Goal: Task Accomplishment & Management: Manage account settings

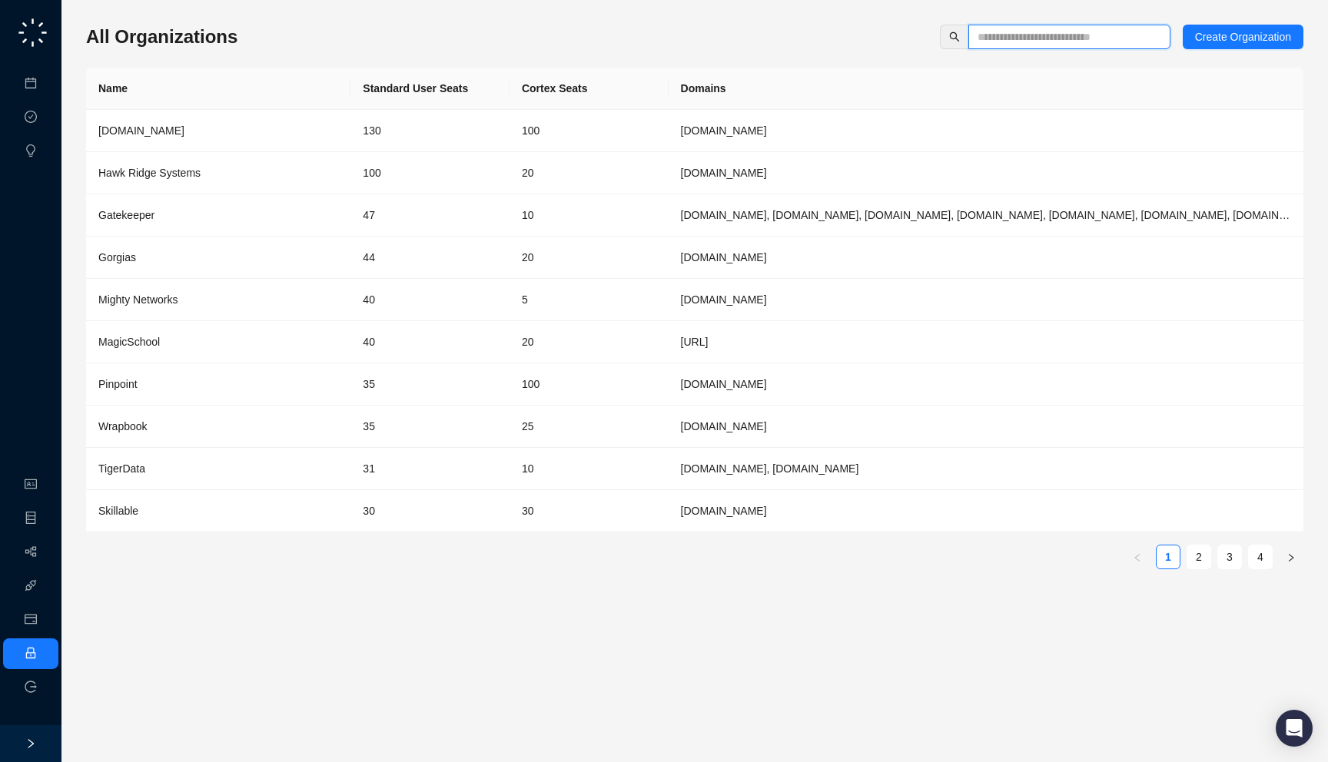
click at [1121, 34] on input "text" at bounding box center [1062, 36] width 171 height 17
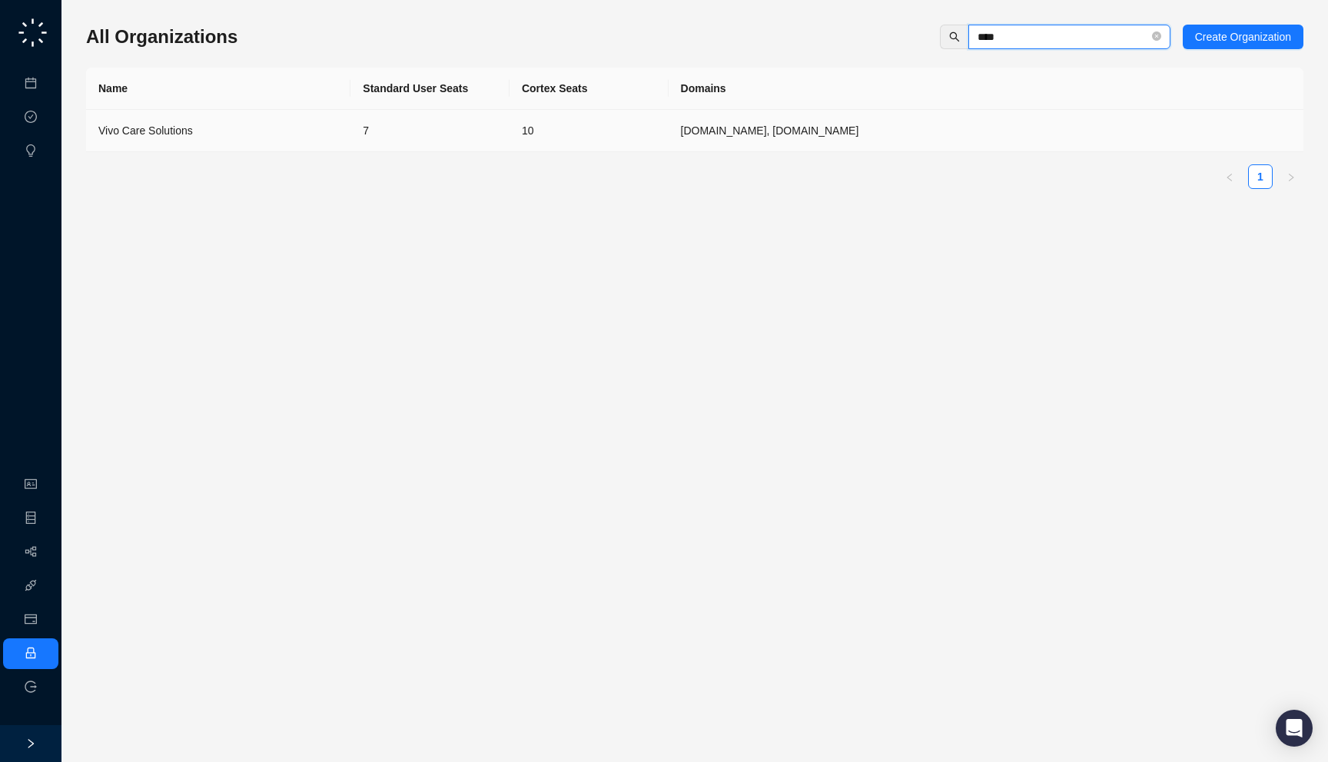
type input "****"
click at [247, 137] on div "Vivo Care Solutions" at bounding box center [218, 130] width 240 height 17
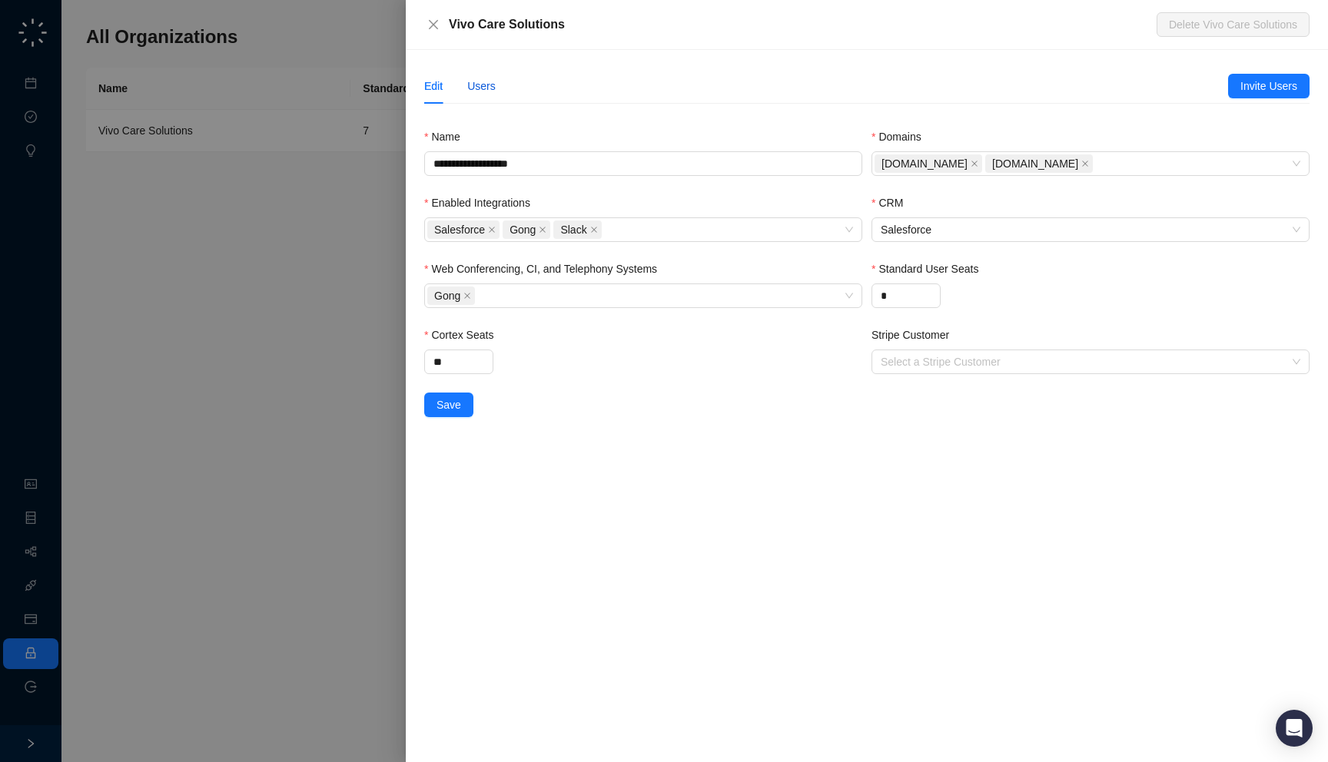
click at [479, 78] on div "Users" at bounding box center [481, 86] width 28 height 17
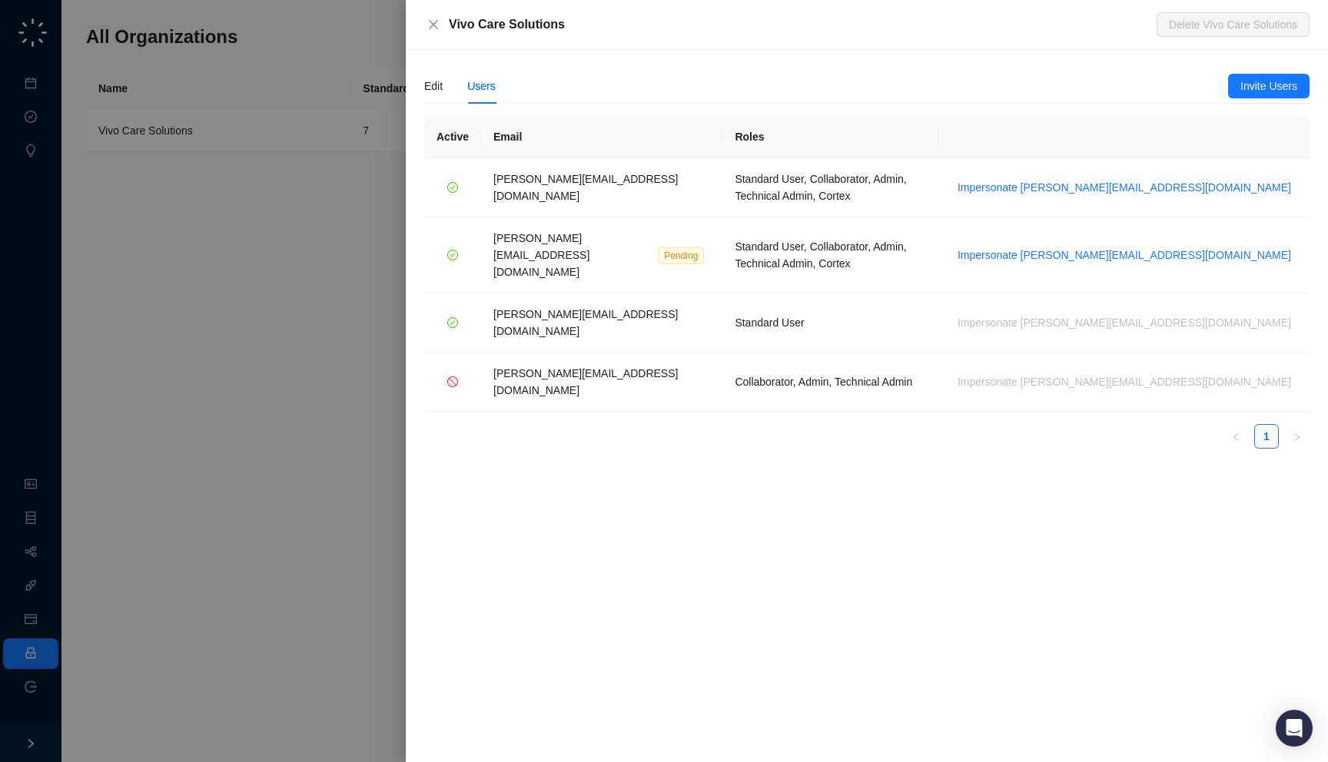
click at [713, 509] on div "**********" at bounding box center [867, 406] width 922 height 712
click at [289, 296] on div at bounding box center [664, 381] width 1328 height 762
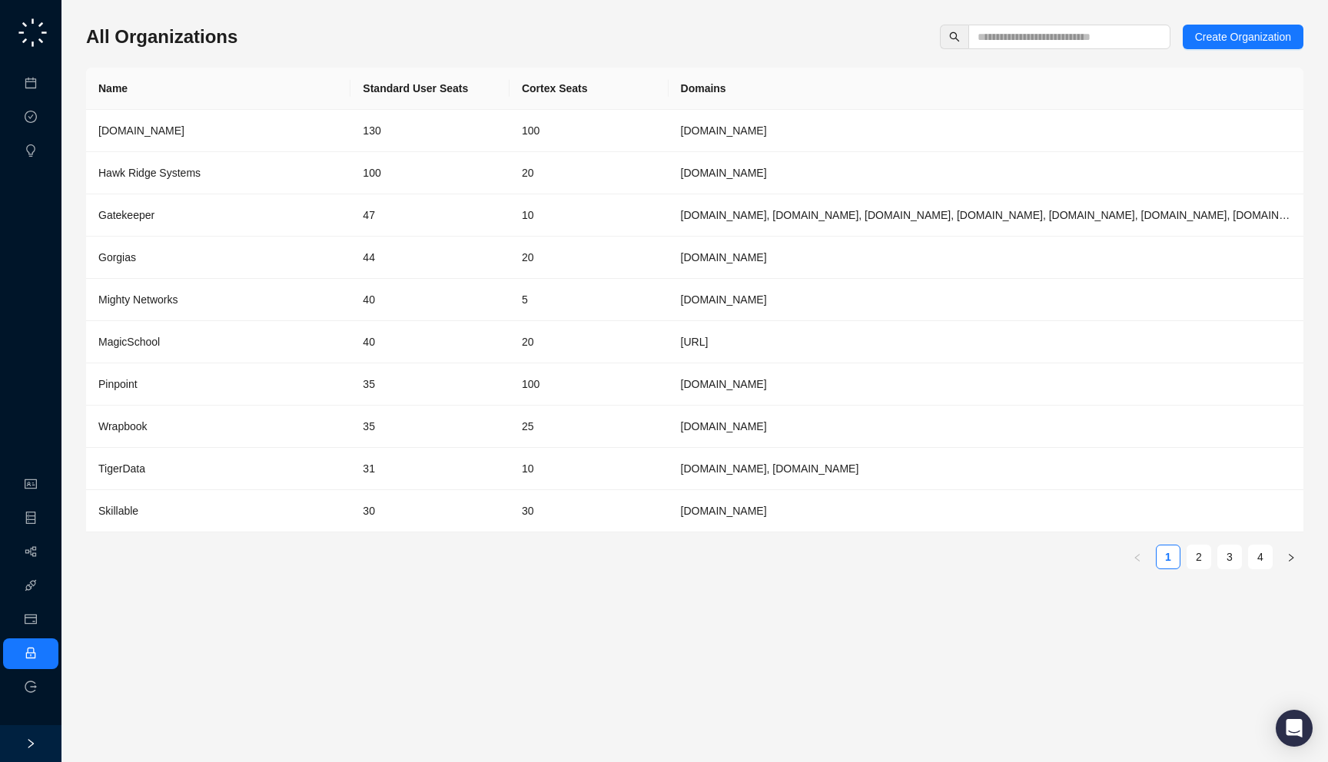
click at [285, 43] on div "All Organizations Create Organization" at bounding box center [694, 37] width 1217 height 25
click at [989, 35] on input "text" at bounding box center [1062, 36] width 171 height 17
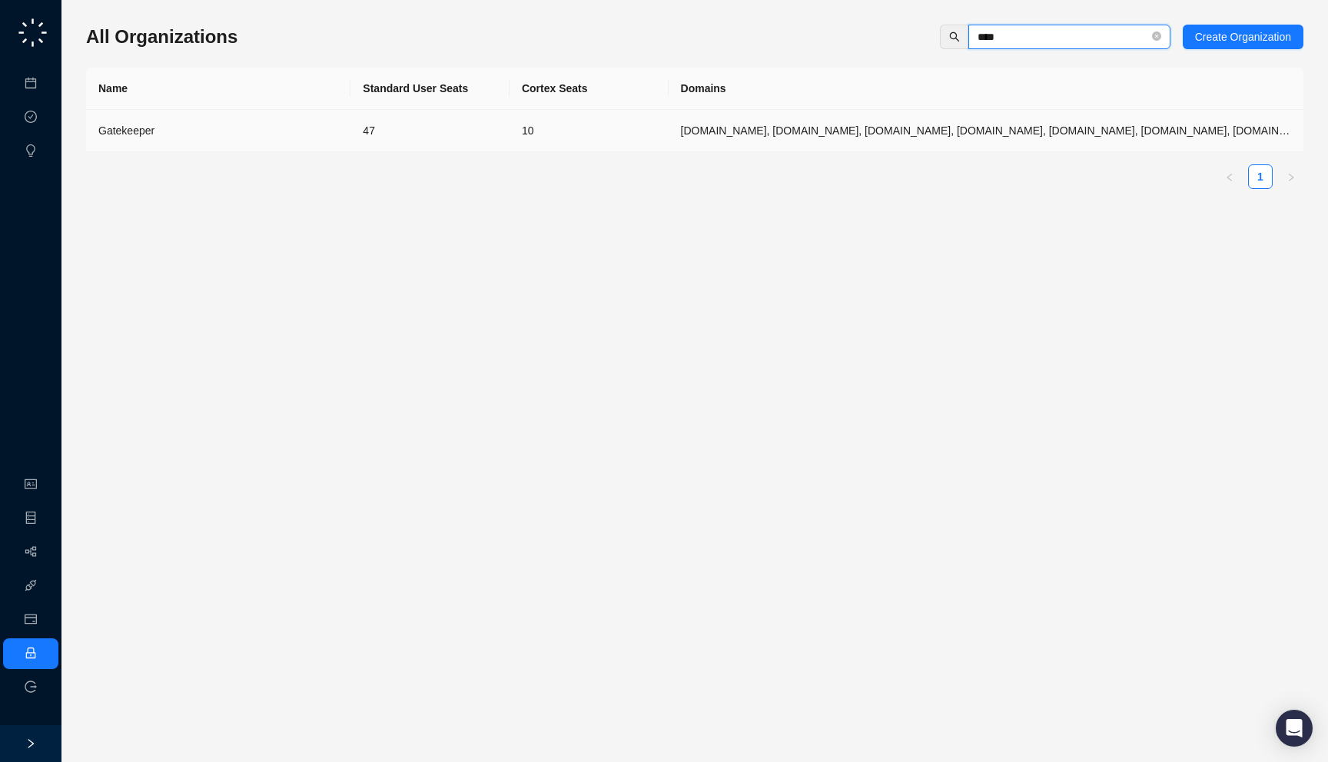
type input "****"
click at [256, 131] on div "Gatekeeper" at bounding box center [218, 130] width 240 height 17
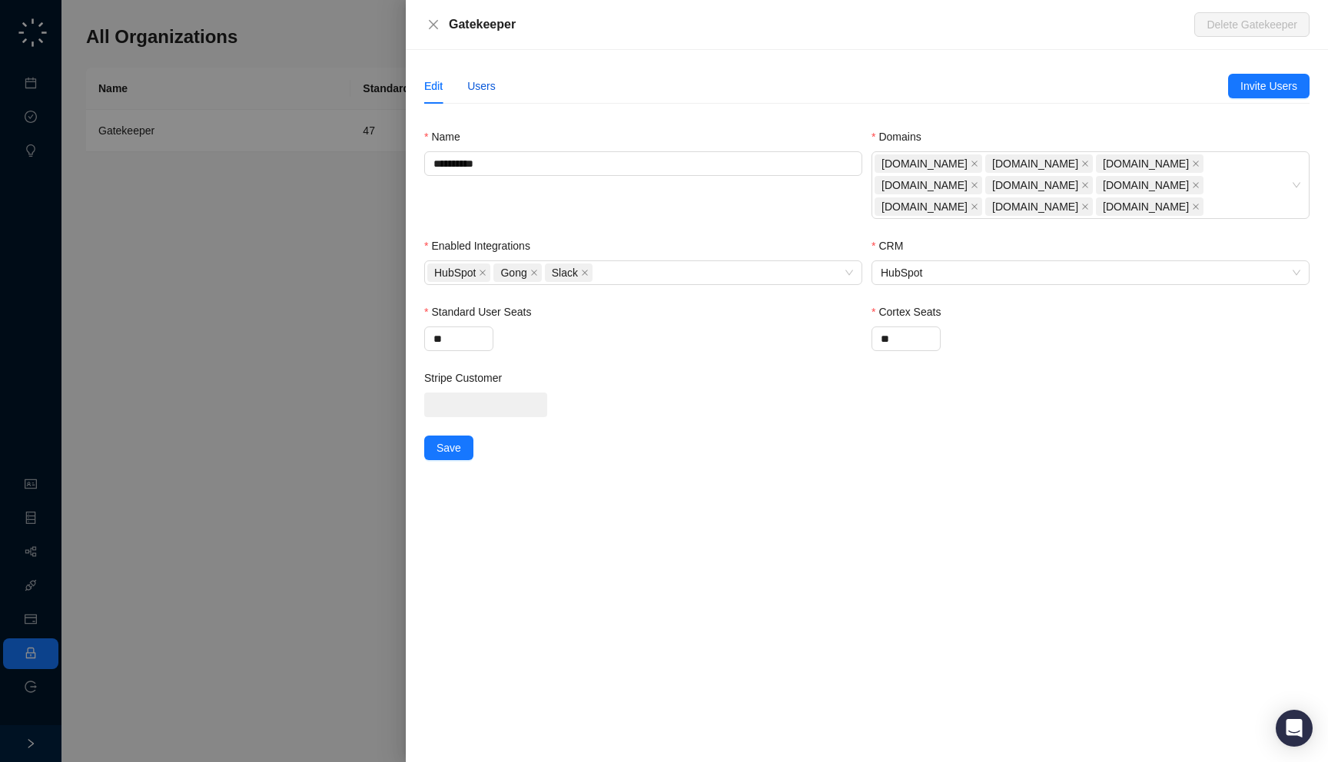
click at [477, 88] on div "Users" at bounding box center [481, 86] width 28 height 17
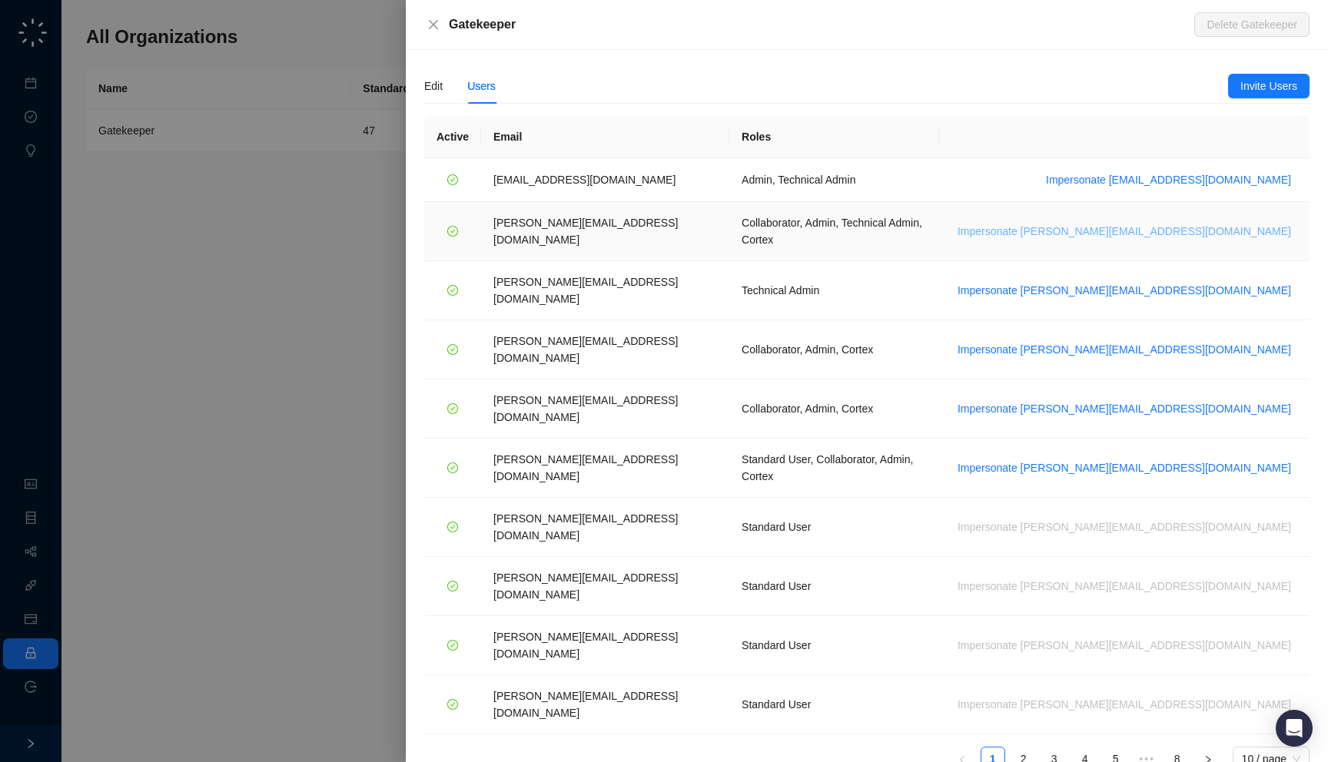
click at [1200, 223] on span "Impersonate lisa.n@gatekeeperhq.com" at bounding box center [1123, 231] width 333 height 17
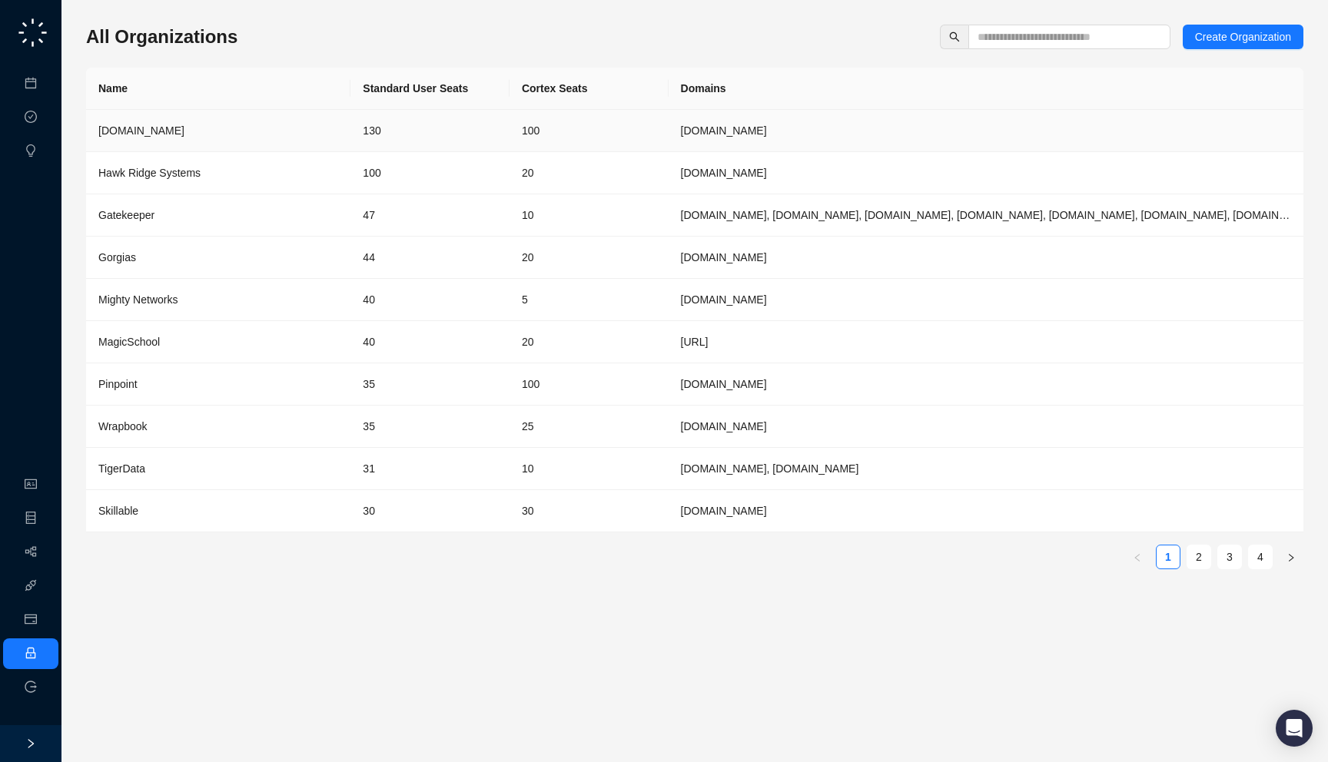
click at [224, 136] on div "[DOMAIN_NAME]" at bounding box center [218, 130] width 240 height 17
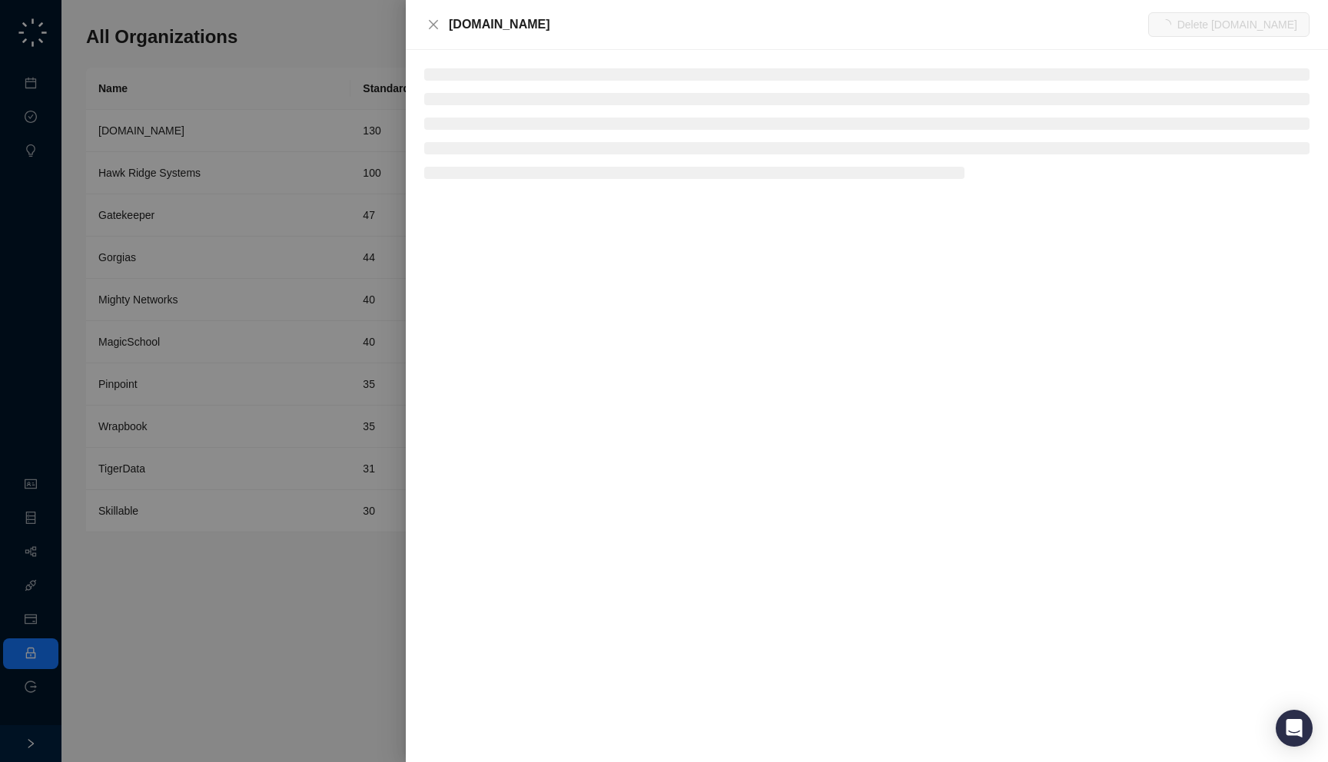
click at [545, 30] on div "[DOMAIN_NAME]" at bounding box center [798, 24] width 699 height 18
drag, startPoint x: 555, startPoint y: 31, endPoint x: 553, endPoint y: 39, distance: 8.8
click at [553, 39] on div "[DOMAIN_NAME] Delete [DOMAIN_NAME]" at bounding box center [867, 25] width 922 height 50
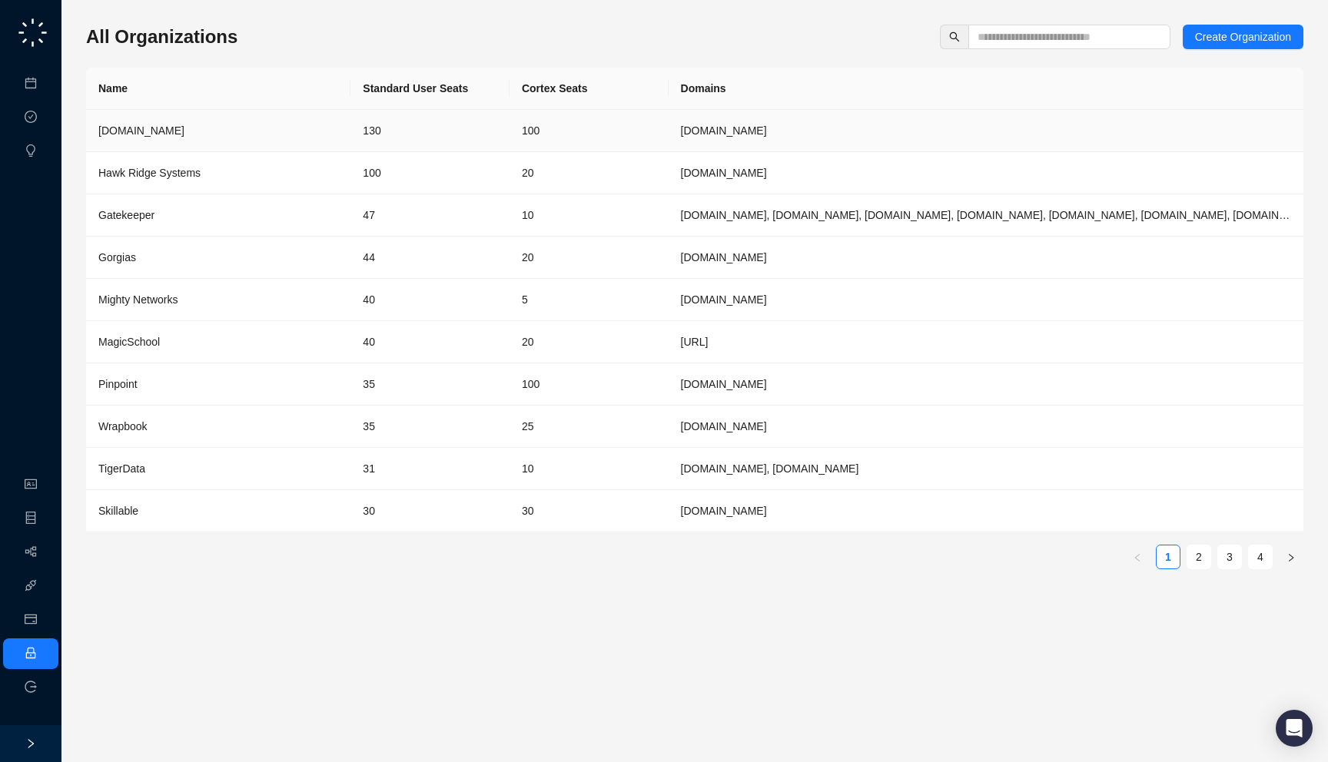
click at [548, 132] on td "100" at bounding box center [588, 131] width 159 height 42
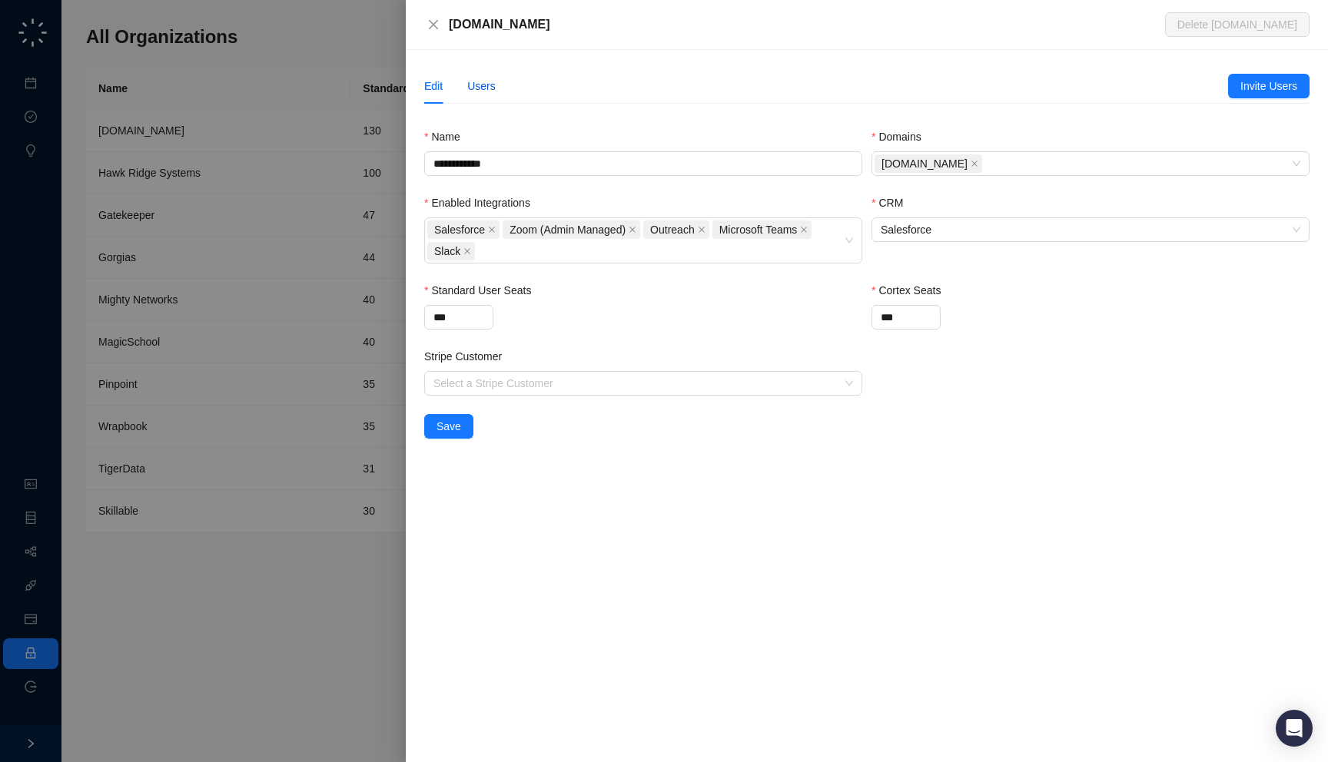
click at [491, 89] on div "Users" at bounding box center [481, 86] width 28 height 17
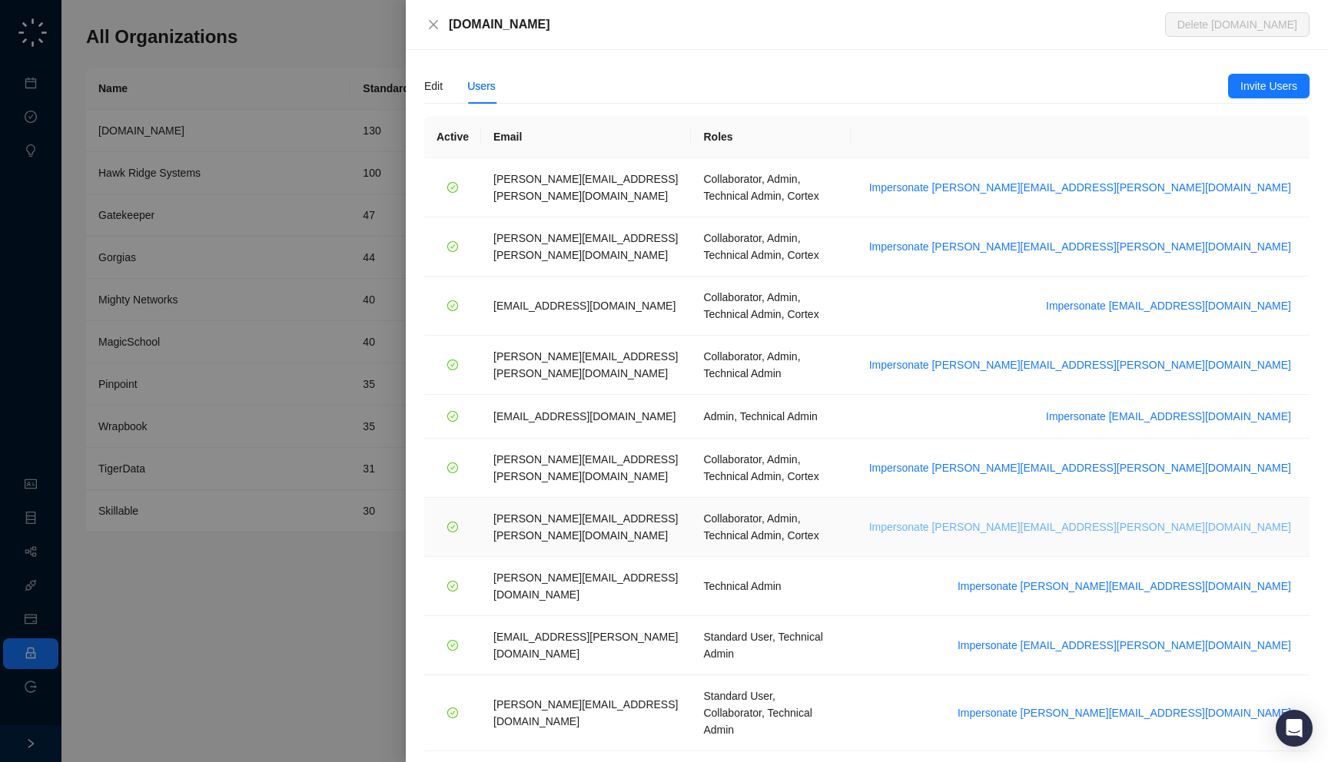
click at [1174, 519] on span "Impersonate tom.barber@synthesia.io" at bounding box center [1080, 527] width 422 height 17
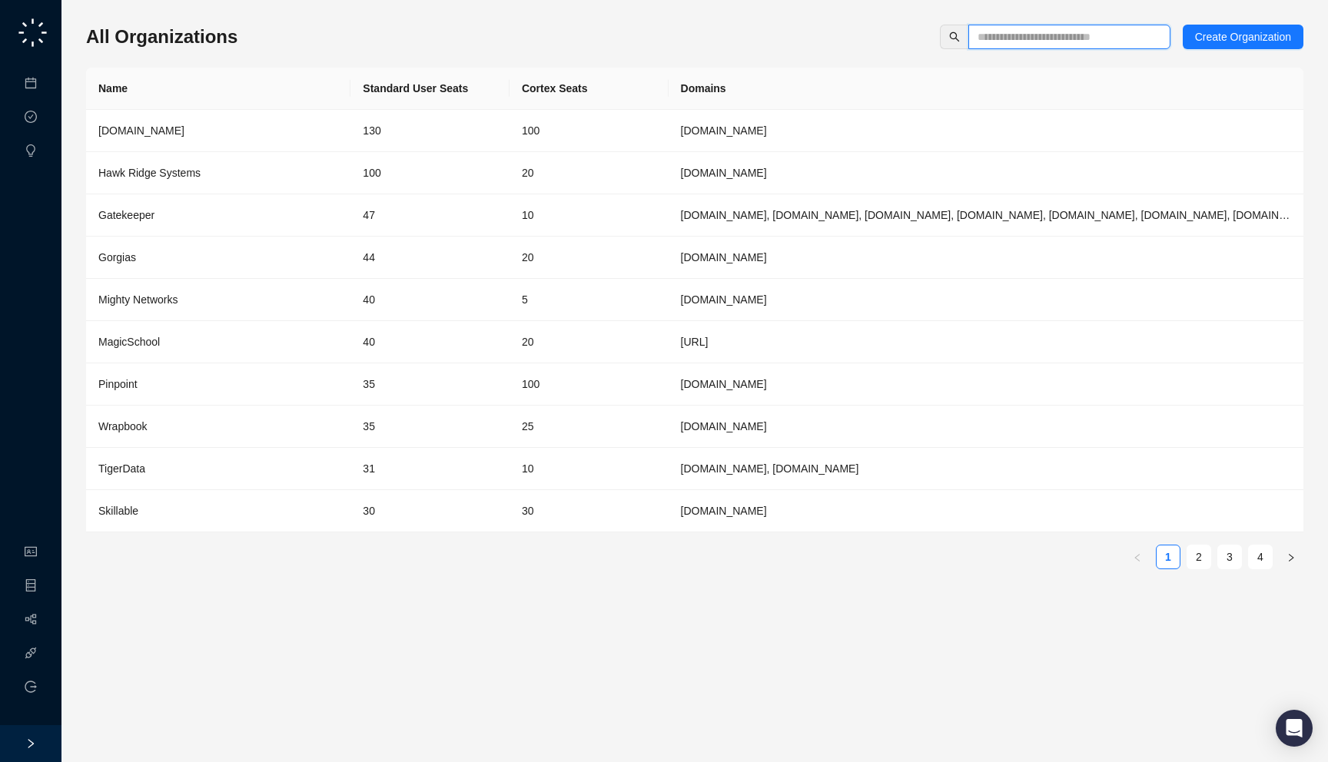
click at [1023, 31] on input "text" at bounding box center [1062, 36] width 171 height 17
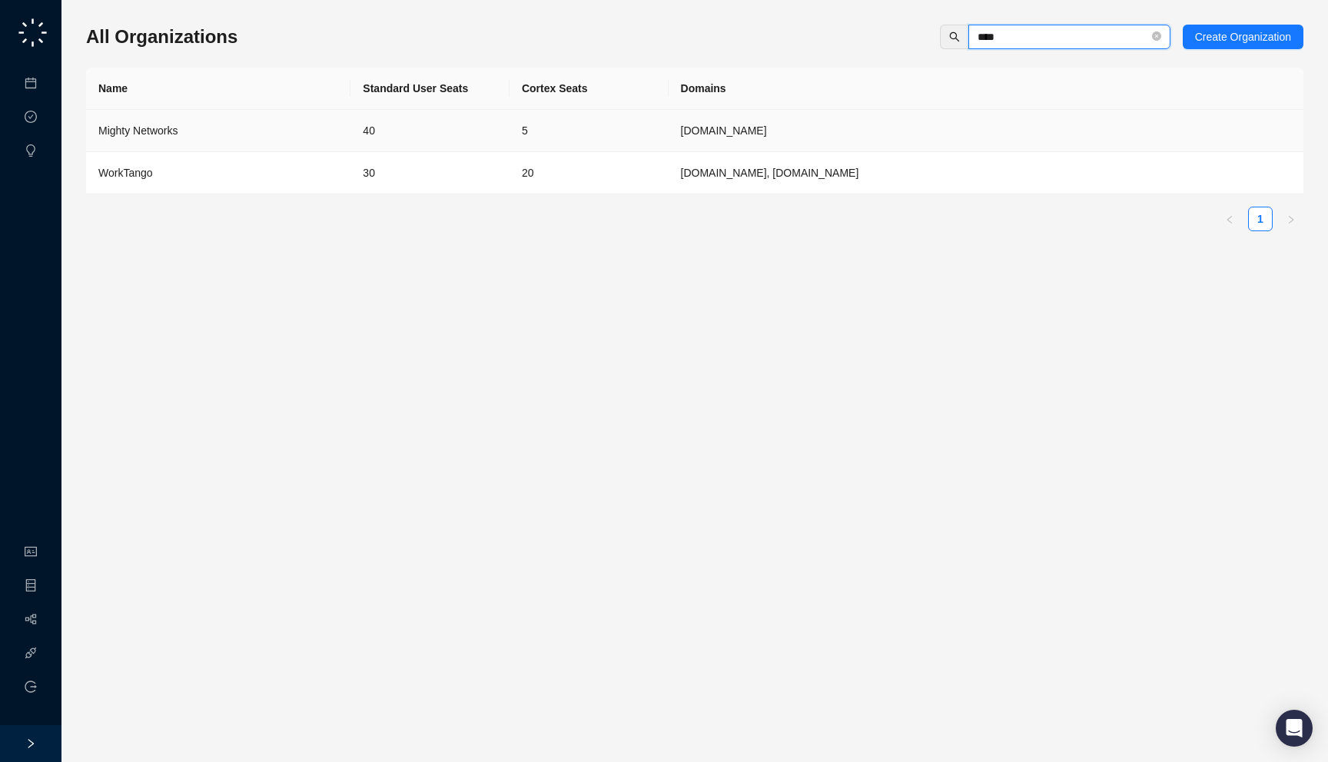
type input "****"
click at [298, 175] on div "WorkTango" at bounding box center [218, 172] width 240 height 17
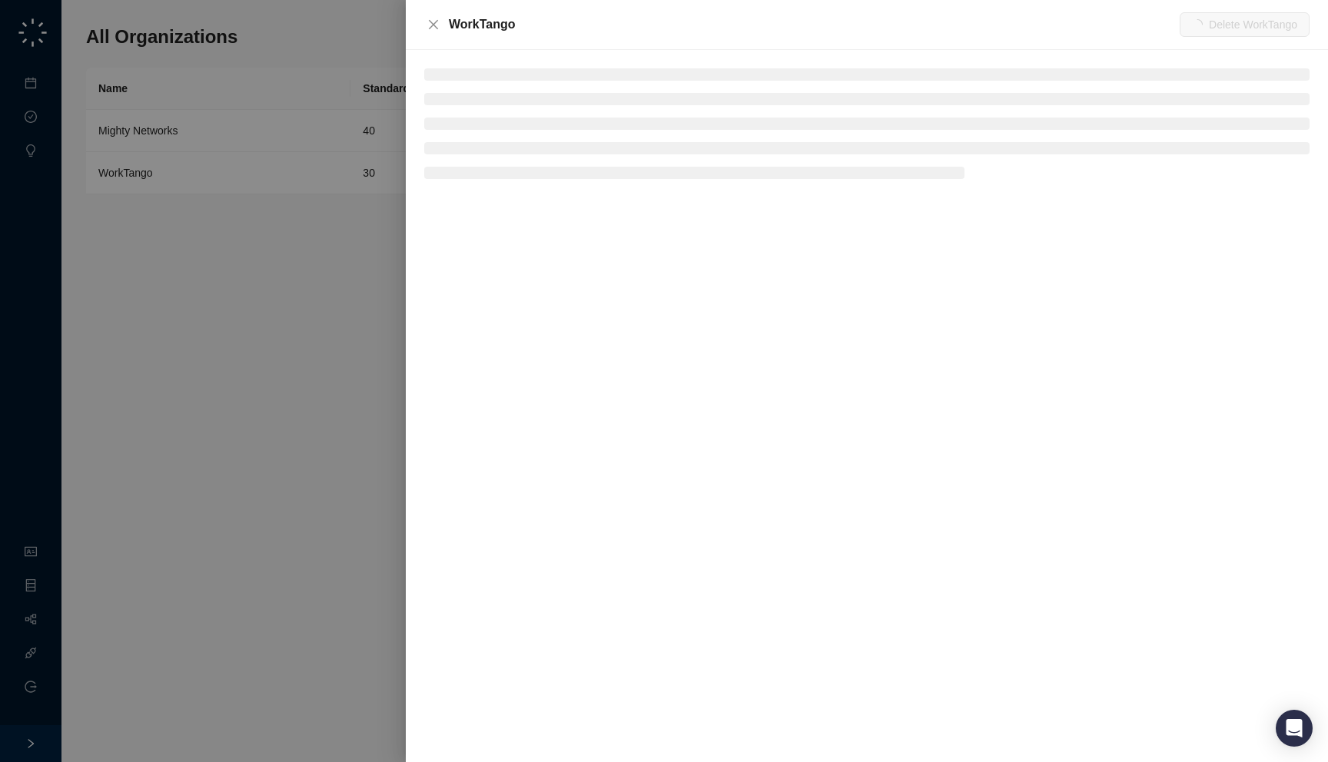
click at [544, 22] on div "WorkTango" at bounding box center [814, 24] width 731 height 18
click at [343, 145] on div at bounding box center [664, 381] width 1328 height 762
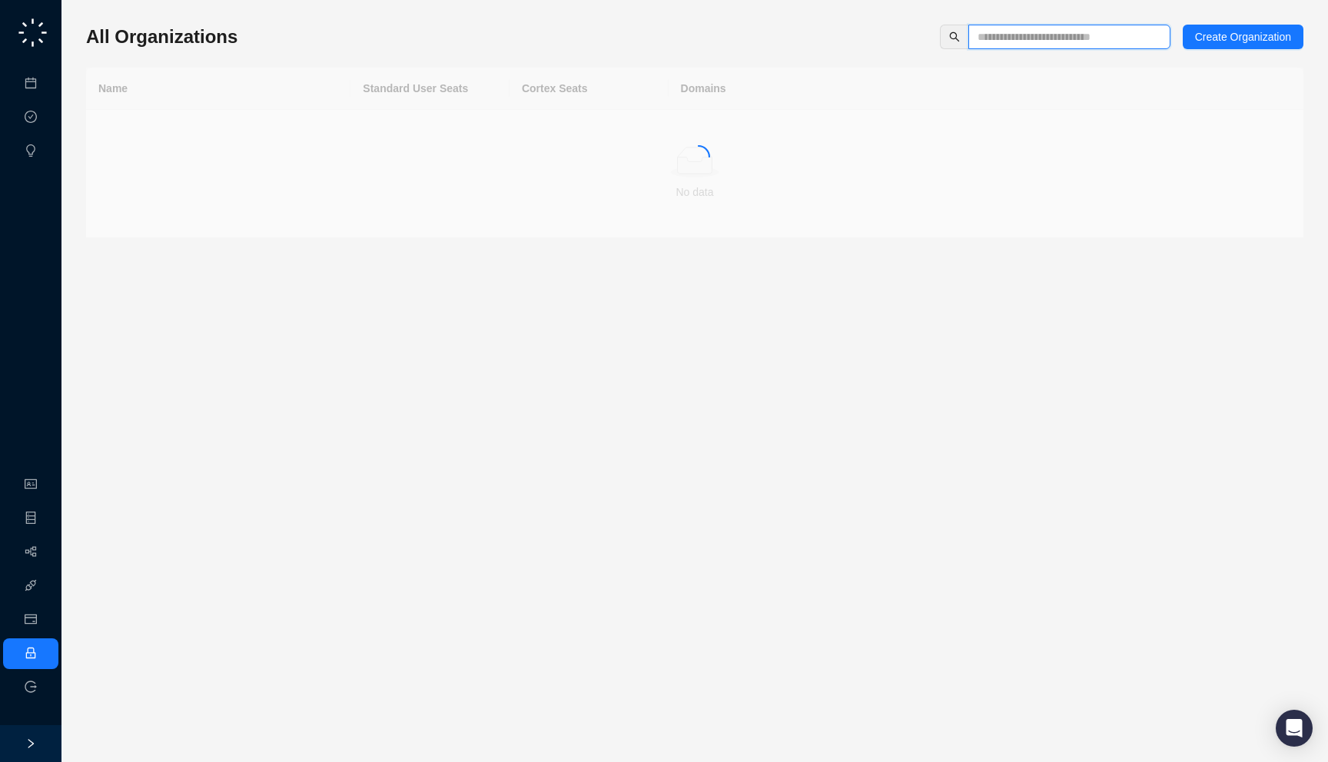
click at [999, 30] on input "text" at bounding box center [1062, 36] width 171 height 17
type input "****"
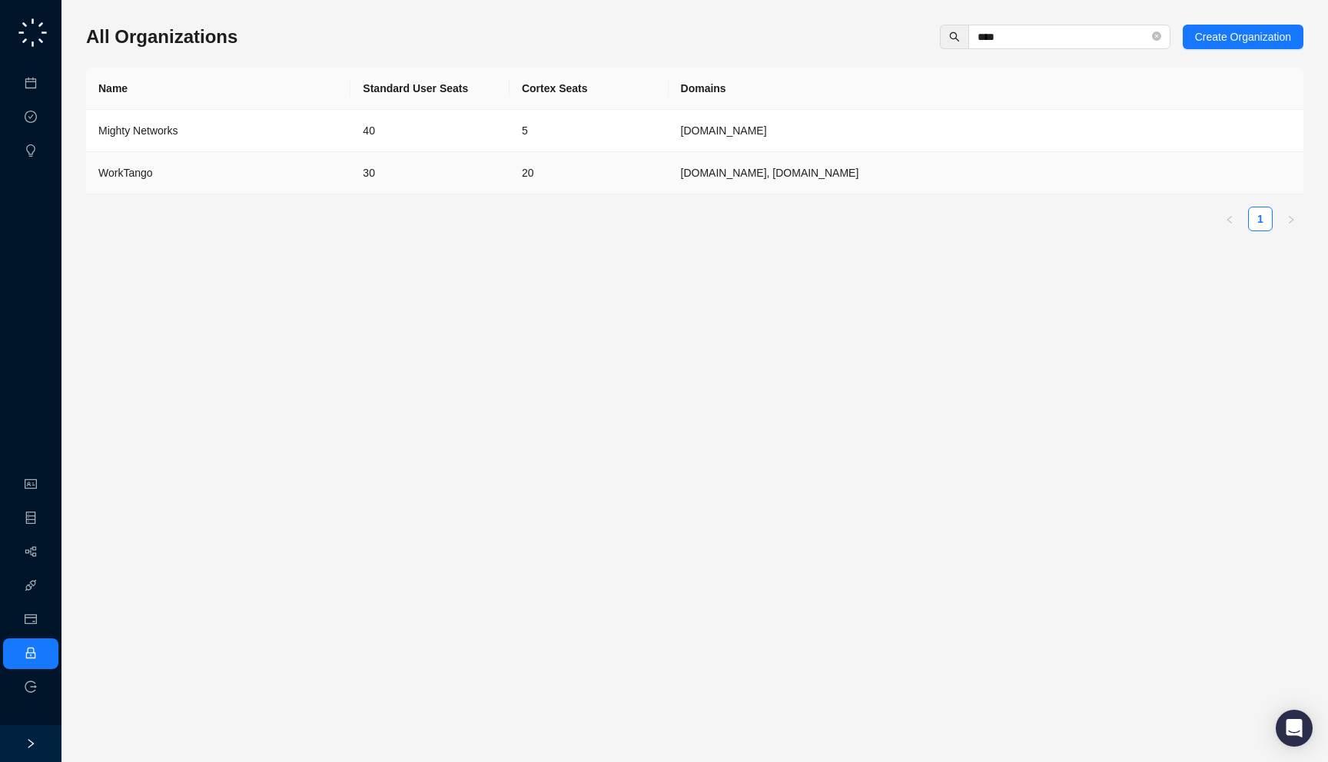
click at [353, 171] on td "30" at bounding box center [429, 173] width 159 height 42
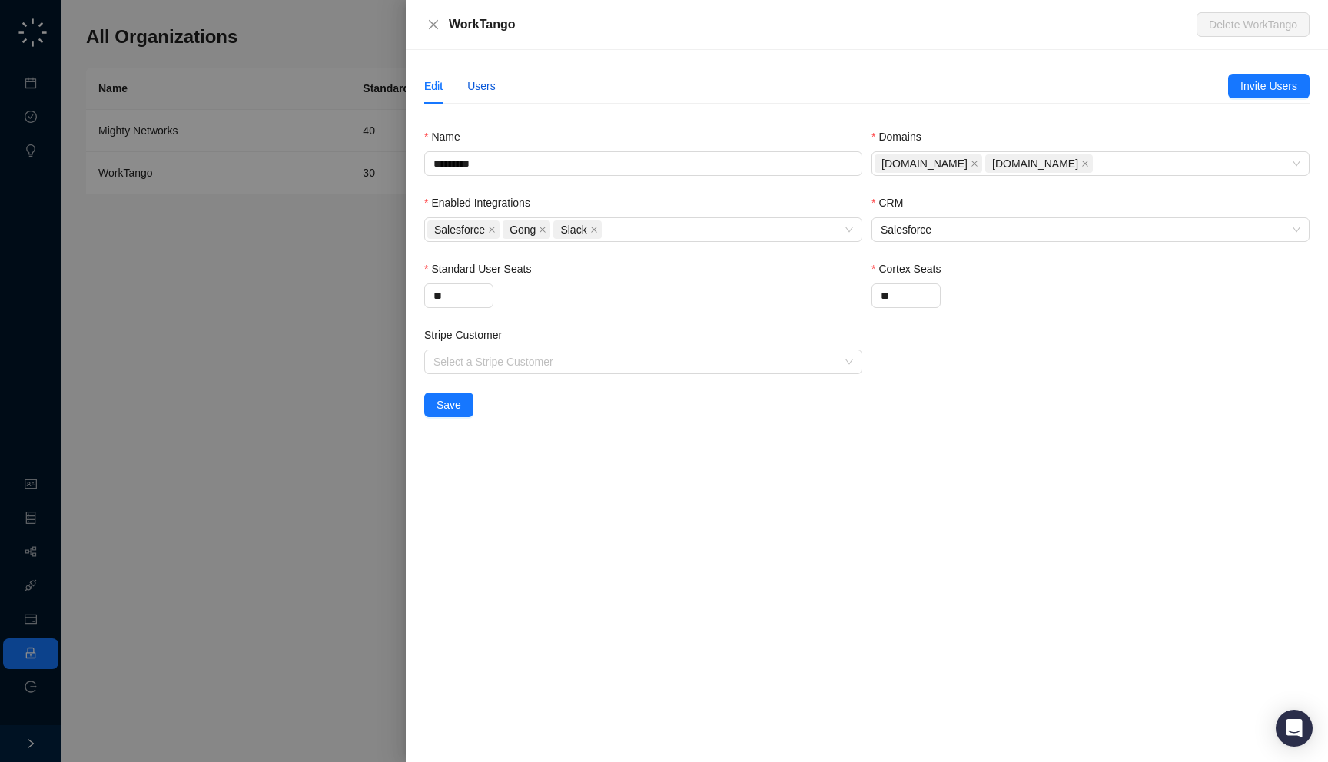
click at [484, 81] on div "Users" at bounding box center [481, 86] width 28 height 17
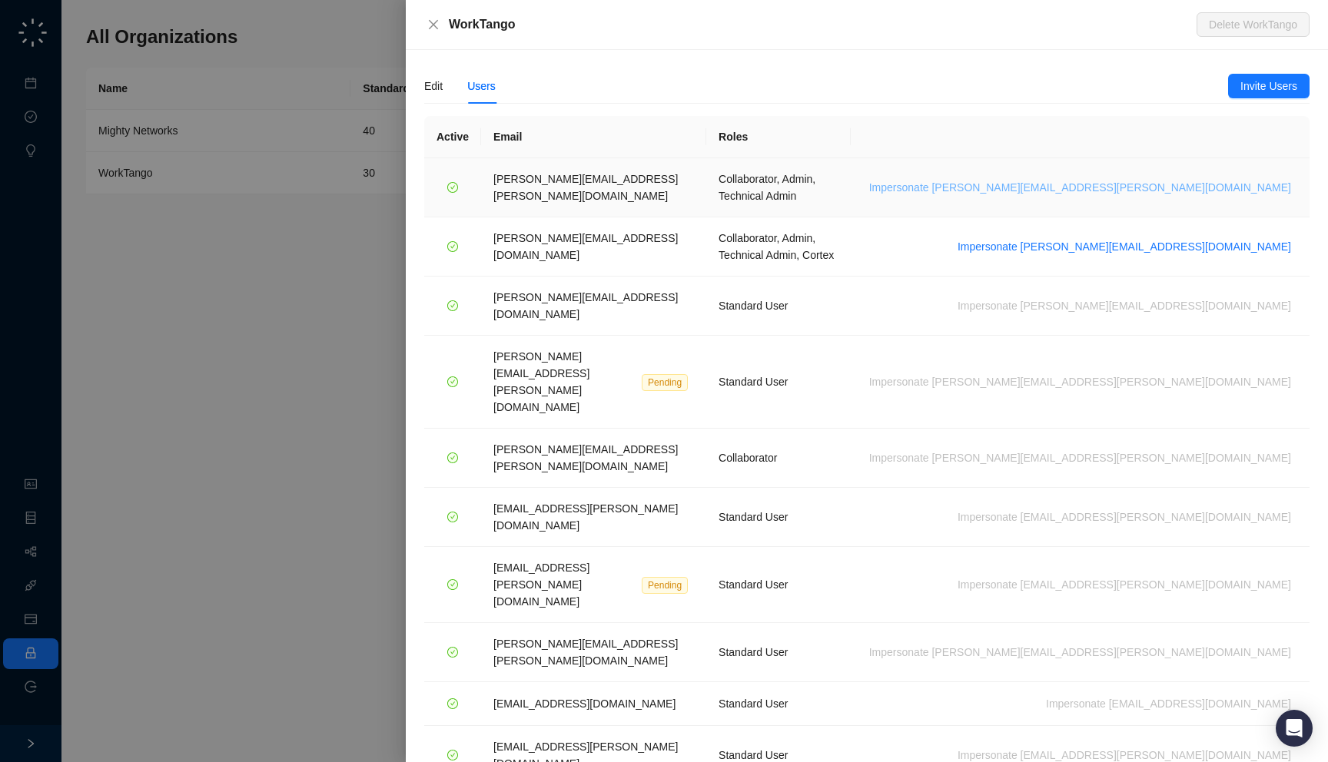
click at [1163, 179] on span "Impersonate lisa.hall@worktango.com" at bounding box center [1080, 187] width 422 height 17
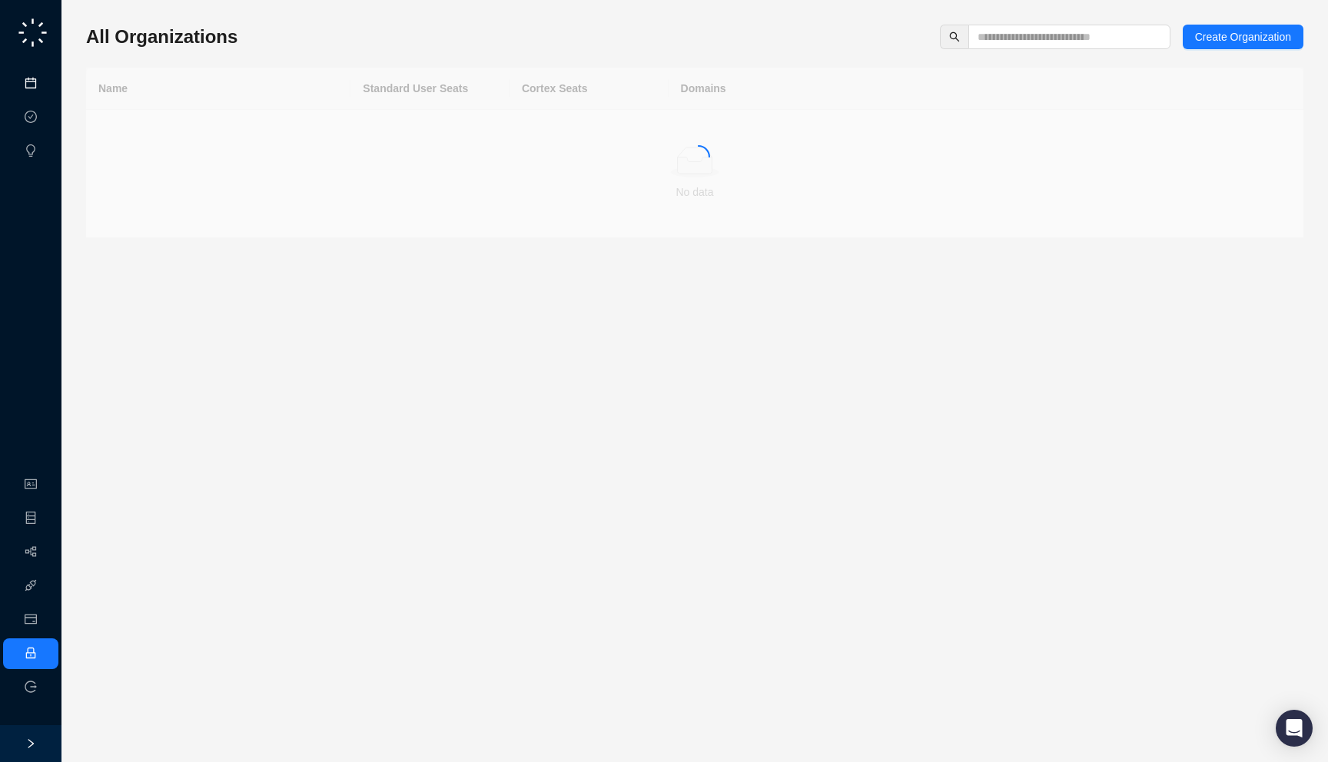
click at [45, 81] on link "Meetings & Calls" at bounding box center [85, 84] width 81 height 12
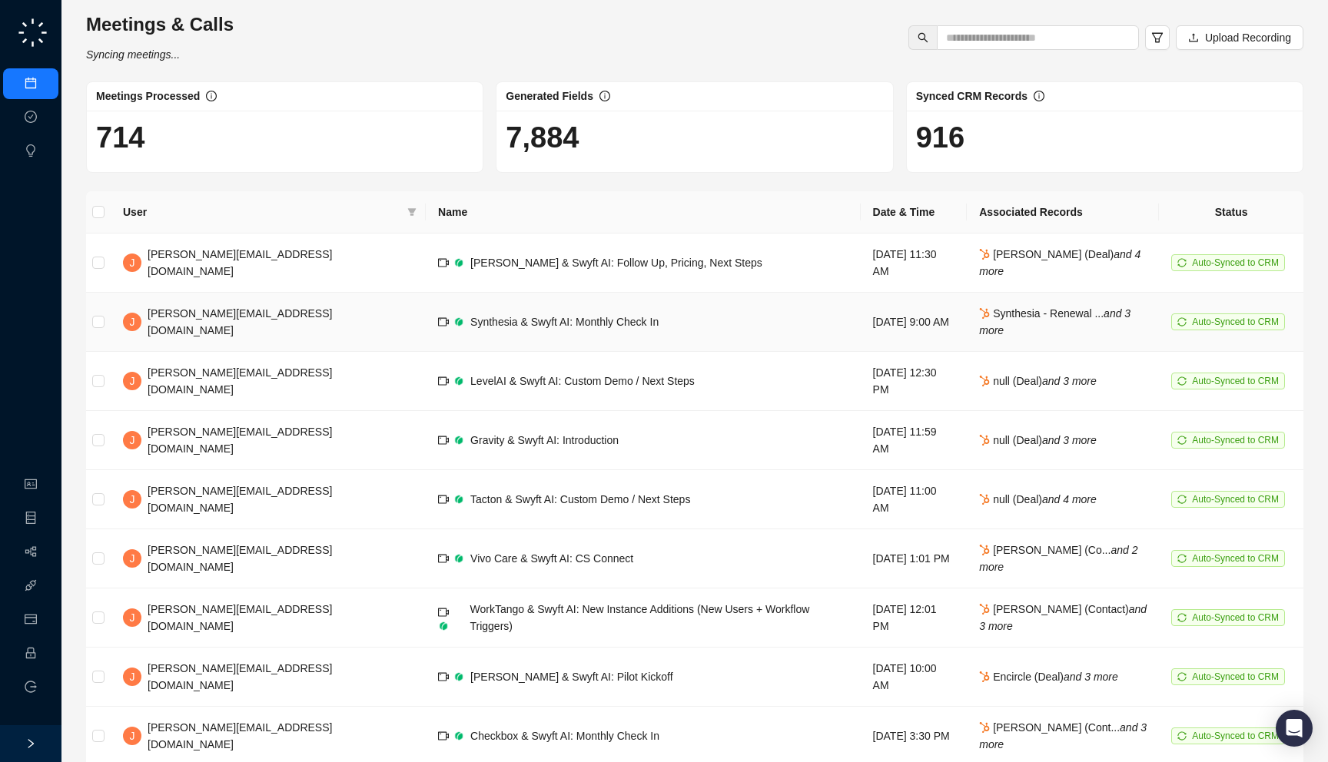
scroll to position [18, 0]
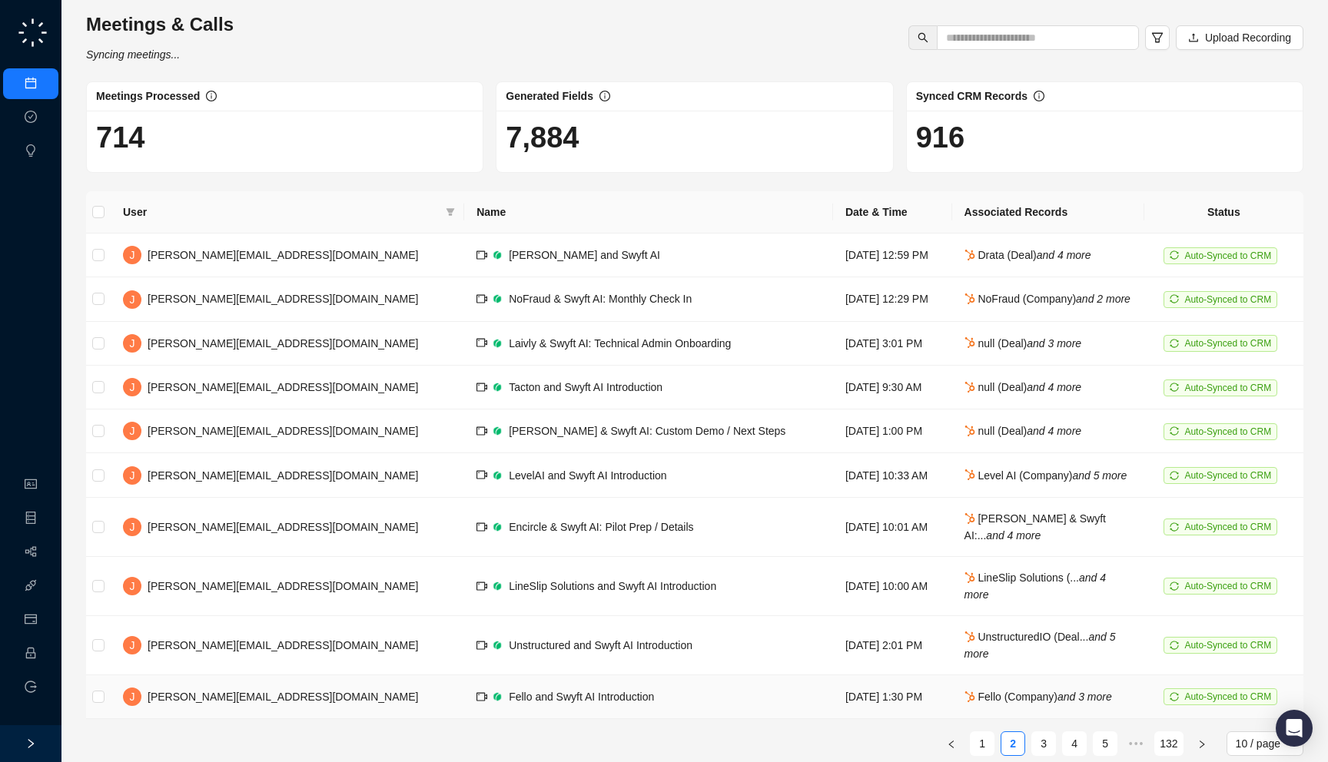
scroll to position [48, 0]
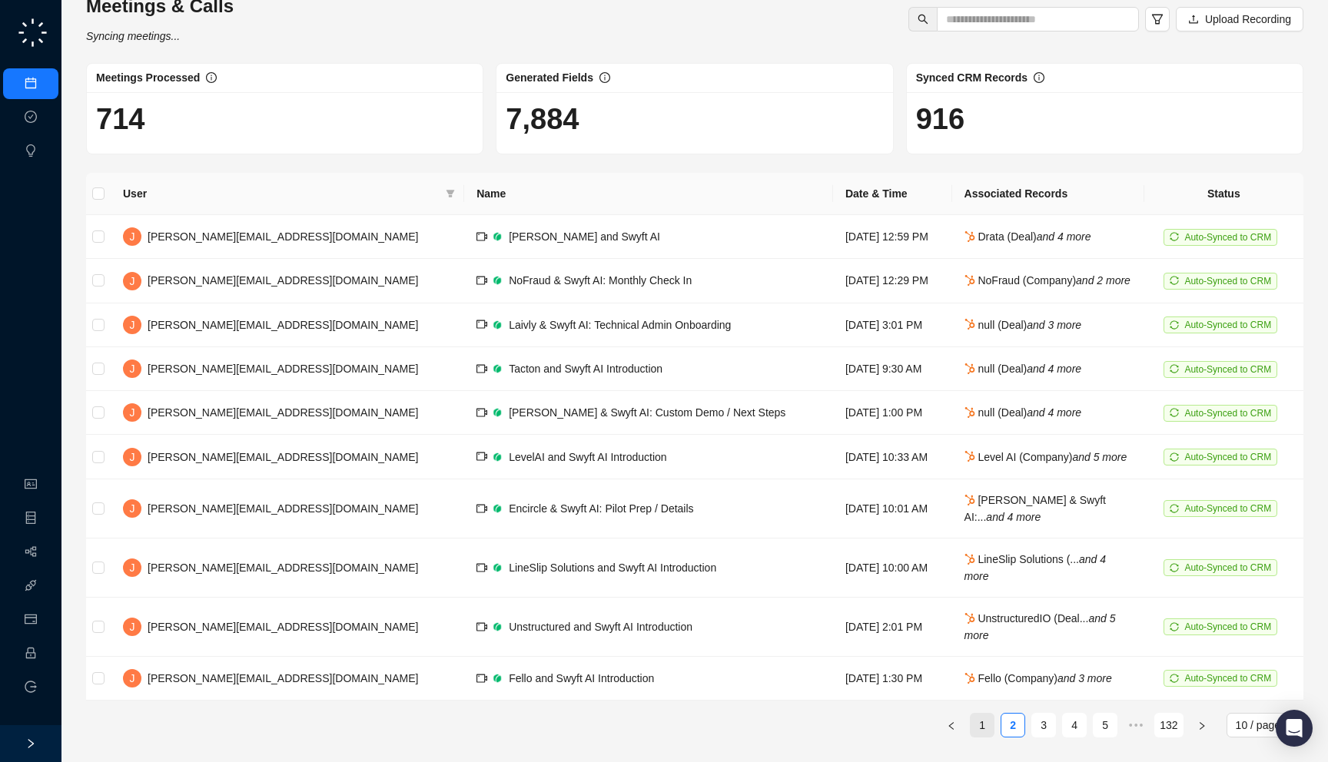
click at [984, 726] on link "1" at bounding box center [981, 725] width 23 height 23
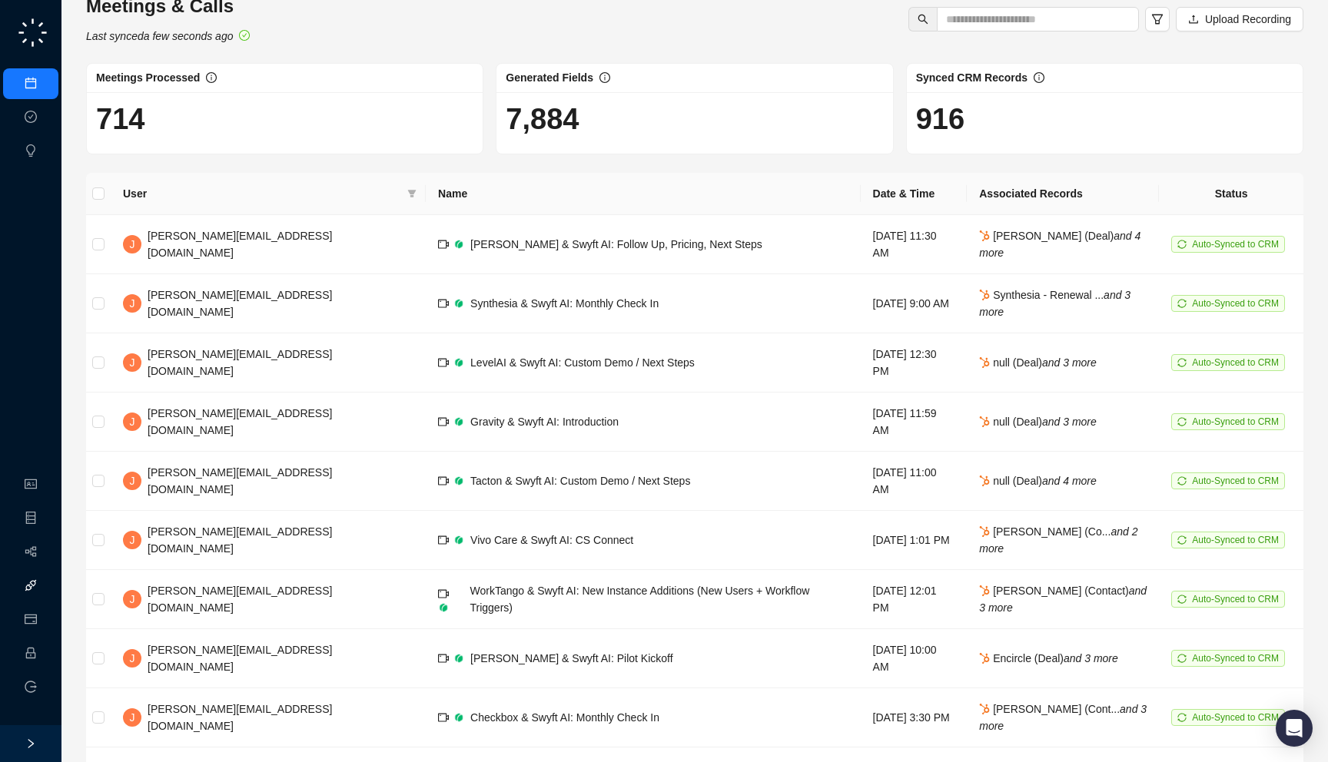
click at [45, 591] on link "Integrations" at bounding box center [73, 586] width 56 height 12
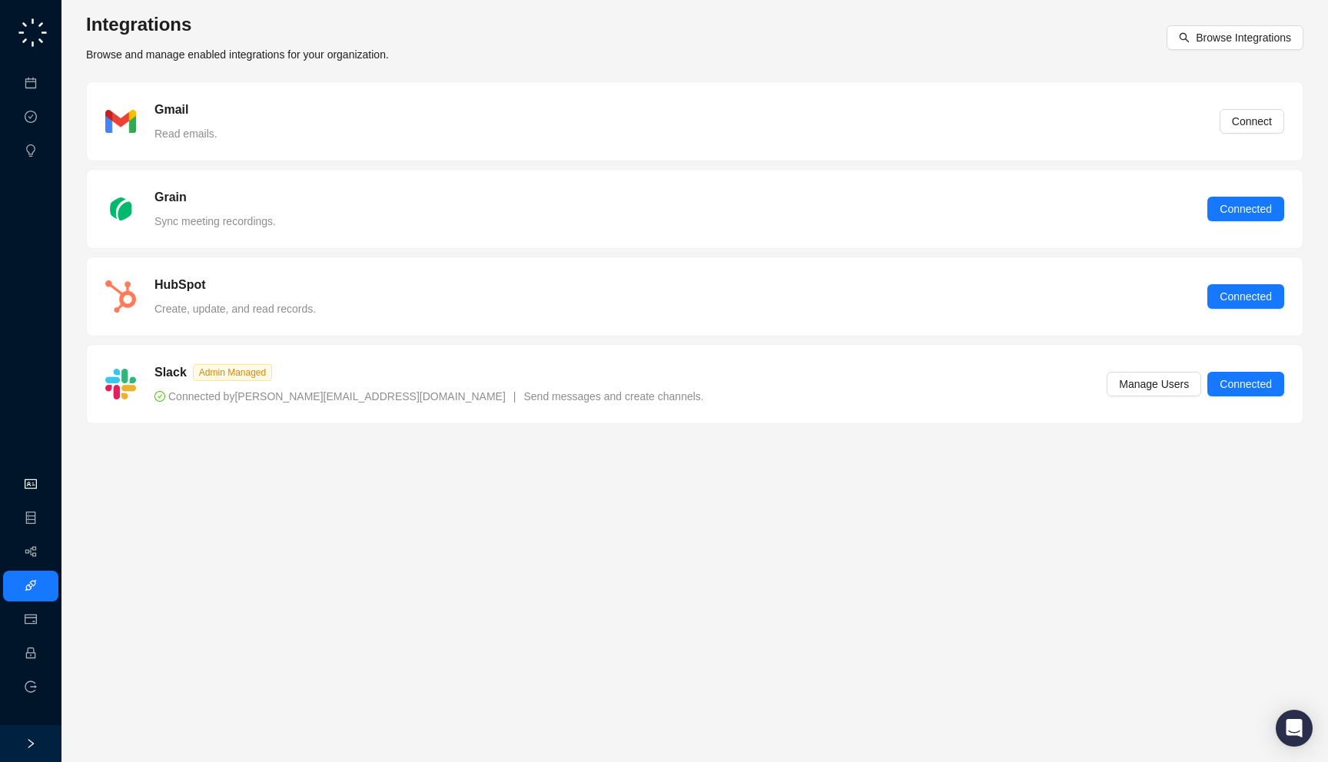
click at [45, 482] on link "Organization" at bounding box center [75, 485] width 61 height 12
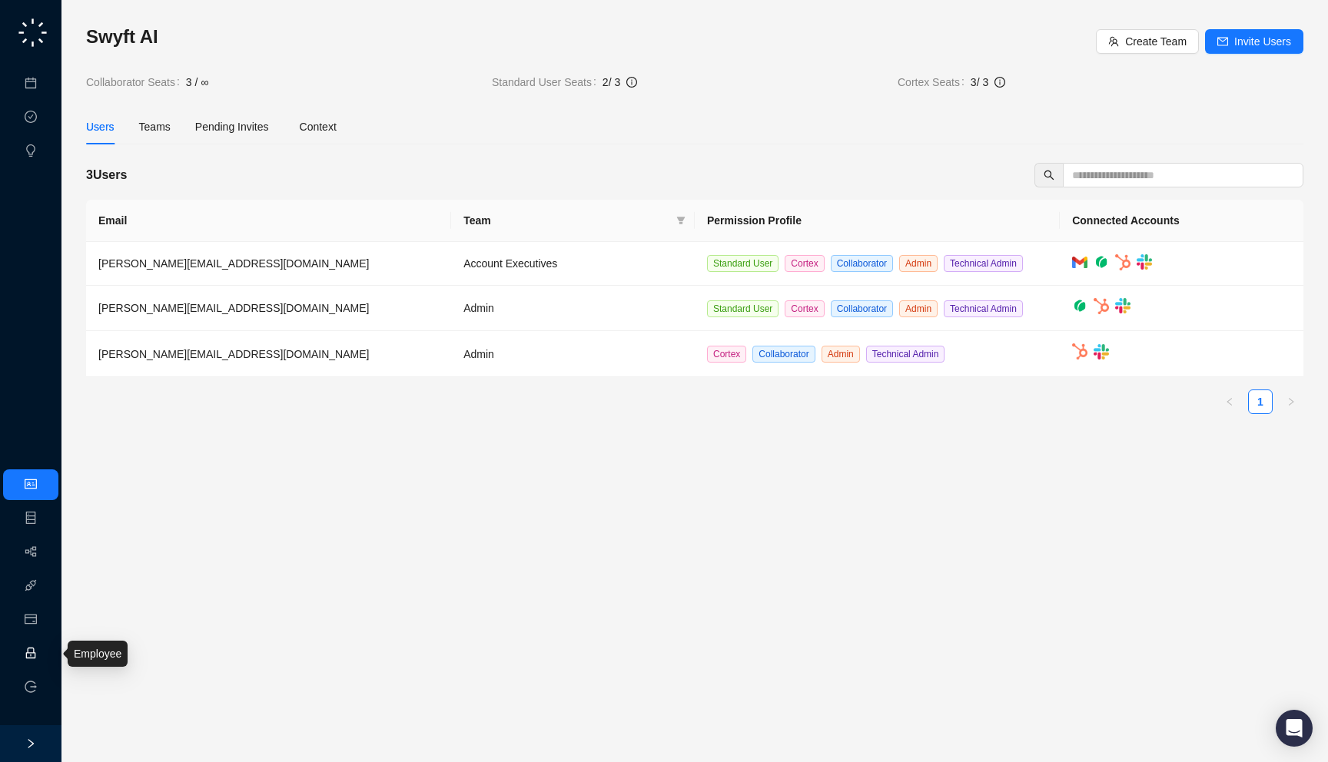
click at [45, 655] on link "Employee" at bounding box center [69, 654] width 48 height 12
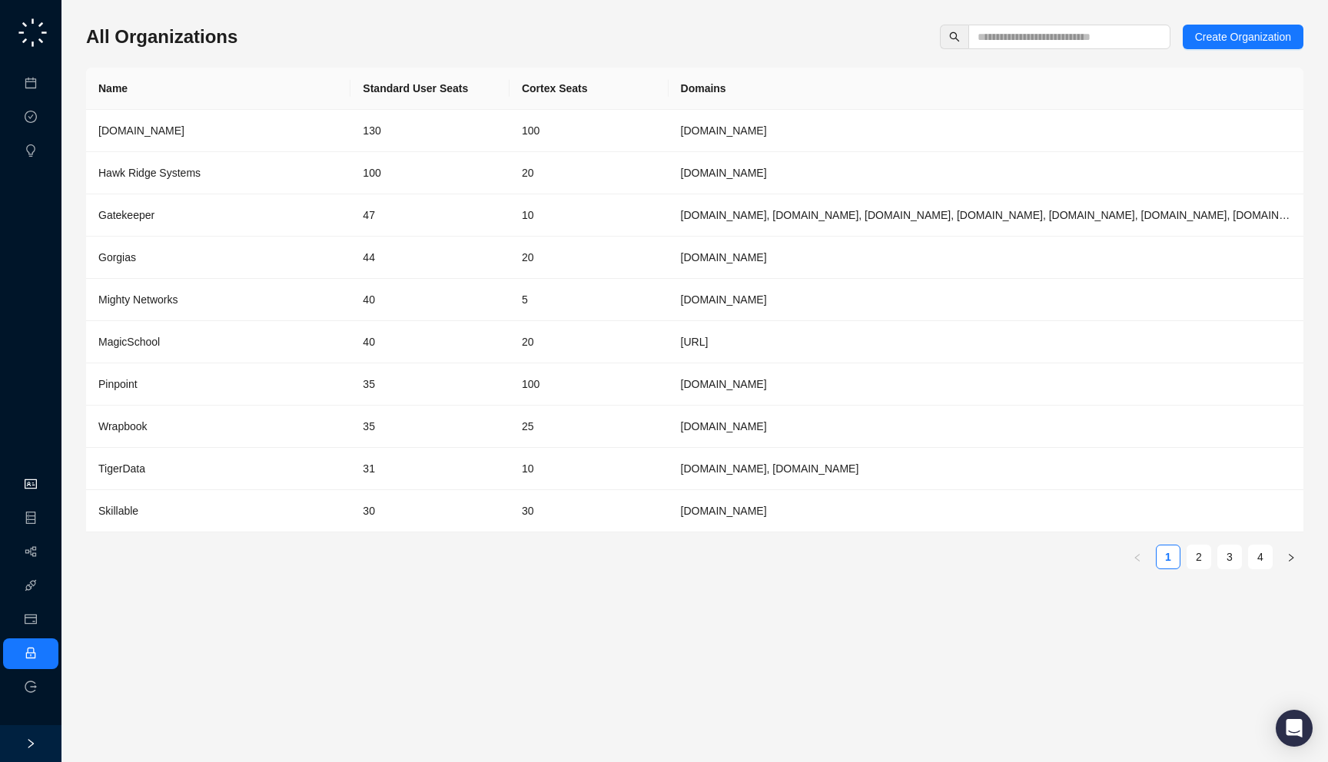
click at [45, 484] on link "Organization" at bounding box center [75, 485] width 61 height 12
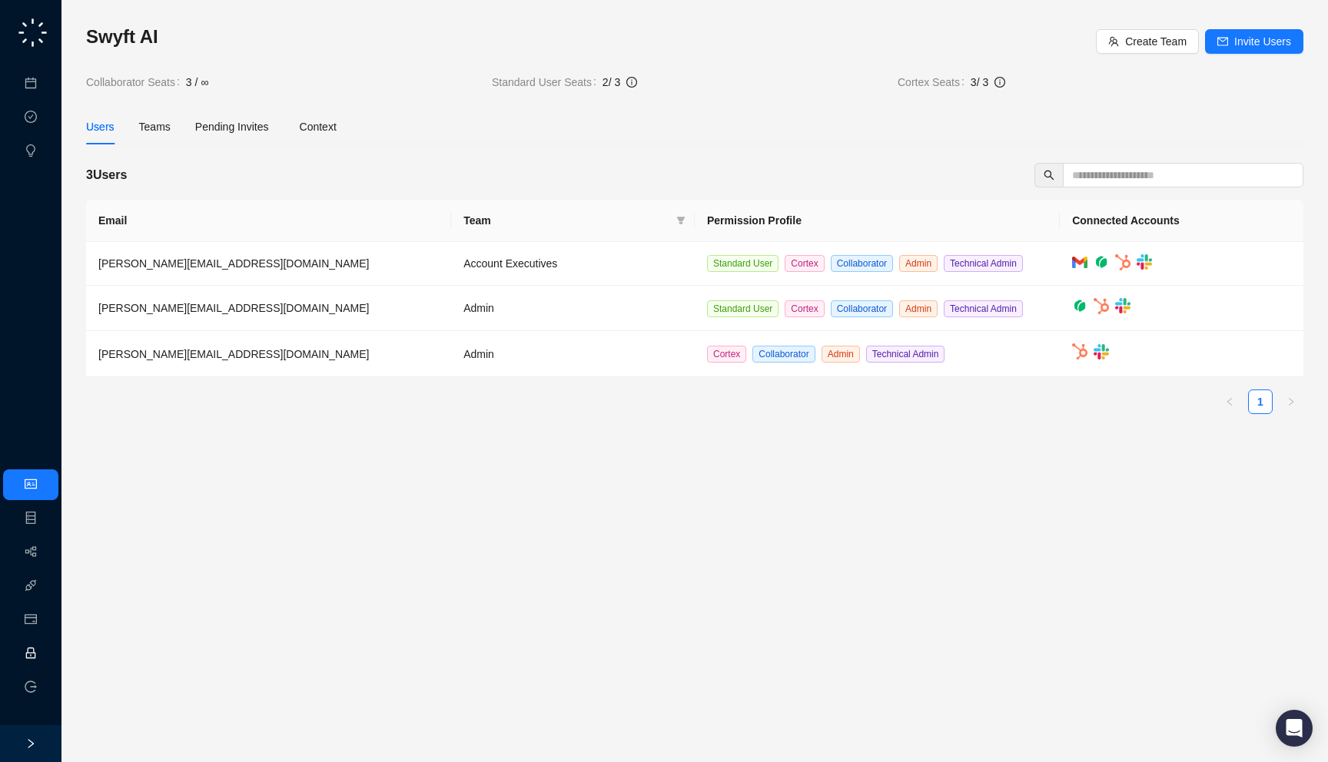
click at [45, 649] on link "Employee" at bounding box center [69, 654] width 48 height 12
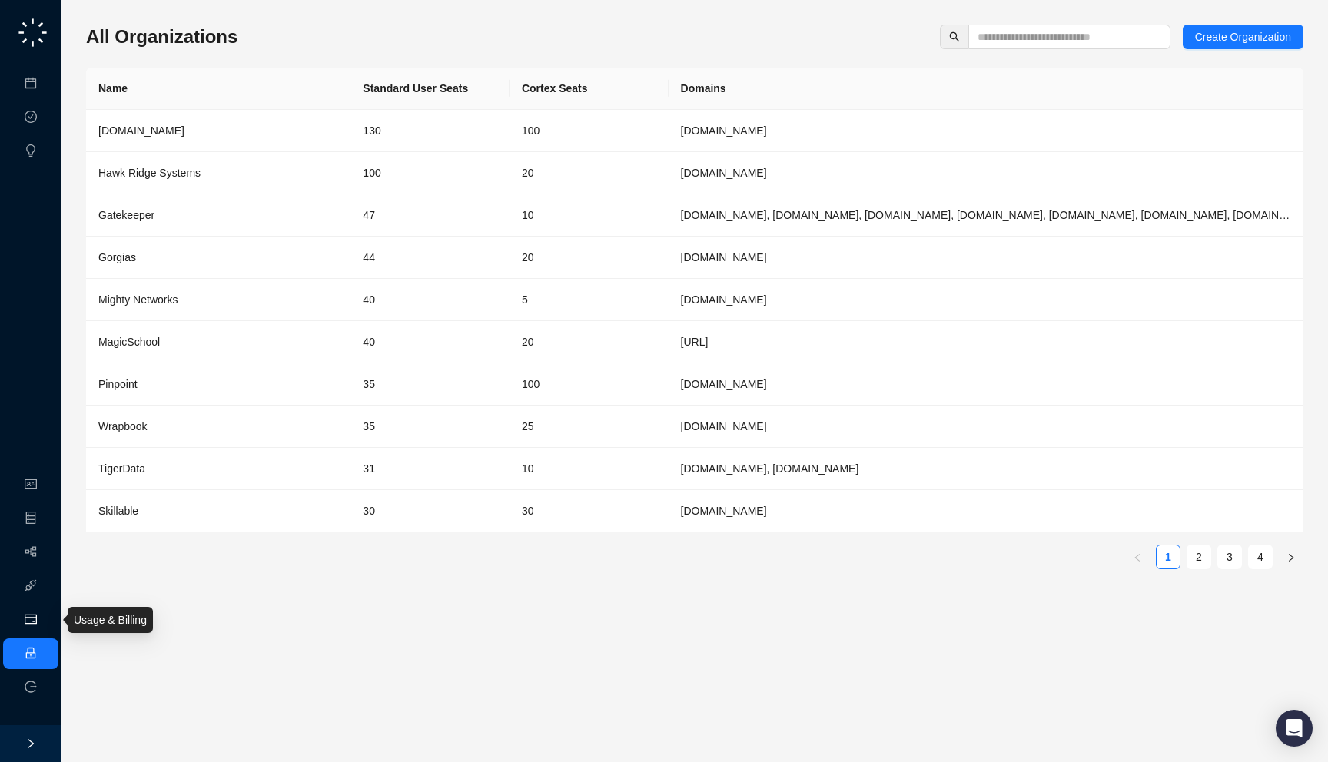
click at [45, 615] on link "Usage & Billing" at bounding box center [81, 620] width 73 height 12
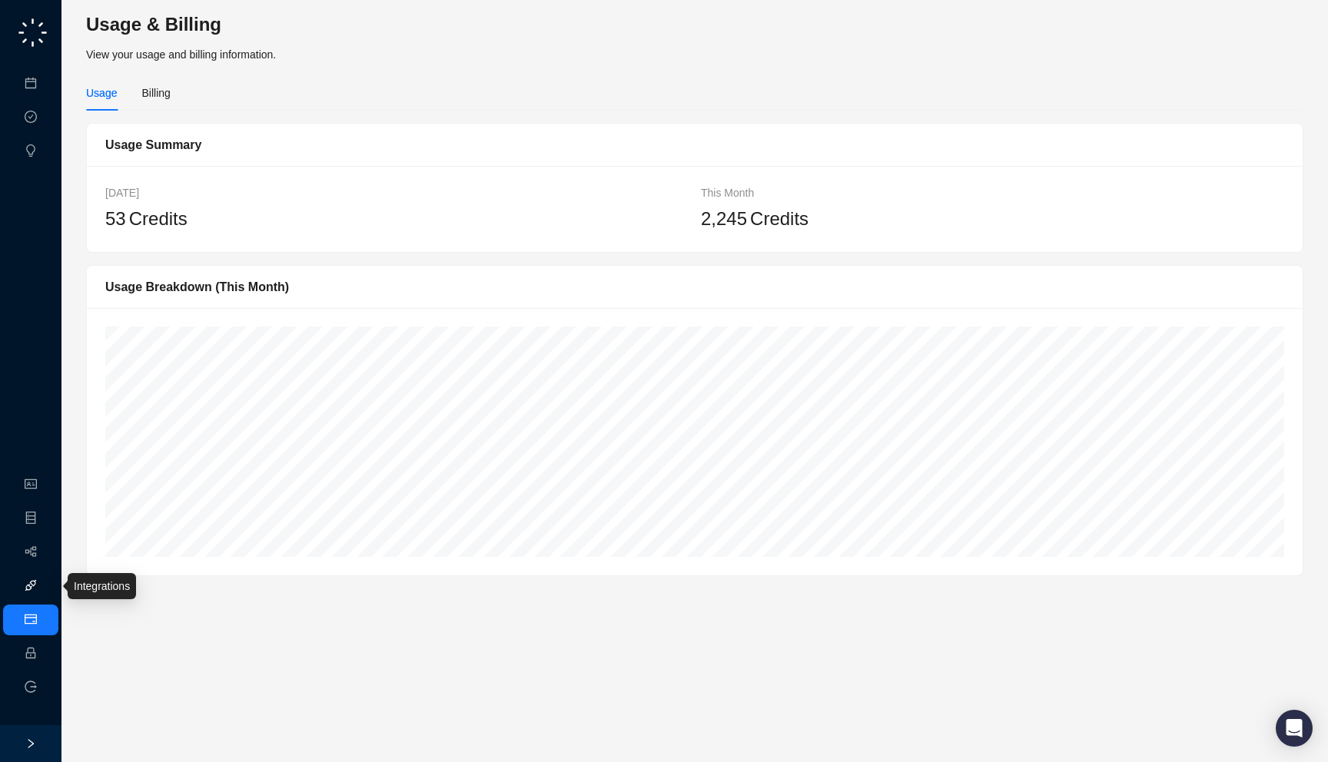
click at [45, 590] on link "Integrations" at bounding box center [73, 586] width 56 height 12
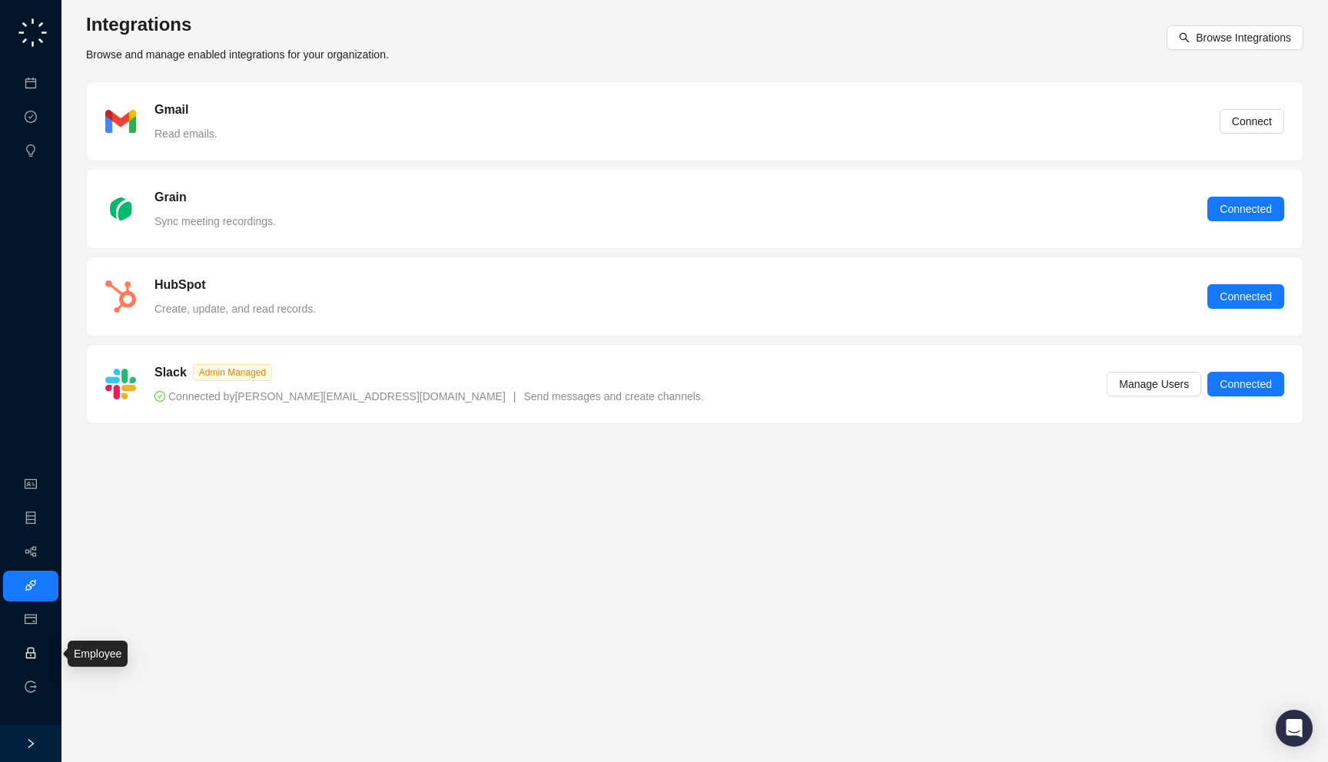
click at [45, 656] on link "Employee" at bounding box center [69, 654] width 48 height 12
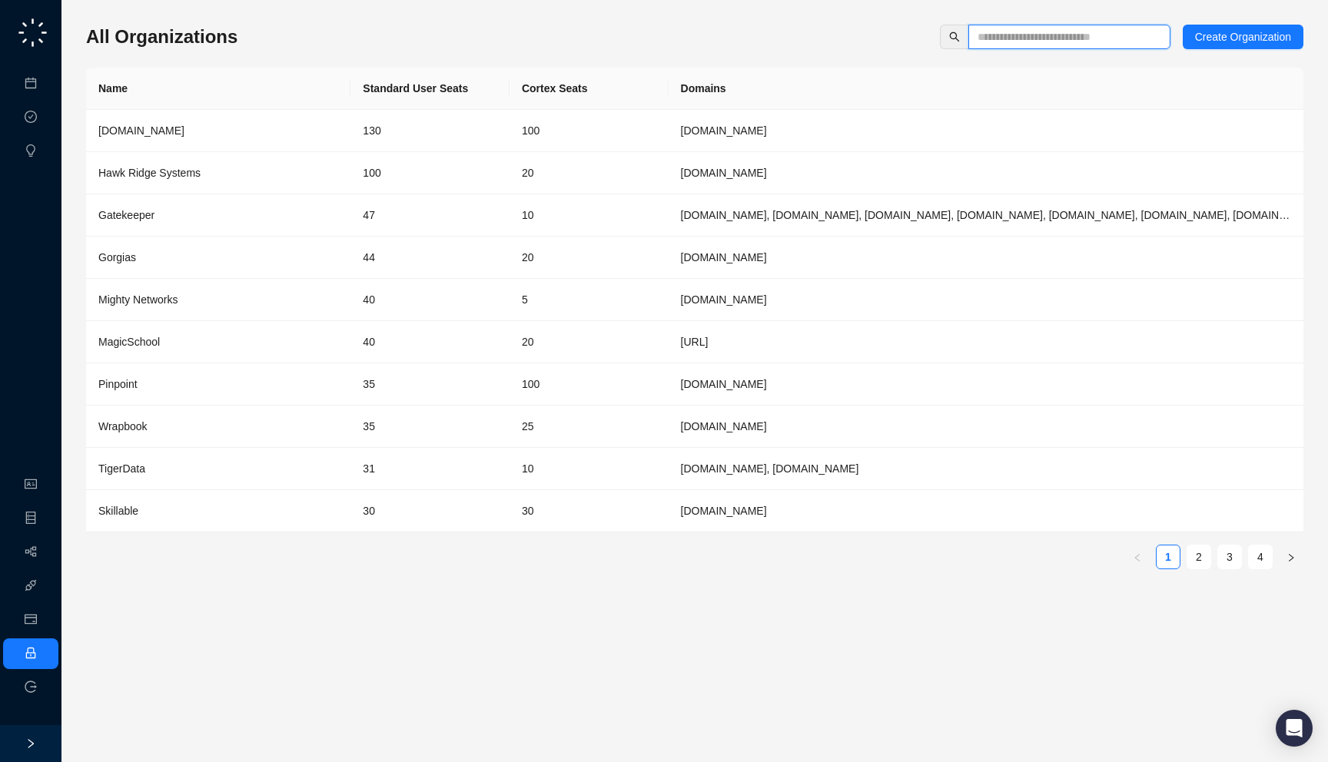
click at [1022, 36] on input "text" at bounding box center [1062, 36] width 171 height 17
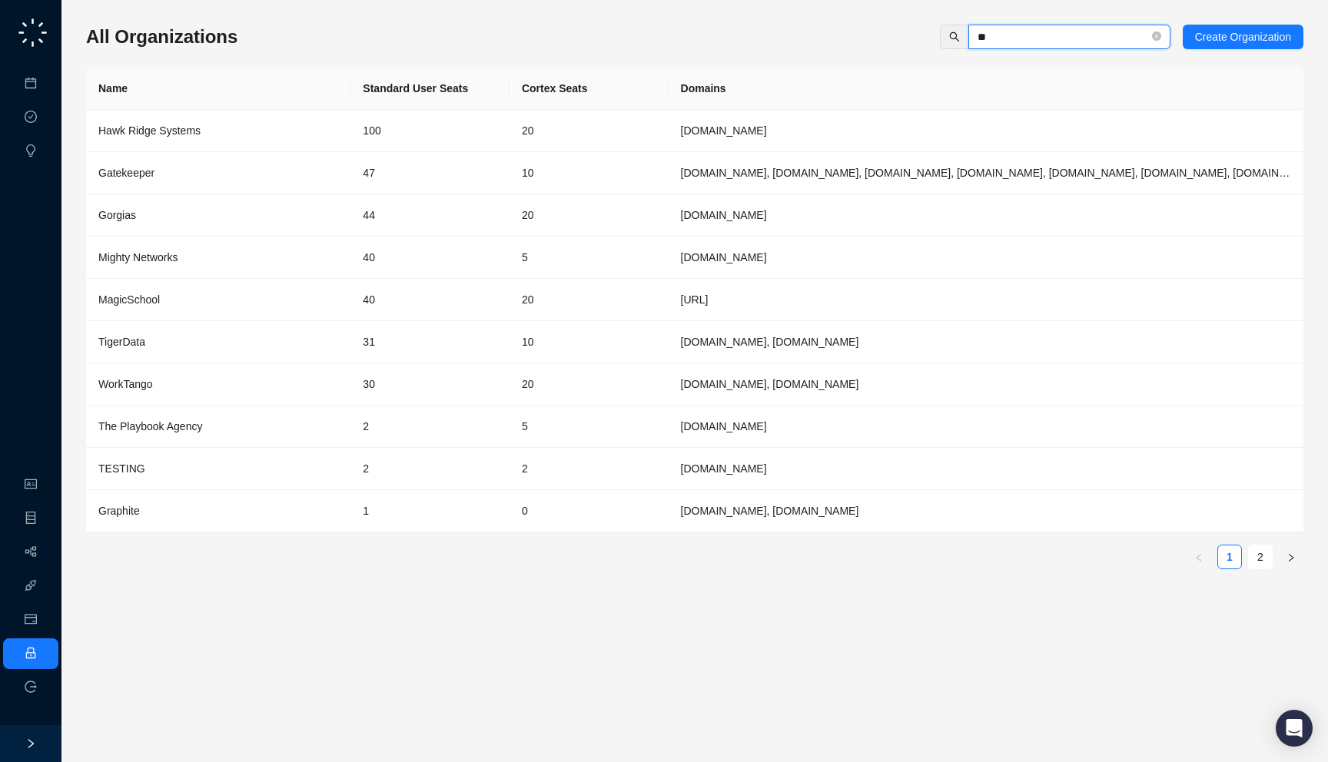
type input "***"
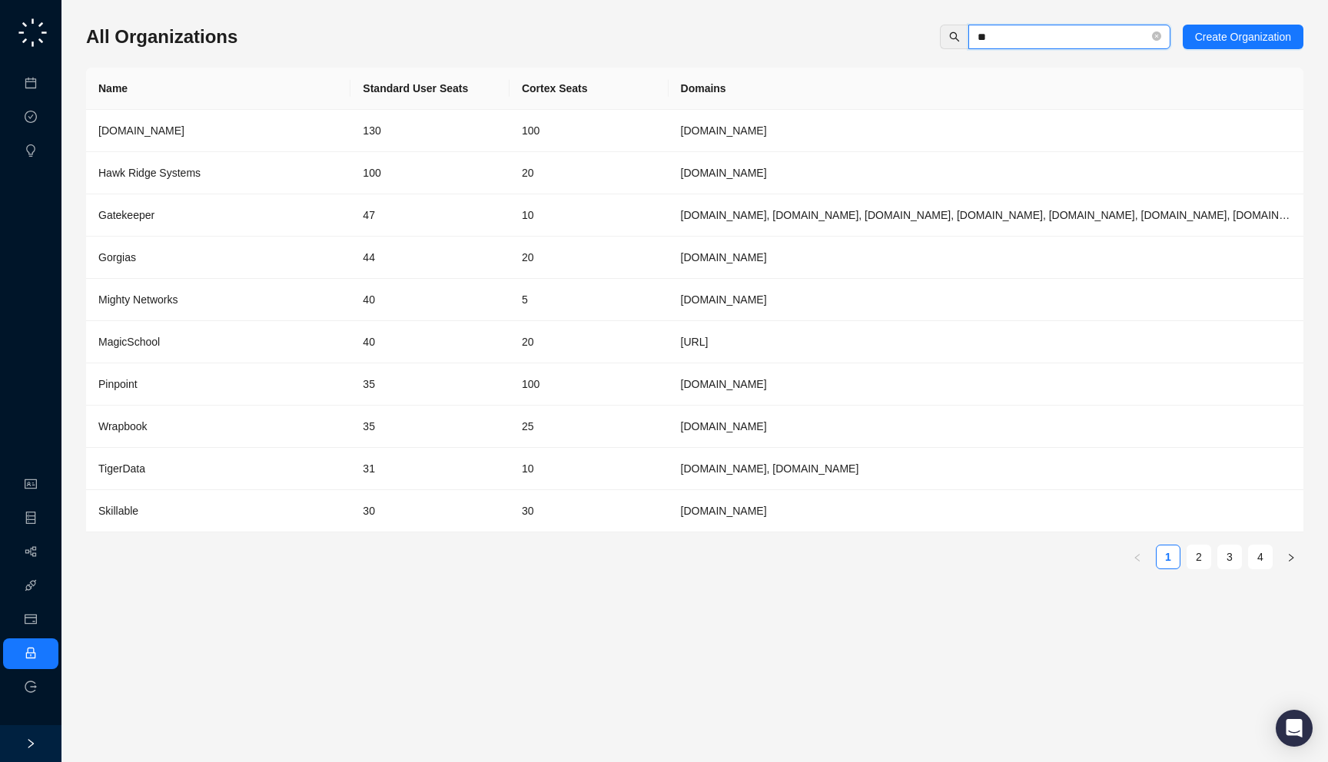
type input "***"
click at [356, 149] on td "130" at bounding box center [429, 131] width 159 height 42
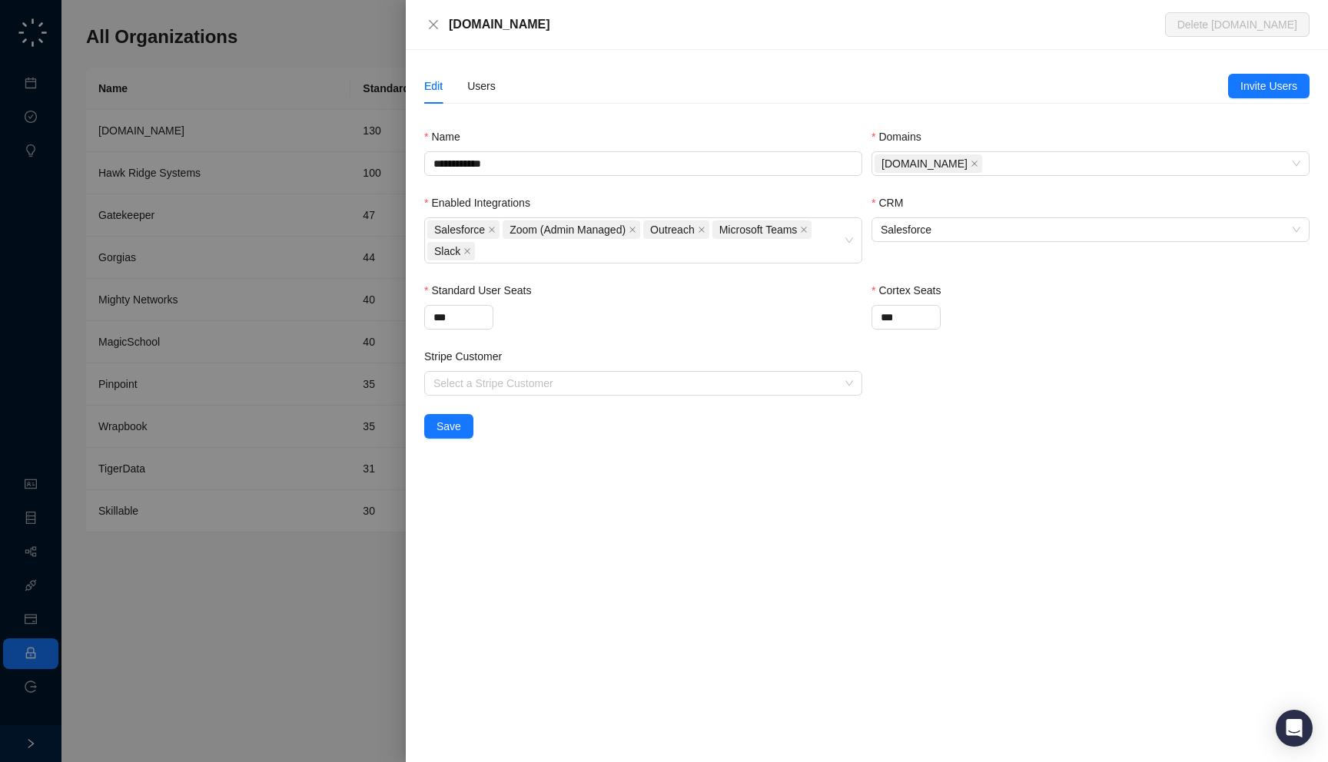
click at [265, 293] on div at bounding box center [664, 381] width 1328 height 762
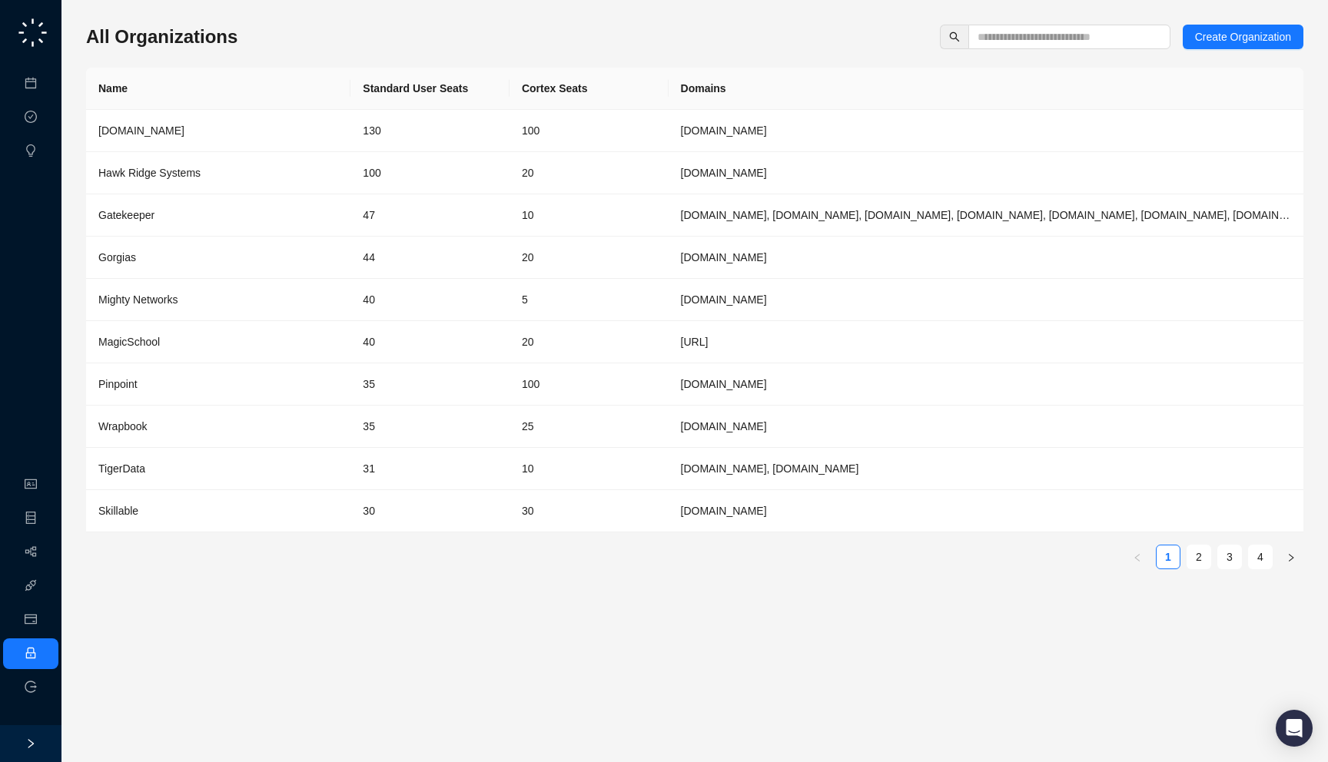
click at [250, 49] on div "All Organizations Create Organization Name Standard User Seats Cortex Seats Dom…" at bounding box center [694, 303] width 1217 height 557
click at [264, 139] on td "[DOMAIN_NAME]" at bounding box center [218, 131] width 264 height 42
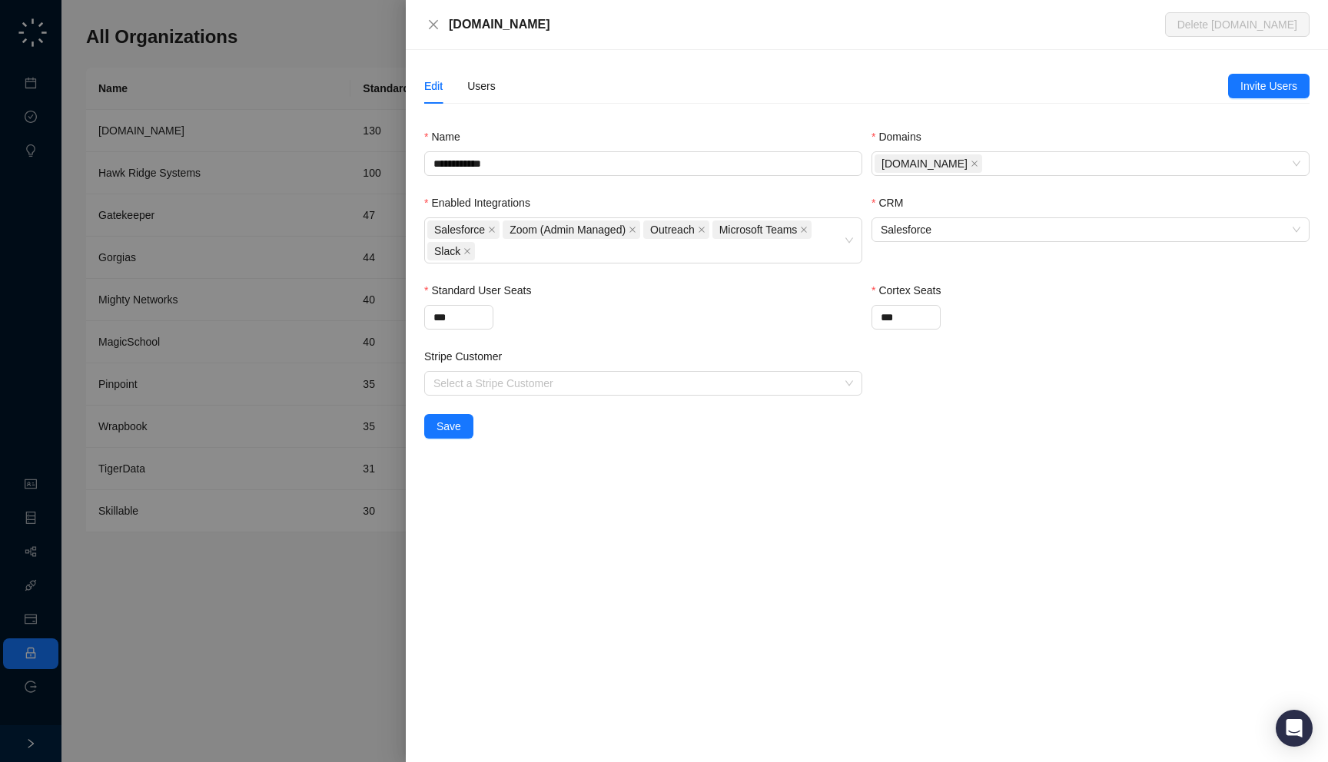
click at [310, 249] on div at bounding box center [664, 381] width 1328 height 762
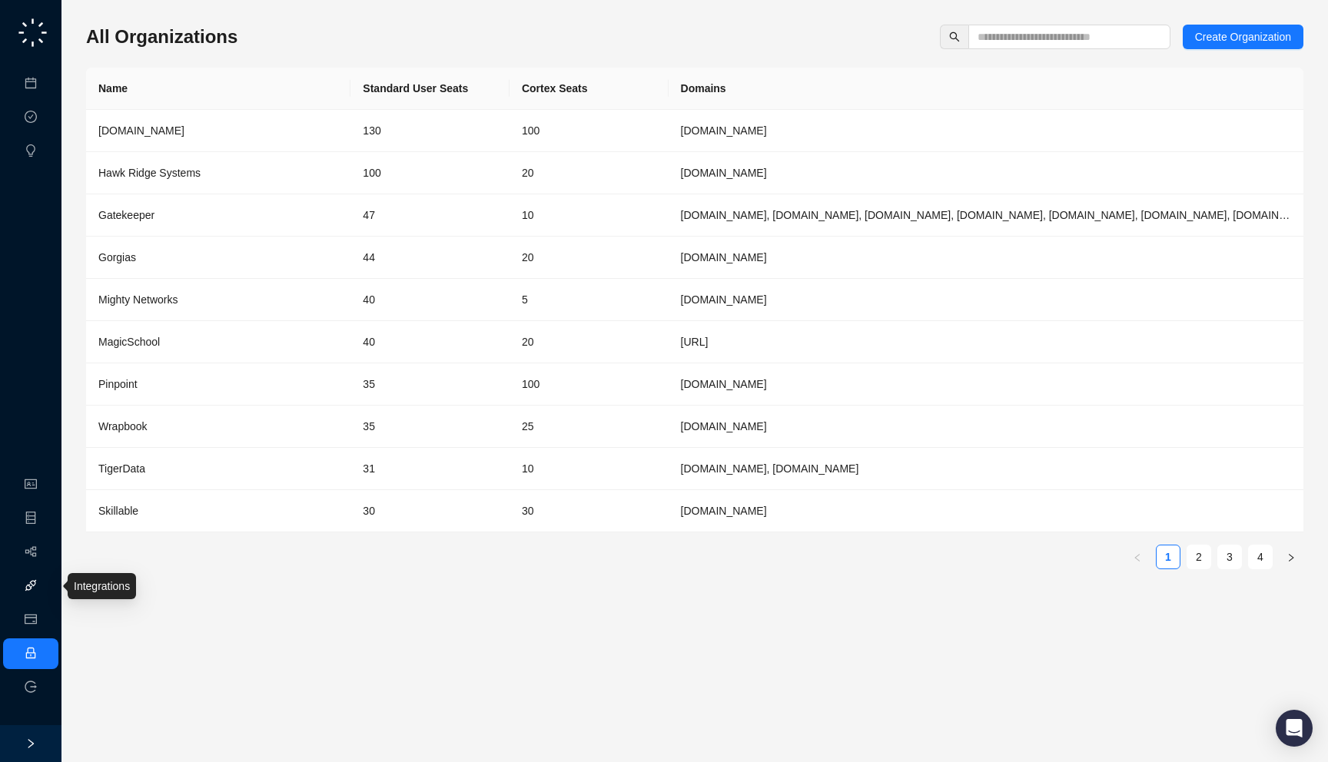
click at [45, 590] on link "Integrations" at bounding box center [73, 586] width 56 height 12
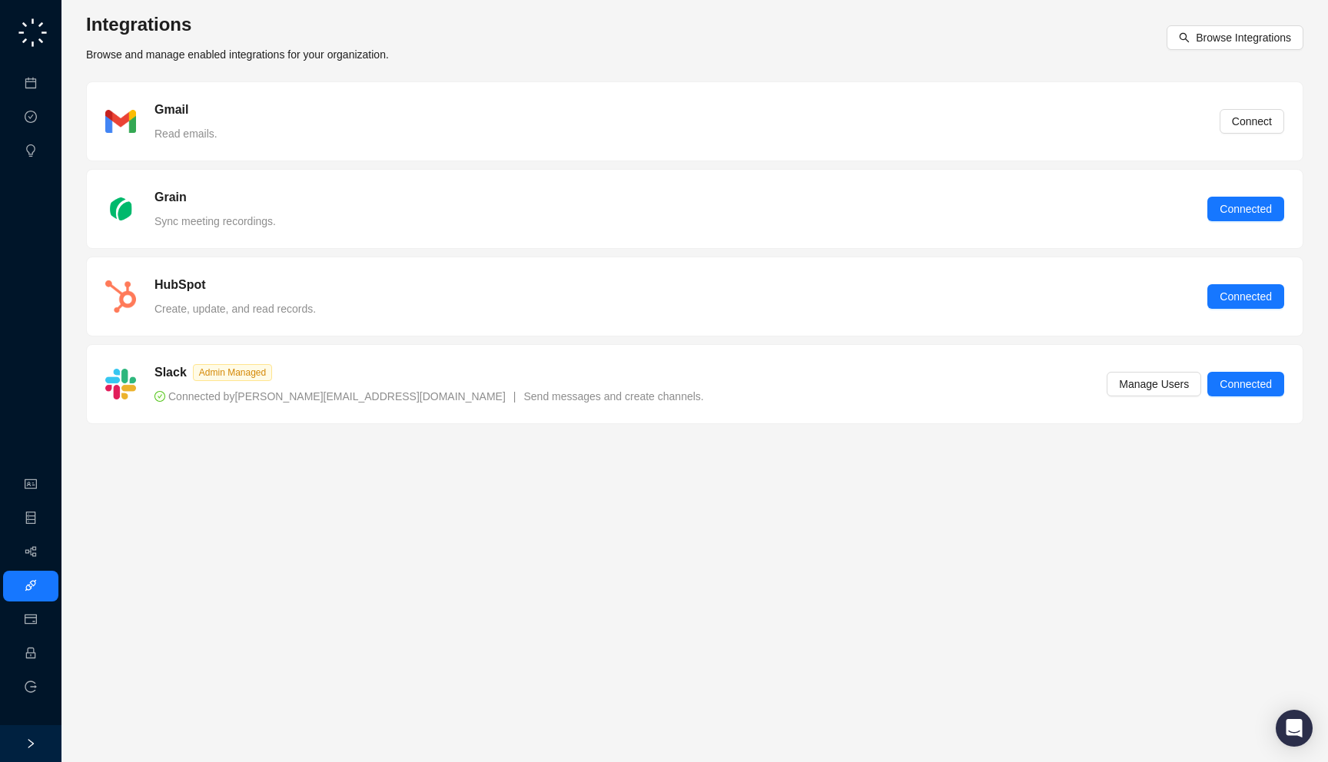
drag, startPoint x: 452, startPoint y: 218, endPoint x: 453, endPoint y: 235, distance: 17.0
click at [453, 235] on div "Grain Sync meeting recordings. Connected" at bounding box center [694, 209] width 1215 height 78
drag, startPoint x: 430, startPoint y: 49, endPoint x: 431, endPoint y: 65, distance: 16.2
click at [431, 65] on div "Integrations Browse and manage enabled integrations for your organization. Brow…" at bounding box center [694, 221] width 1217 height 419
click at [57, 88] on link "Meetings & Calls" at bounding box center [85, 84] width 81 height 12
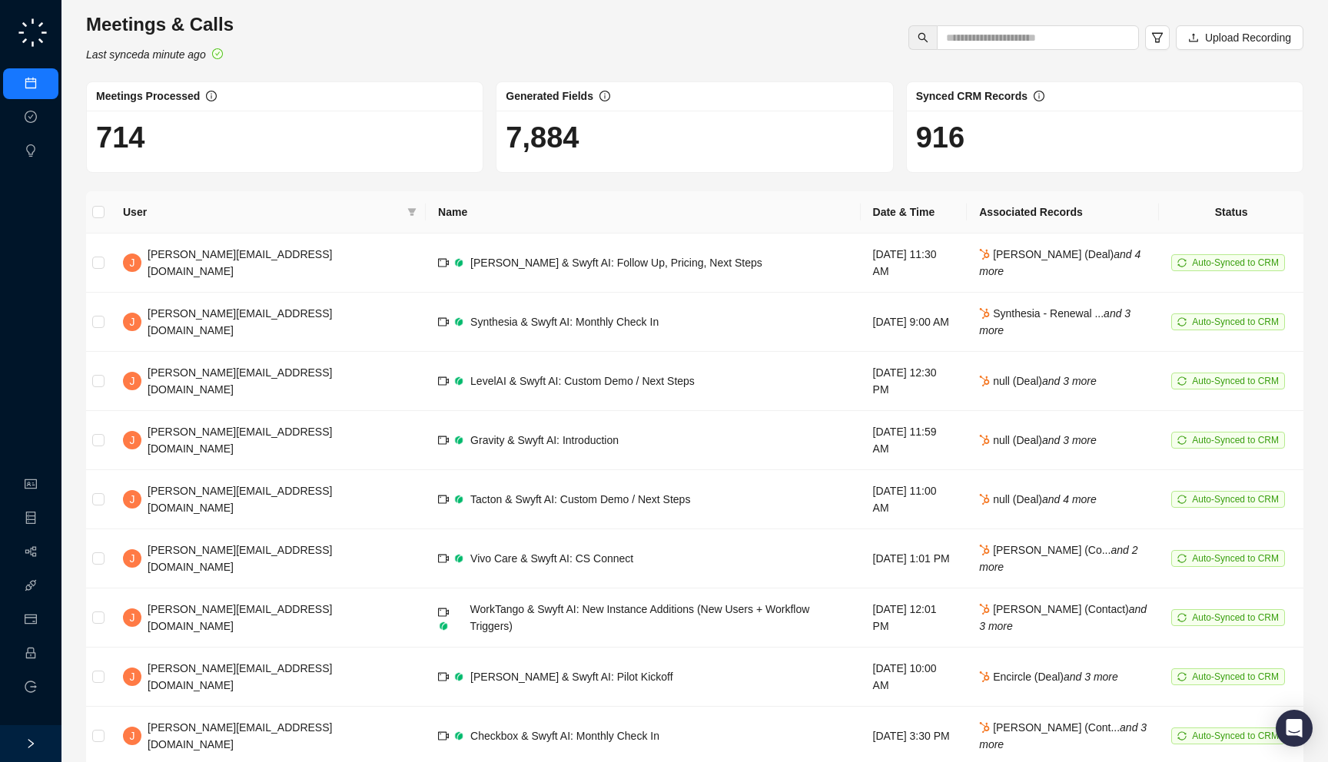
drag, startPoint x: 310, startPoint y: 52, endPoint x: 303, endPoint y: 74, distance: 22.6
click at [303, 74] on div "Meetings & Calls Last synced a minute ago Upload Recording Meetings Processed 7…" at bounding box center [694, 443] width 1217 height 862
click at [470, 257] on span "[PERSON_NAME] & Swyft AI: Follow Up, Pricing, Next Steps" at bounding box center [616, 263] width 292 height 12
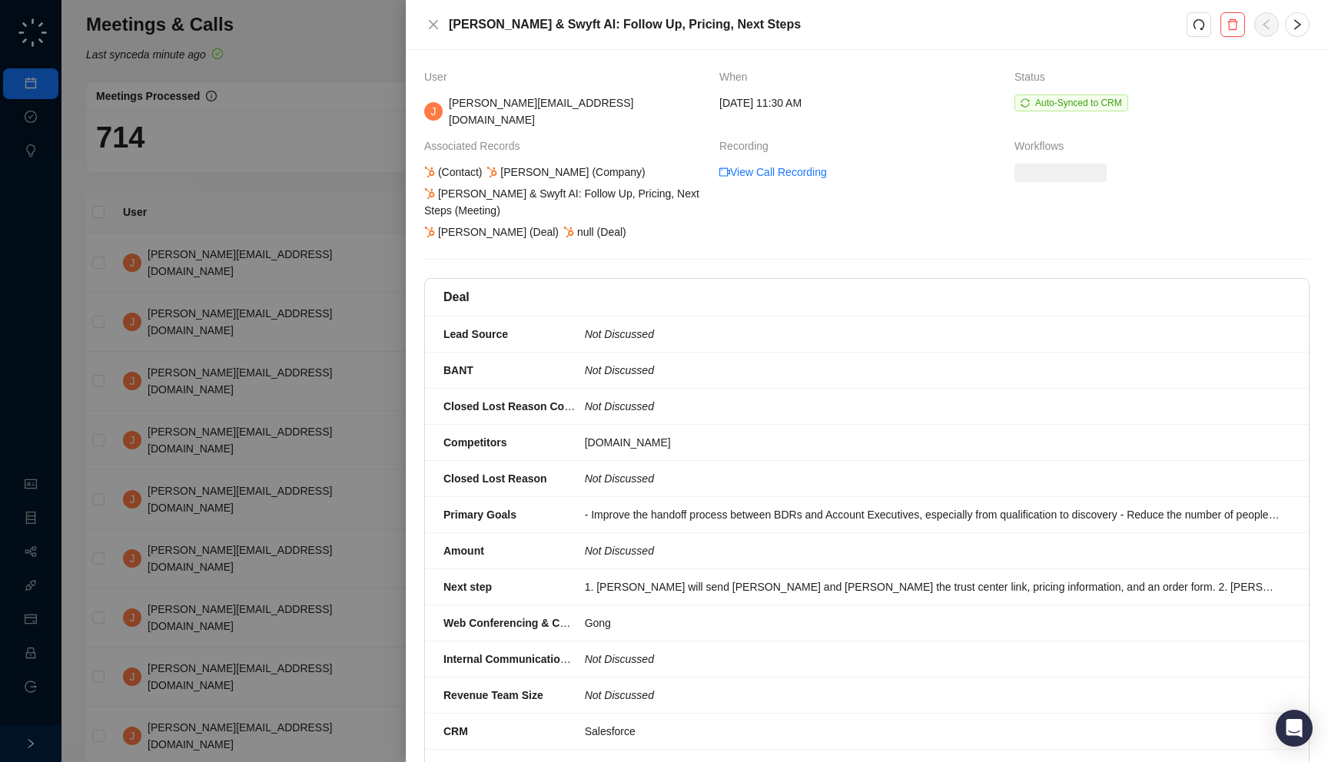
click at [273, 230] on div at bounding box center [664, 381] width 1328 height 762
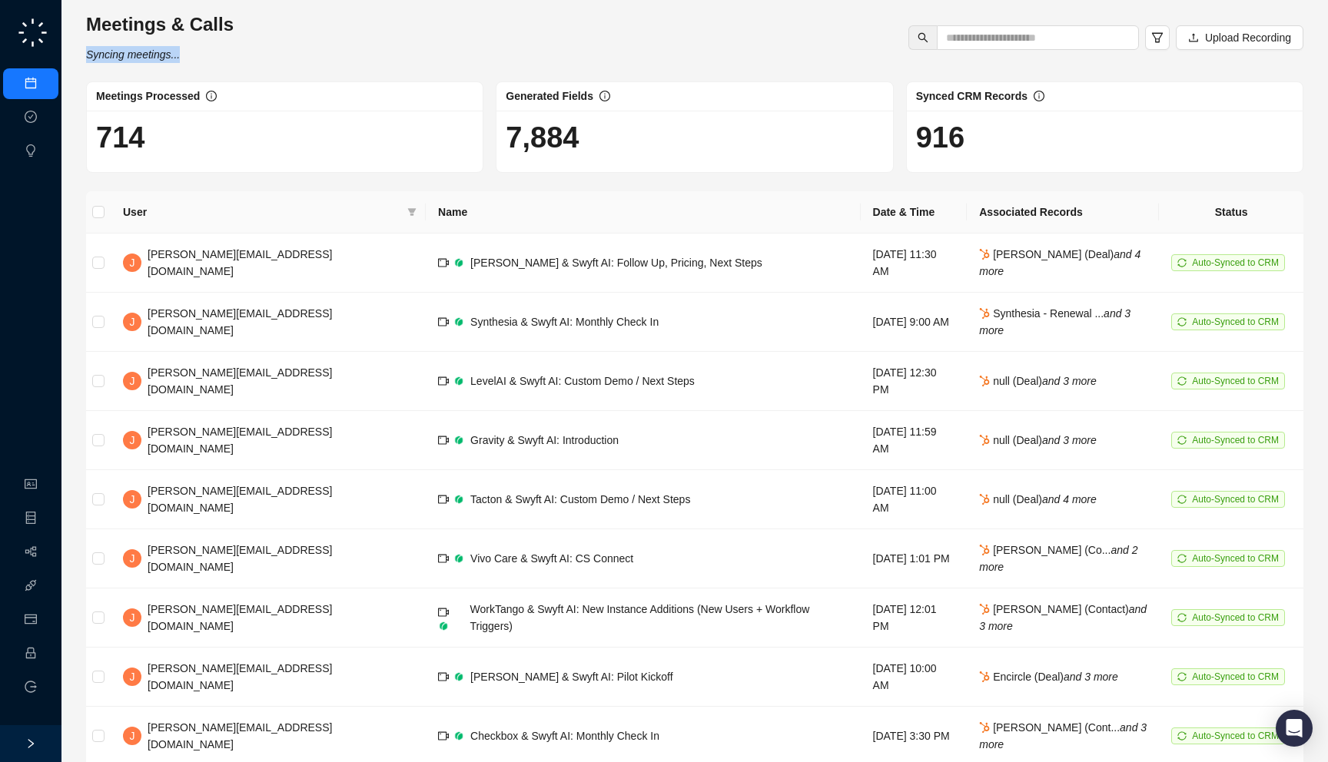
drag, startPoint x: 283, startPoint y: 62, endPoint x: 291, endPoint y: 60, distance: 8.0
click at [291, 60] on div "Meetings & Calls Syncing meetings... Upload Recording" at bounding box center [694, 37] width 1226 height 51
click at [291, 59] on div "Meetings & Calls Syncing meetings... Upload Recording" at bounding box center [694, 37] width 1226 height 51
drag, startPoint x: 293, startPoint y: 52, endPoint x: 292, endPoint y: 67, distance: 14.6
click at [292, 67] on div "Meetings & Calls Last synced a few seconds ago Upload Recording Meetings Proces…" at bounding box center [694, 443] width 1217 height 862
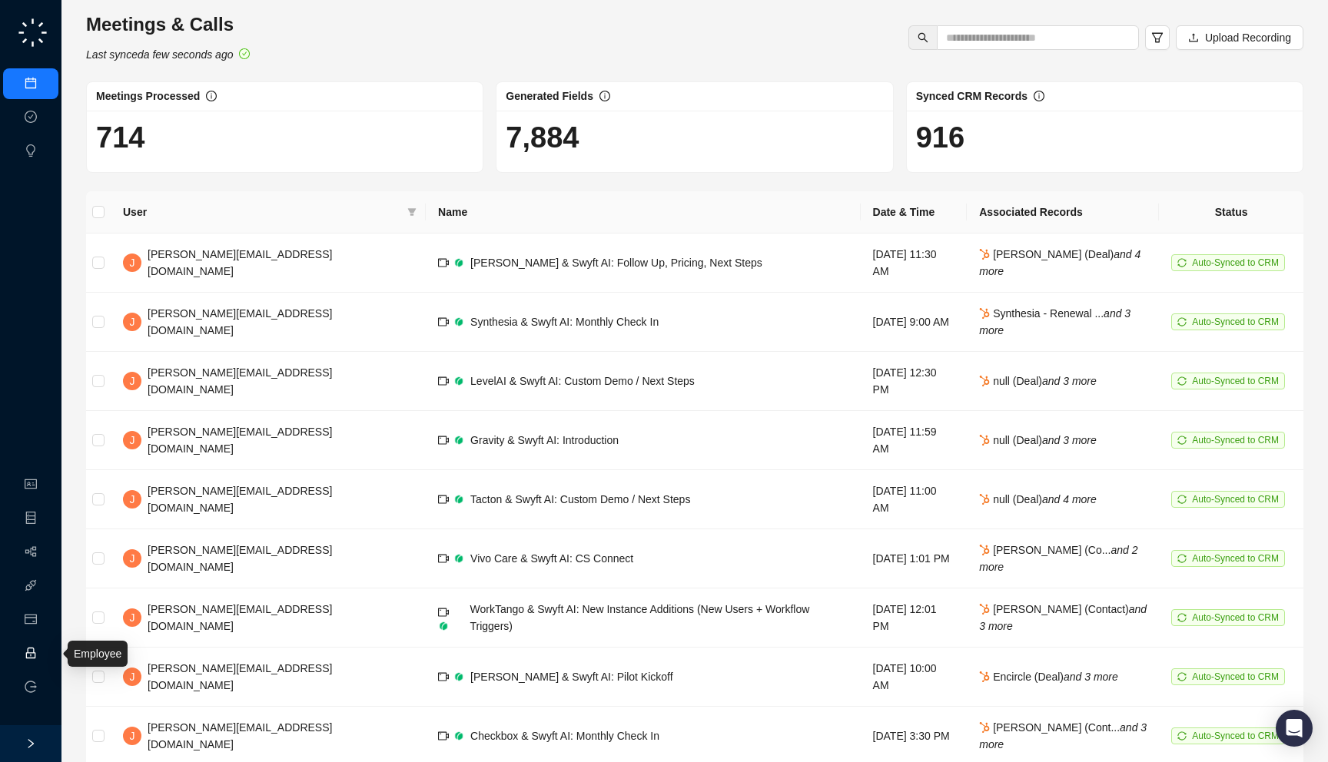
click at [45, 648] on link "Employee" at bounding box center [69, 654] width 48 height 12
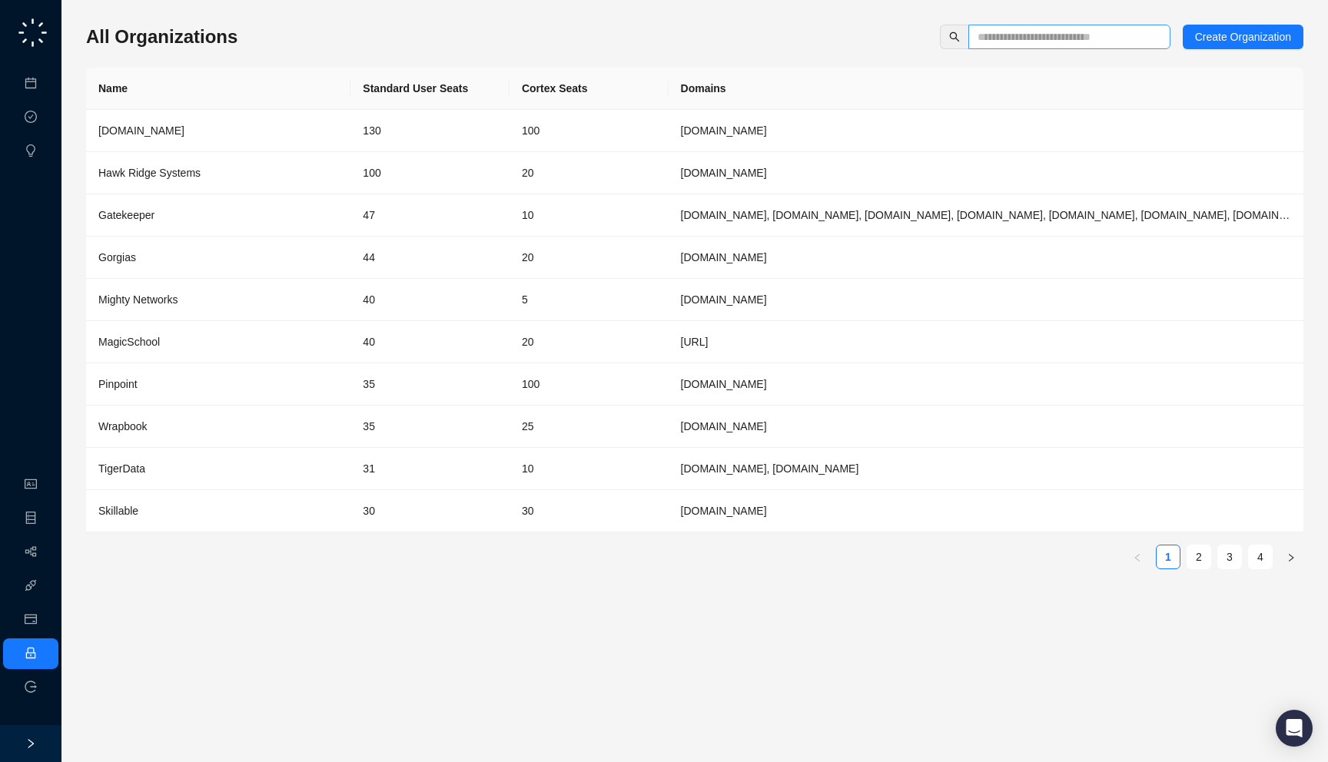
click at [1028, 26] on span at bounding box center [1069, 37] width 202 height 25
click at [290, 271] on td "Gorgias" at bounding box center [218, 258] width 264 height 42
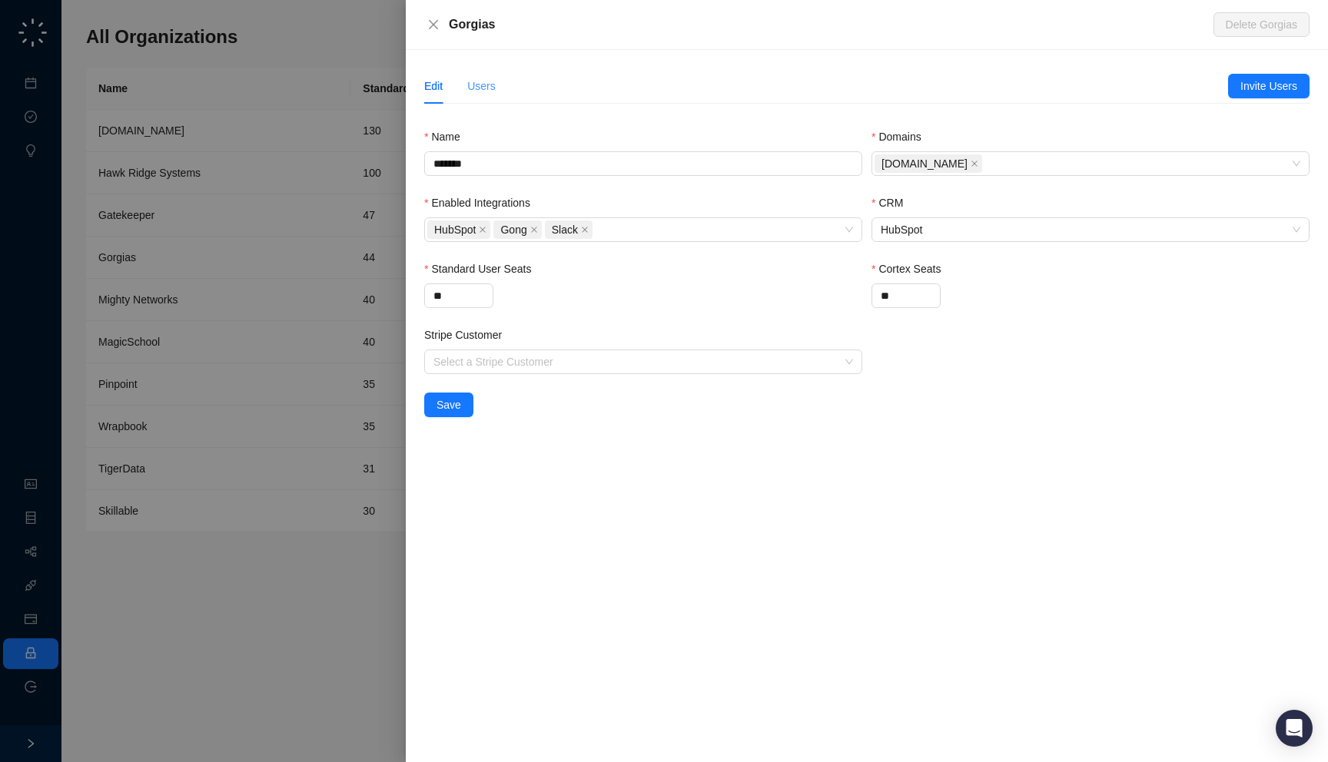
click at [472, 95] on div "Users" at bounding box center [481, 85] width 28 height 35
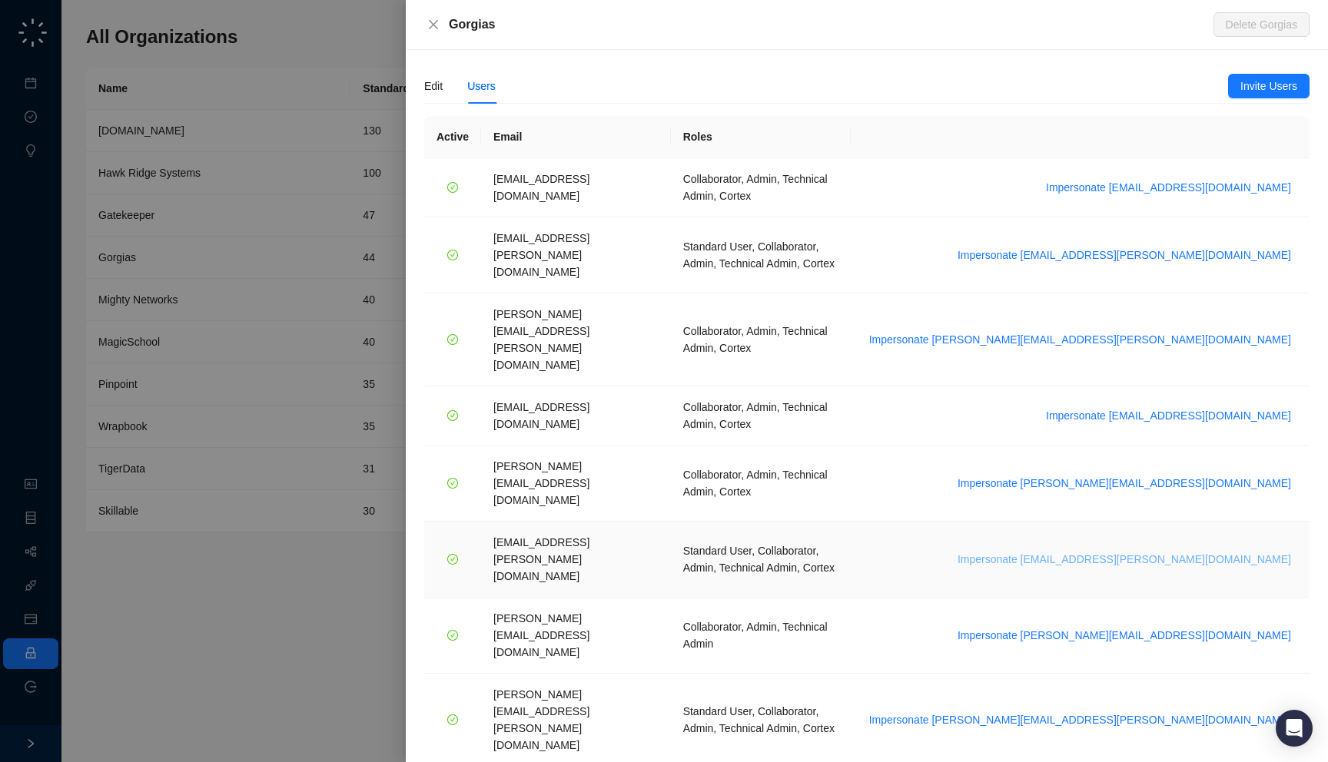
click at [1171, 551] on span "Impersonate janadhi.kuruppu@gorgias.com" at bounding box center [1123, 559] width 333 height 17
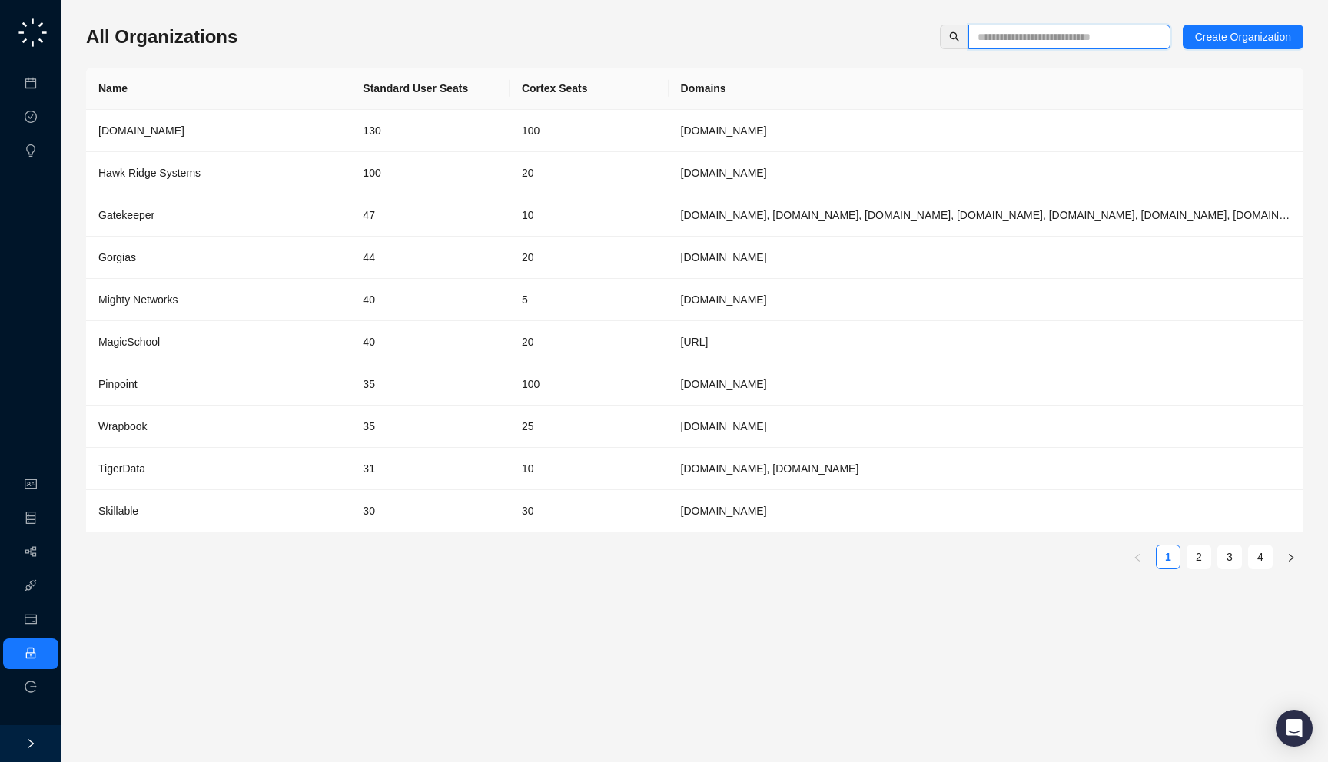
click at [1093, 38] on input "text" at bounding box center [1062, 36] width 171 height 17
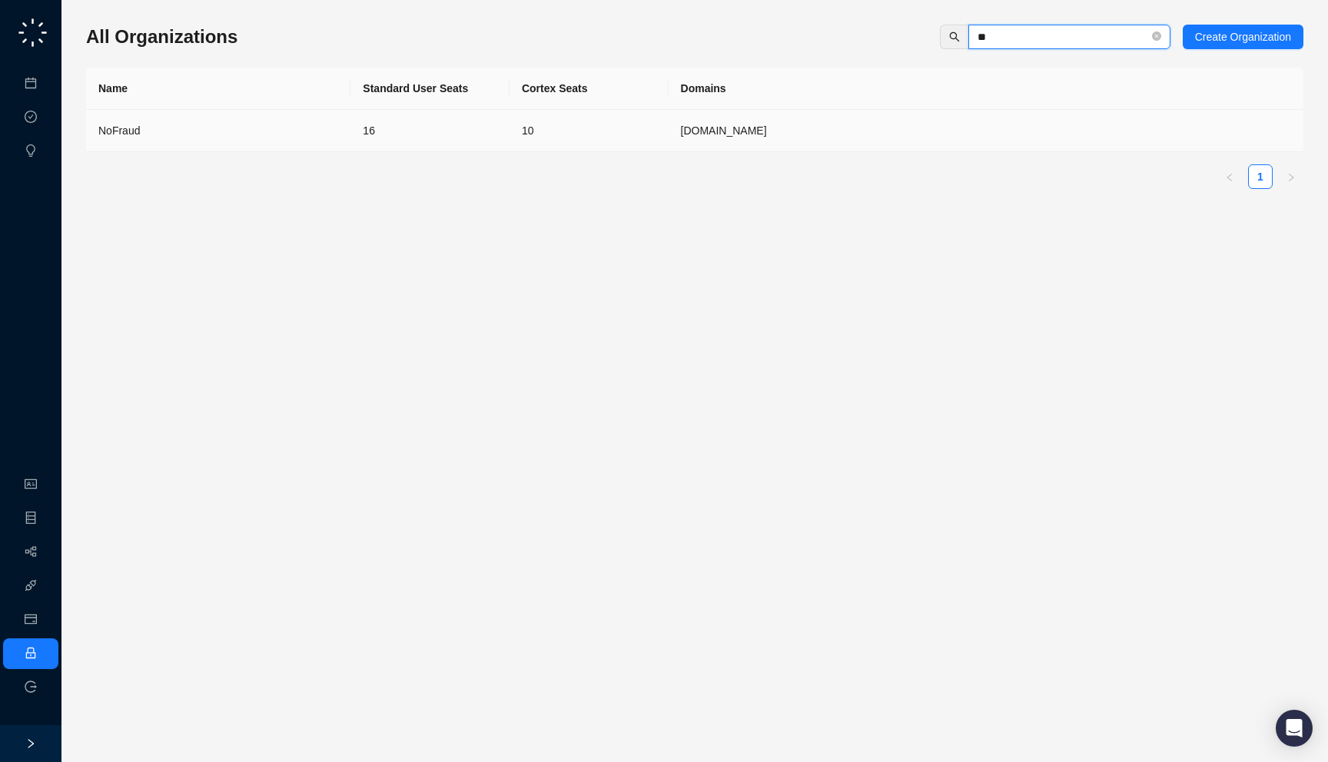
type input "**"
click at [342, 147] on td "NoFraud" at bounding box center [218, 131] width 264 height 42
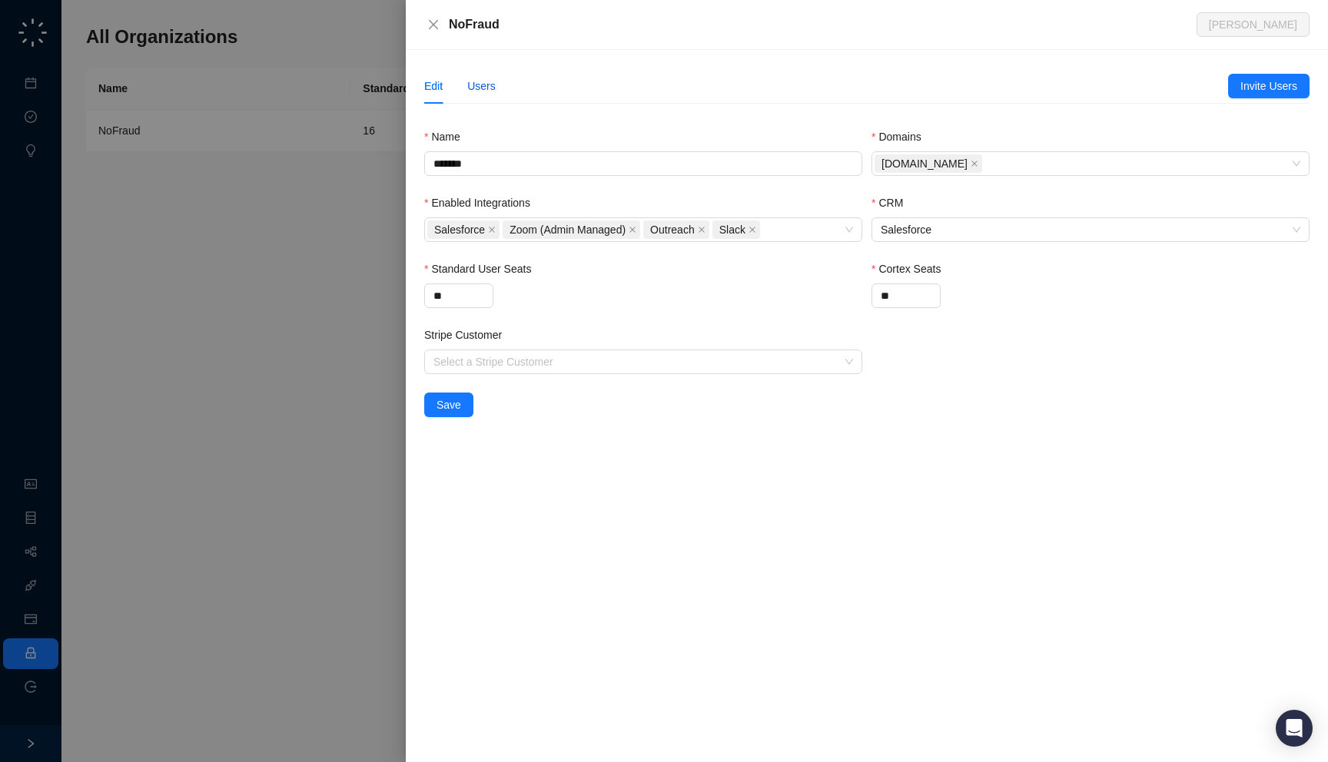
click at [482, 87] on div "Users" at bounding box center [481, 86] width 28 height 17
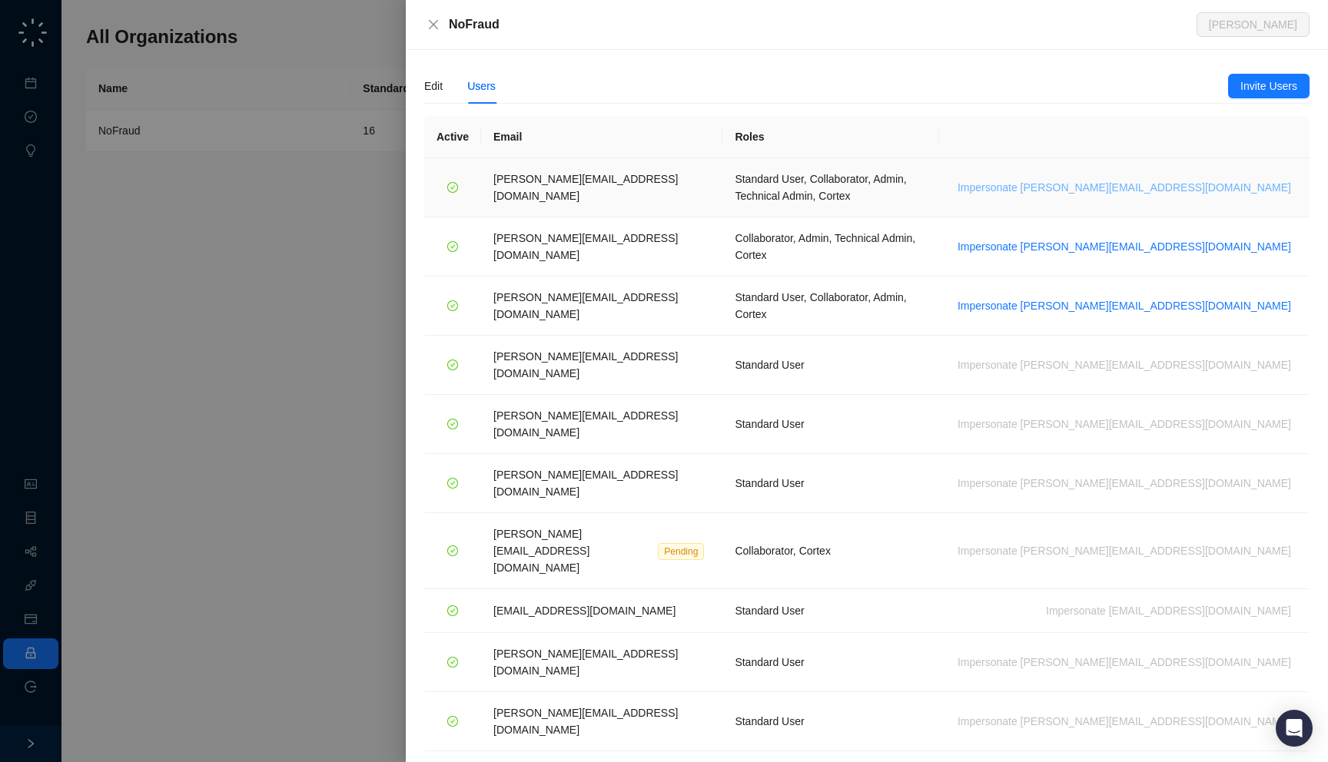
click at [1208, 182] on span "Impersonate [PERSON_NAME][EMAIL_ADDRESS][DOMAIN_NAME]" at bounding box center [1123, 187] width 333 height 17
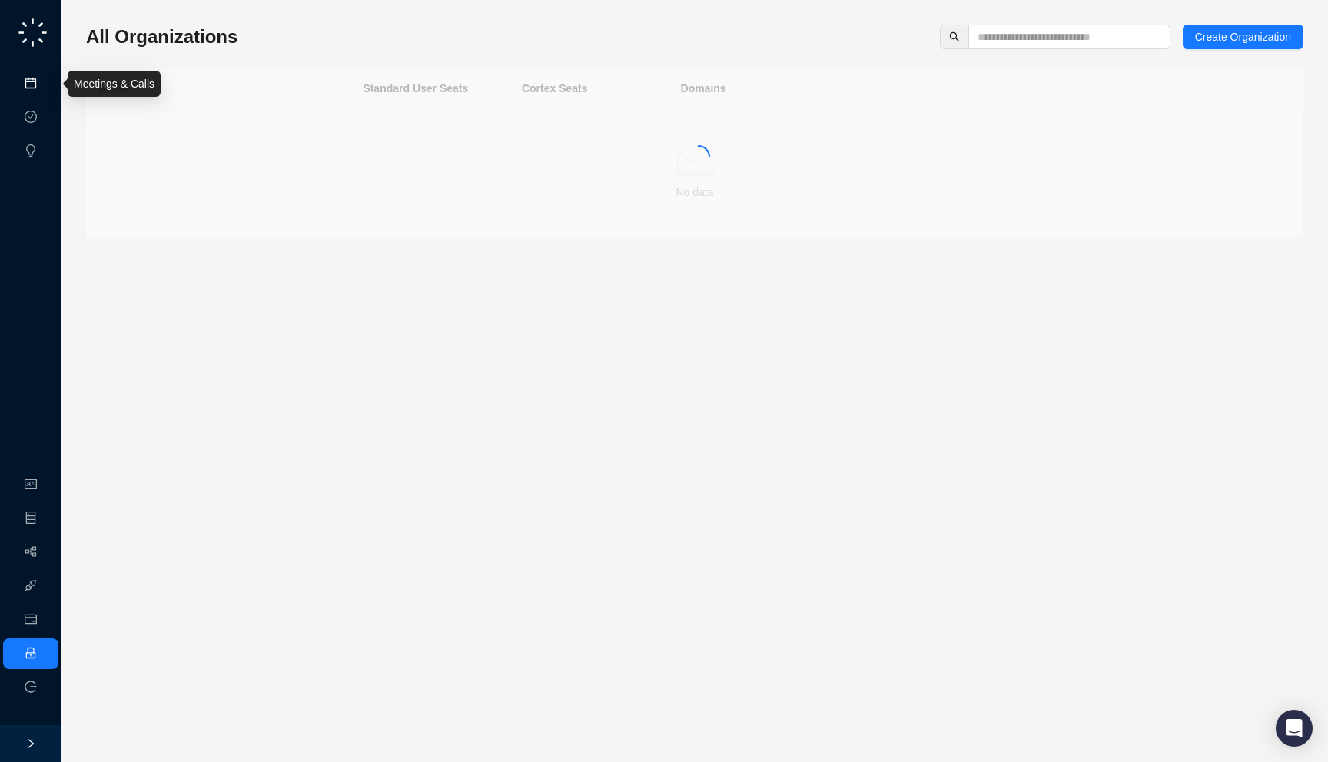
click at [45, 80] on link "Meetings & Calls" at bounding box center [85, 84] width 81 height 12
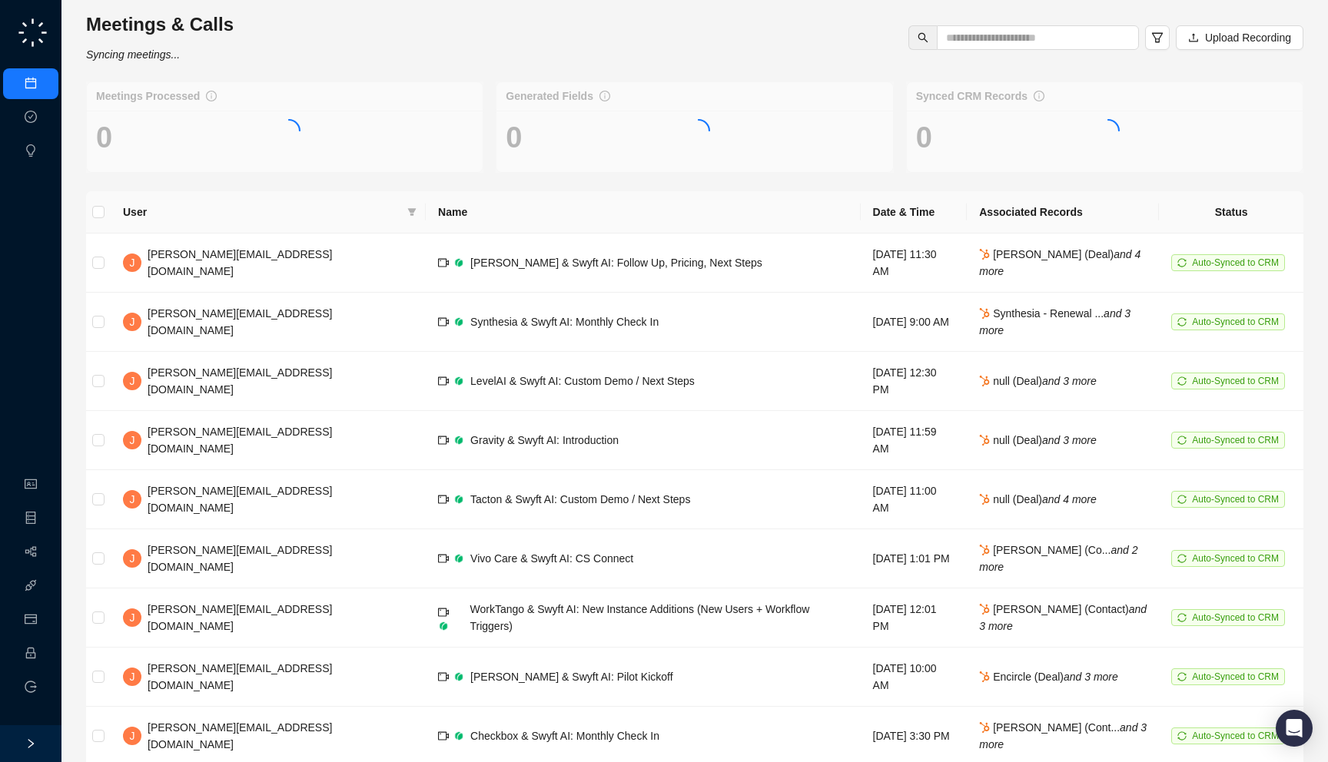
click at [272, 59] on div "Meetings & Calls Syncing meetings... Upload Recording" at bounding box center [694, 37] width 1226 height 51
click at [227, 256] on span "jake@swyftai.com" at bounding box center [240, 262] width 184 height 29
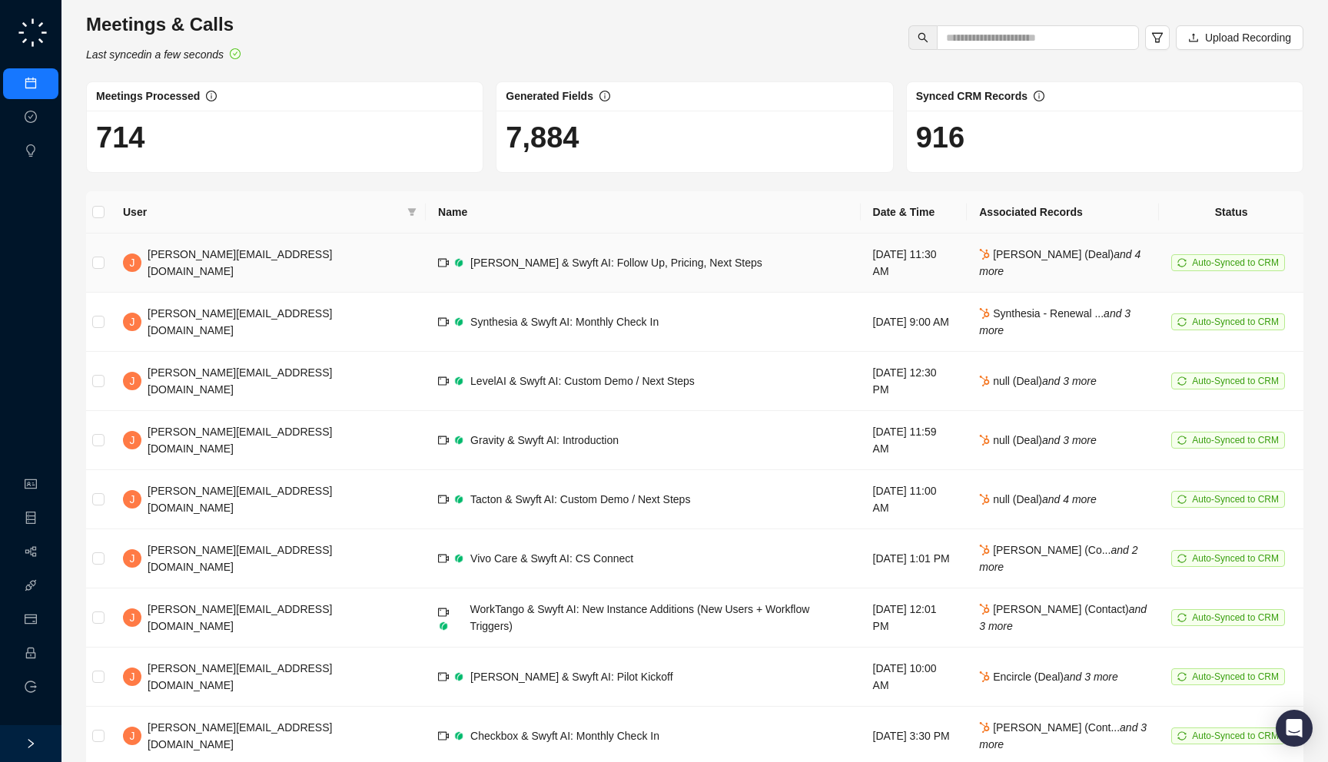
click at [860, 271] on td "Monday, 09/08/25, 11:30 AM" at bounding box center [913, 263] width 107 height 59
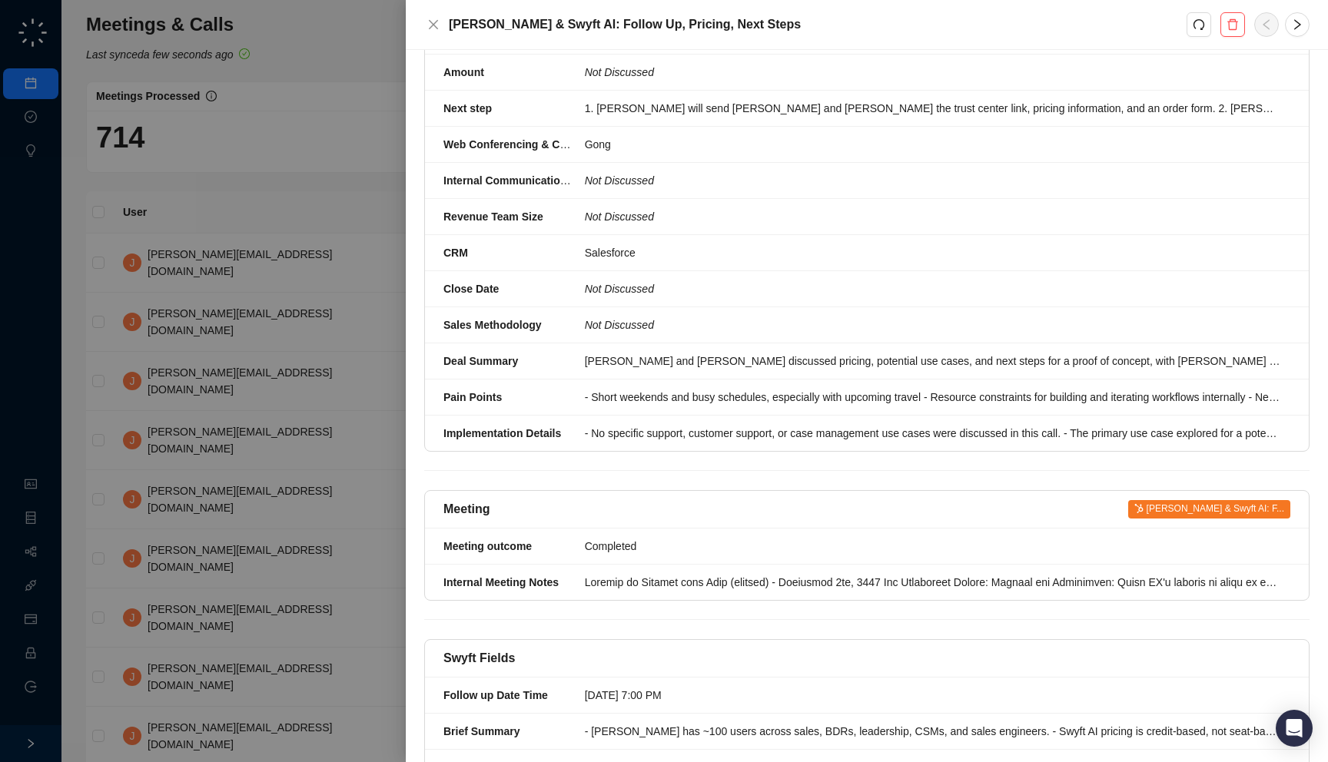
scroll to position [424, 0]
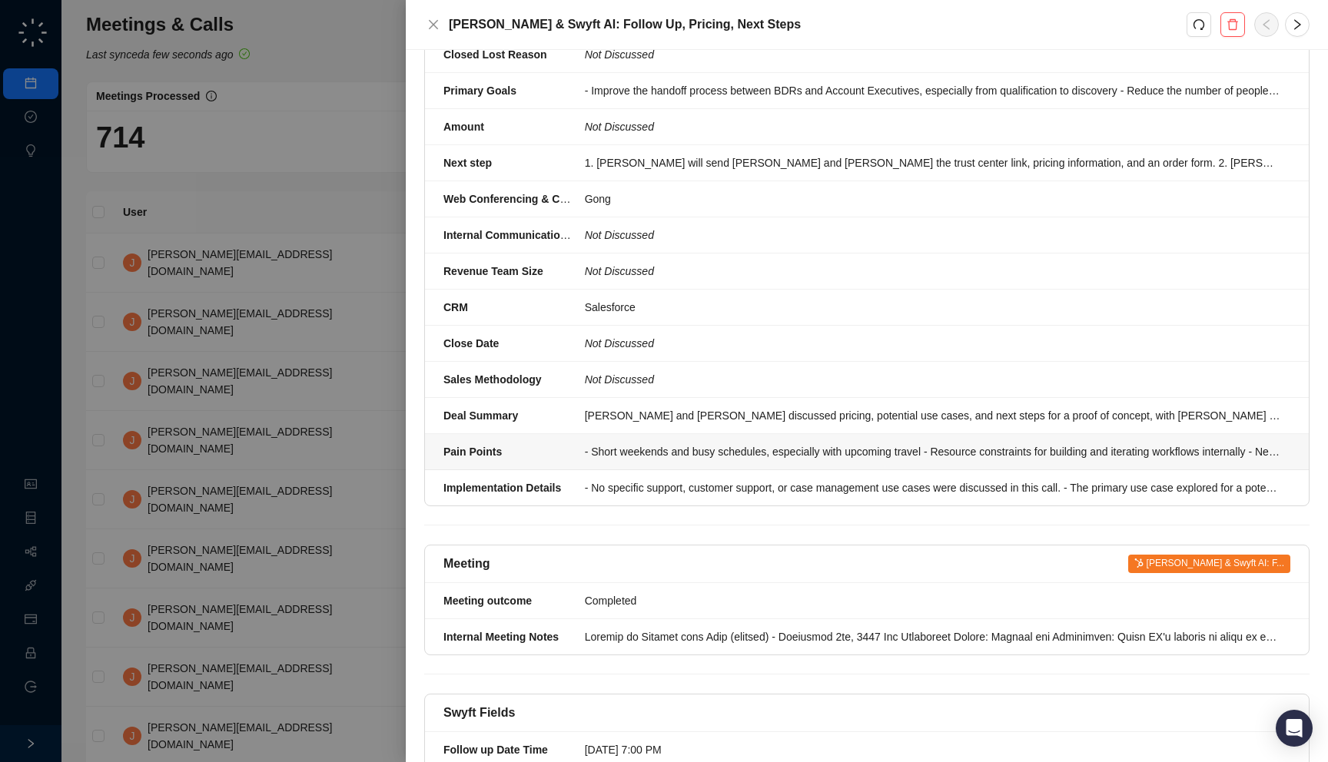
click at [670, 443] on div "- Short weekends and busy schedules, especially with upcoming travel - Resource…" at bounding box center [933, 451] width 696 height 17
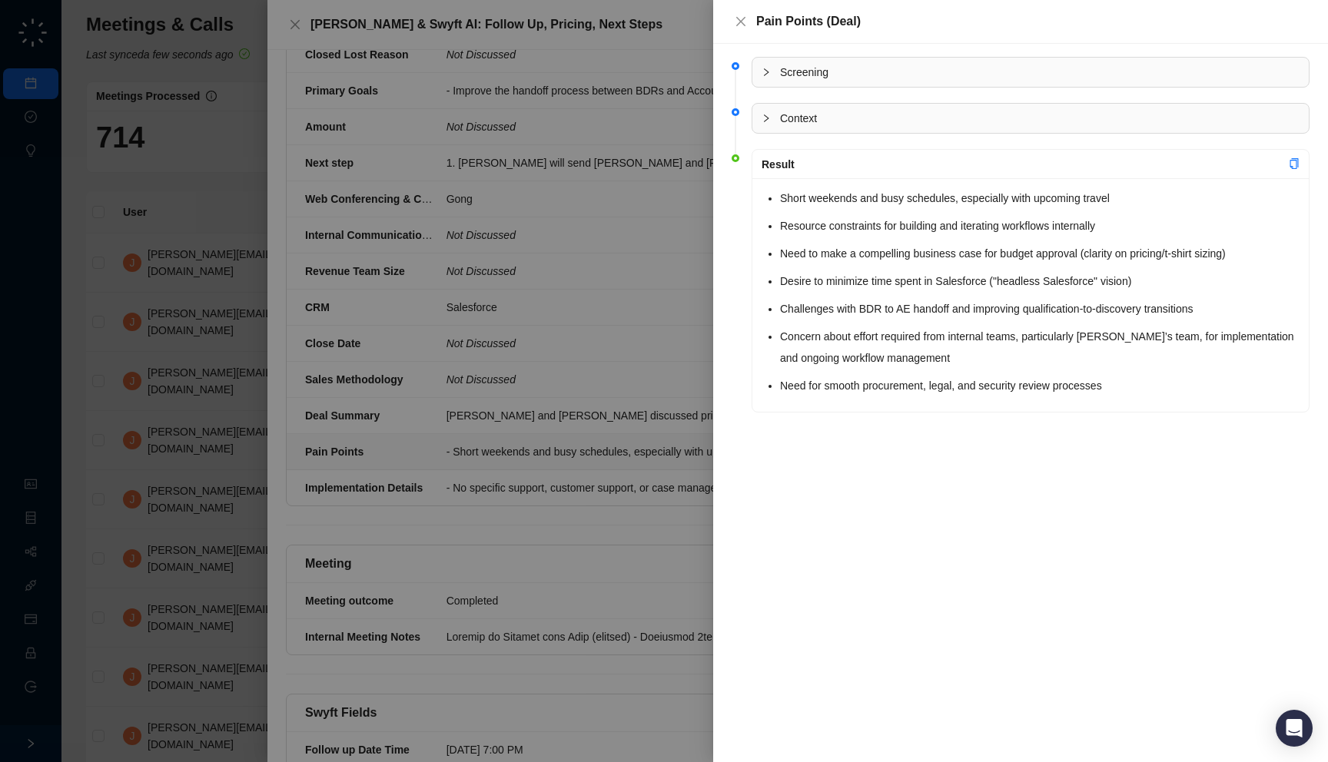
click at [670, 443] on div at bounding box center [664, 381] width 1328 height 762
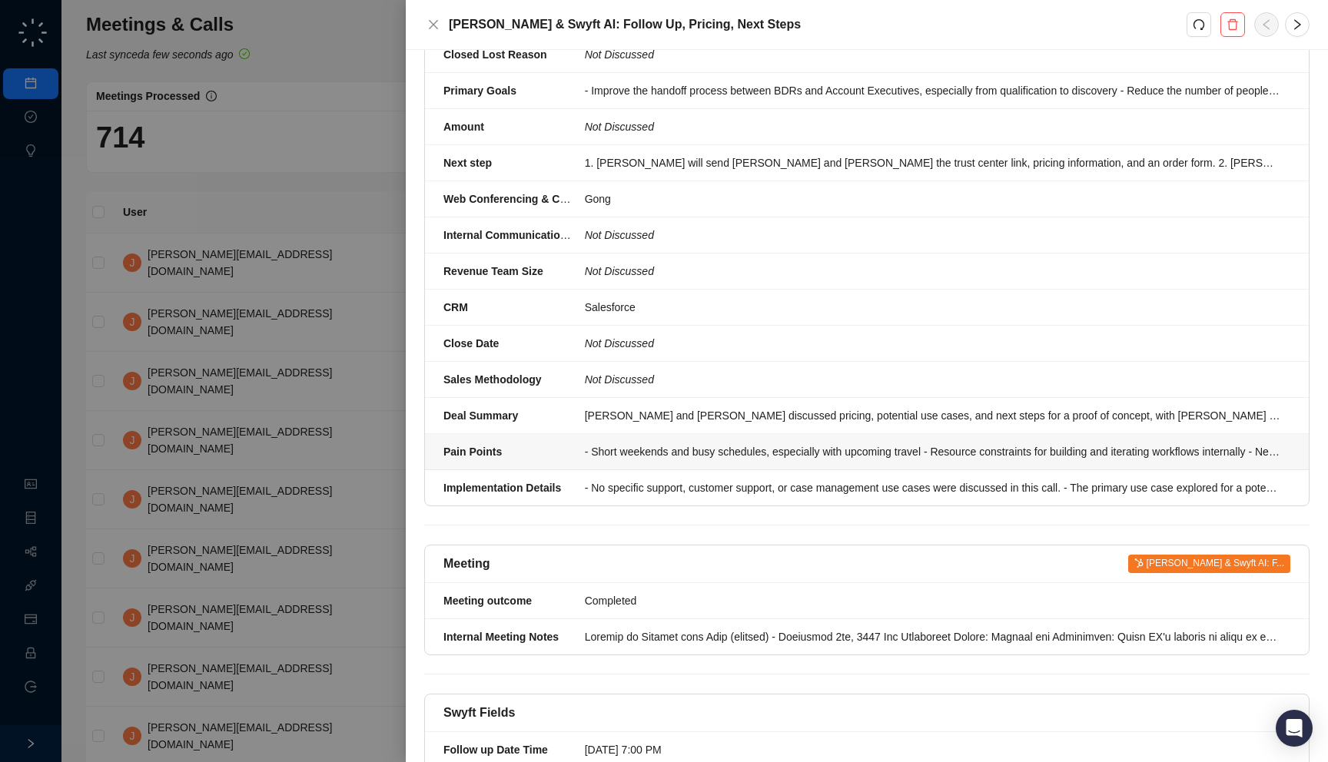
scroll to position [436, 0]
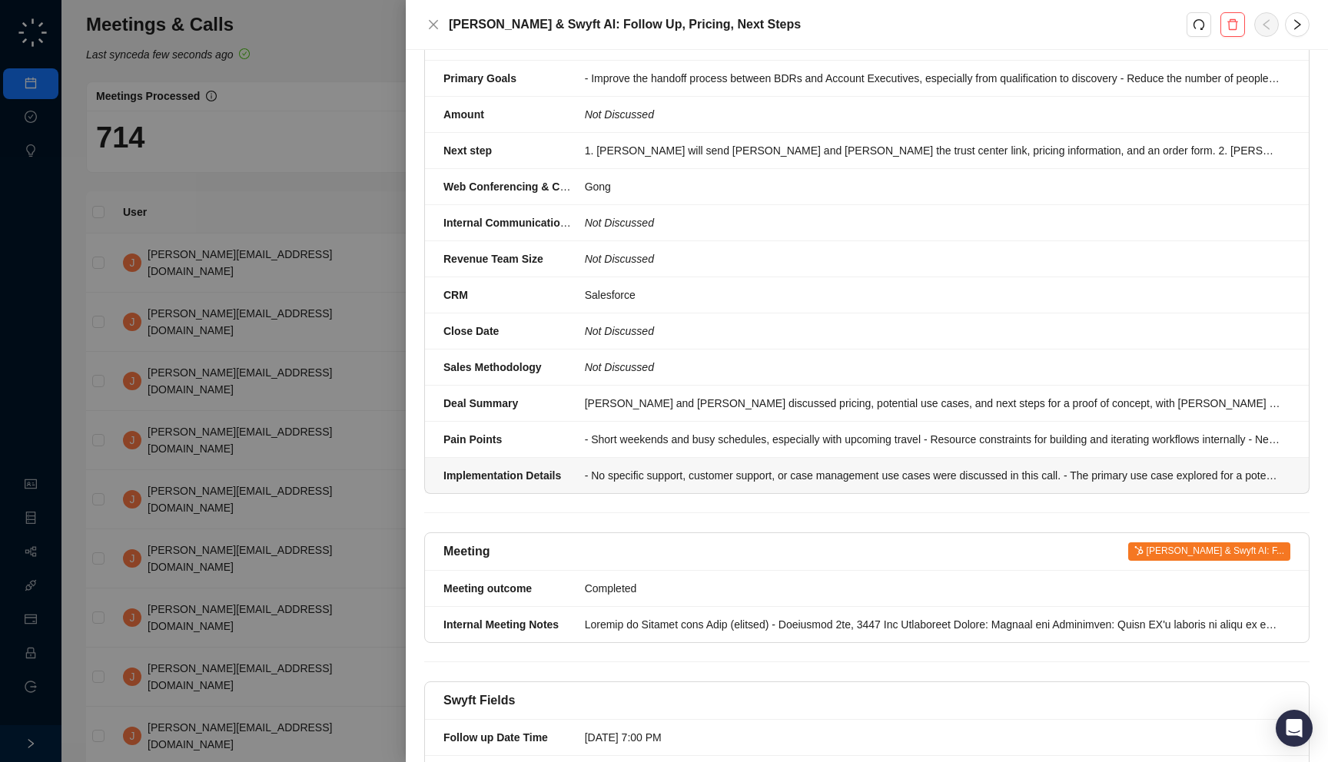
click at [673, 467] on div "- No specific support, customer support, or case management use cases were disc…" at bounding box center [933, 475] width 696 height 17
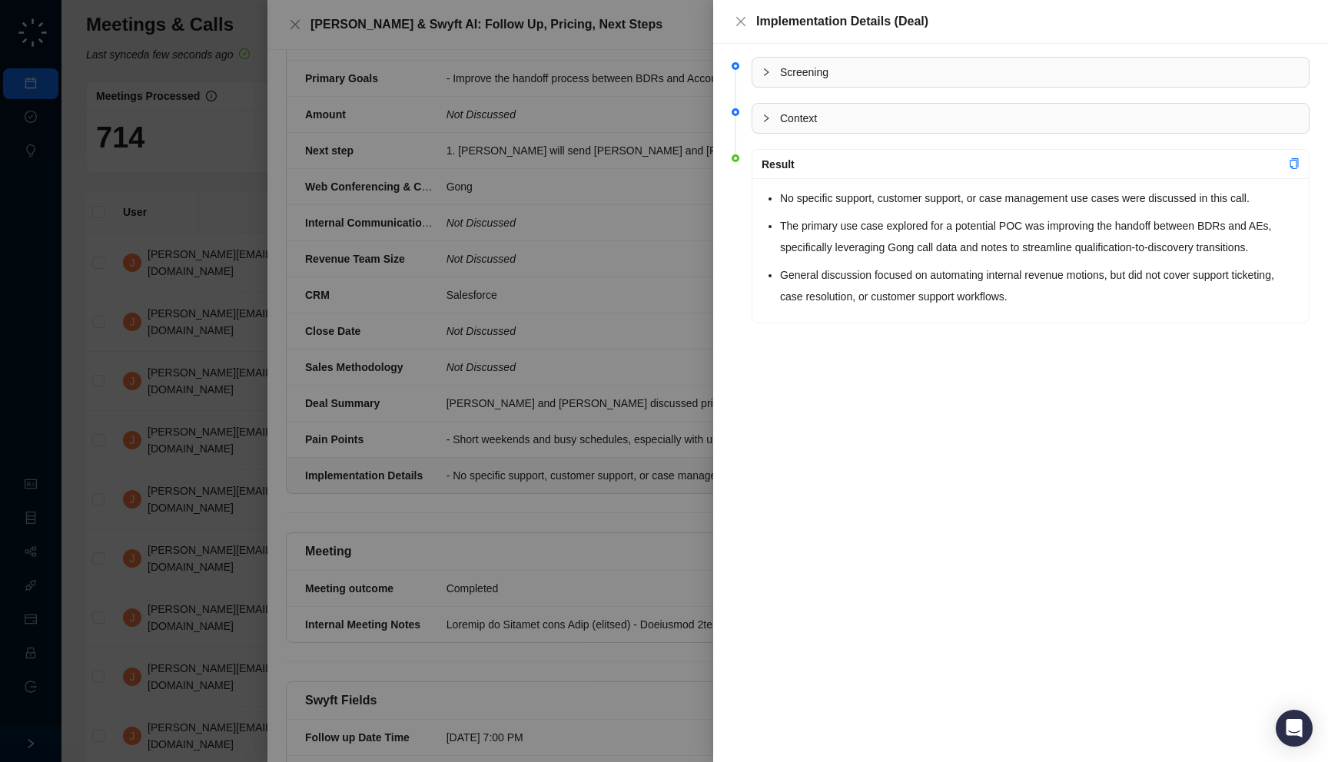
click at [673, 462] on div at bounding box center [664, 381] width 1328 height 762
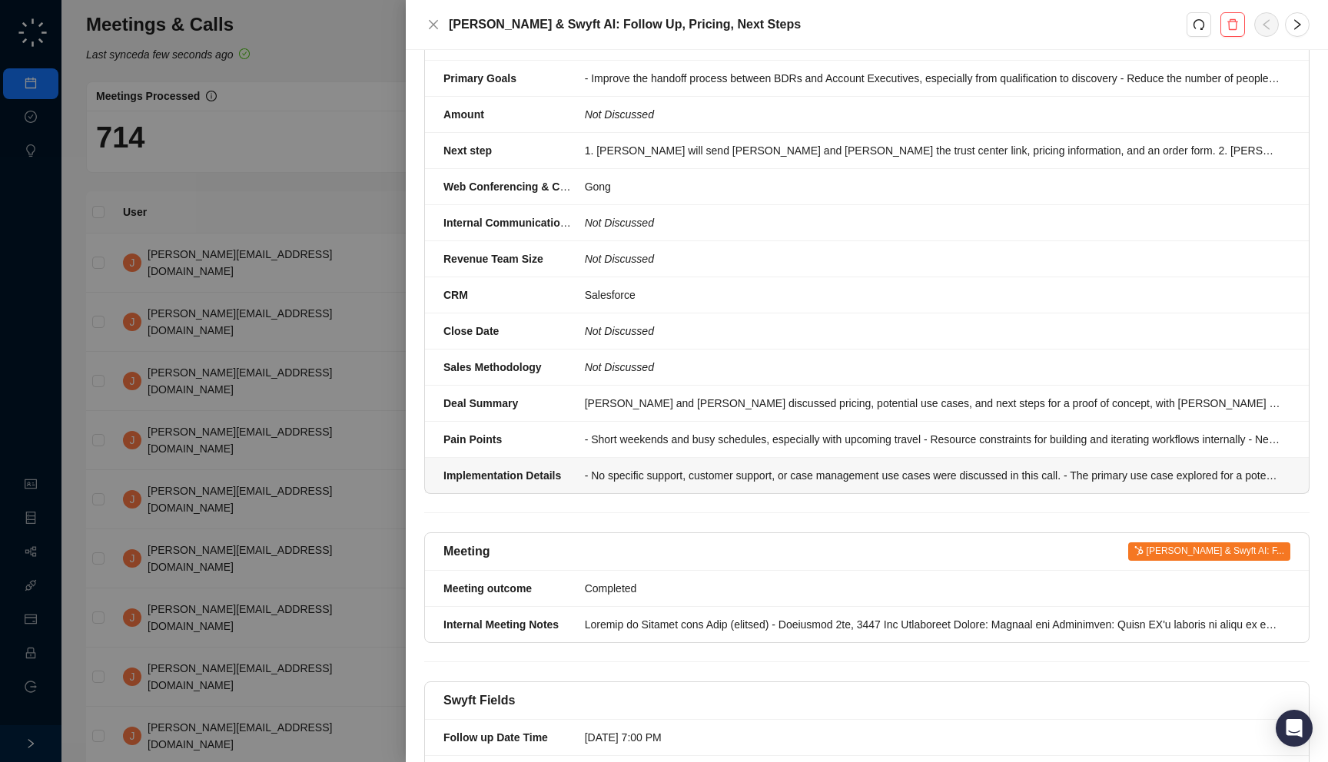
scroll to position [602, 0]
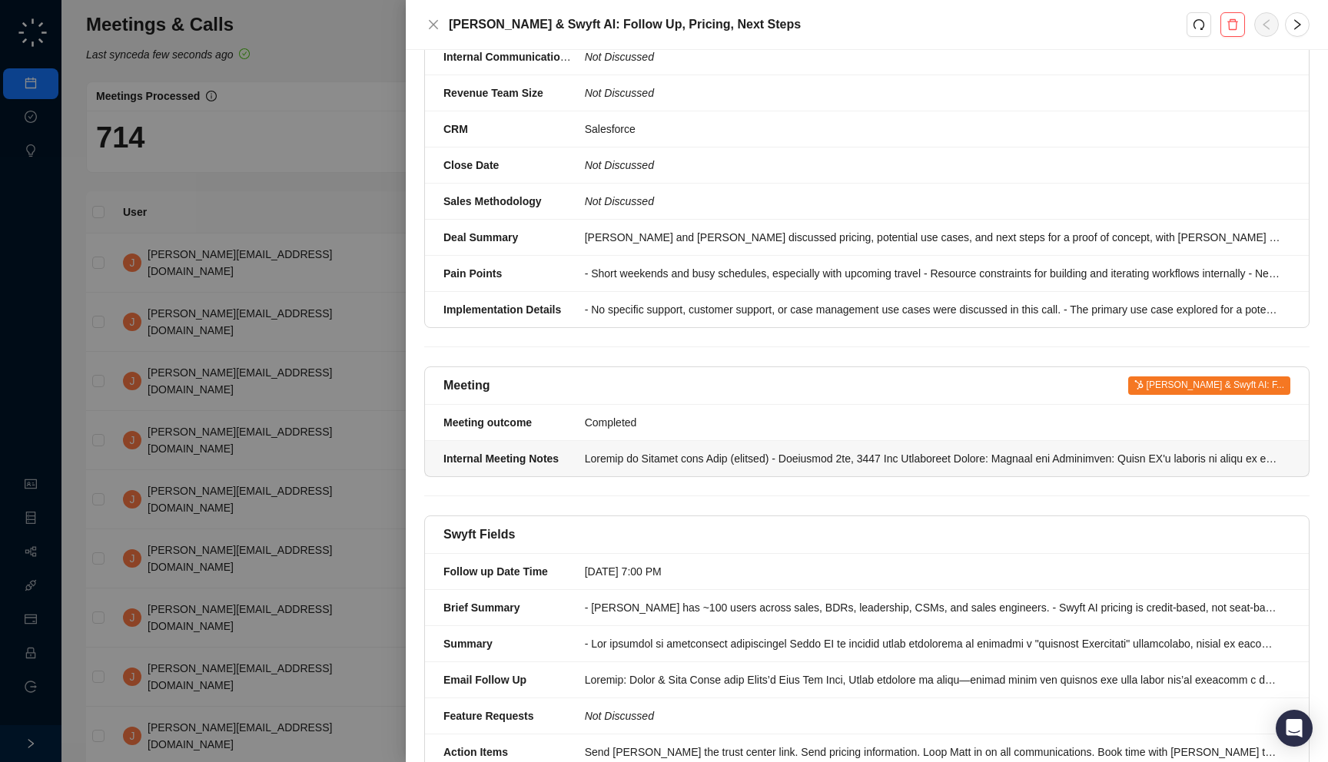
click at [668, 450] on div at bounding box center [933, 458] width 696 height 17
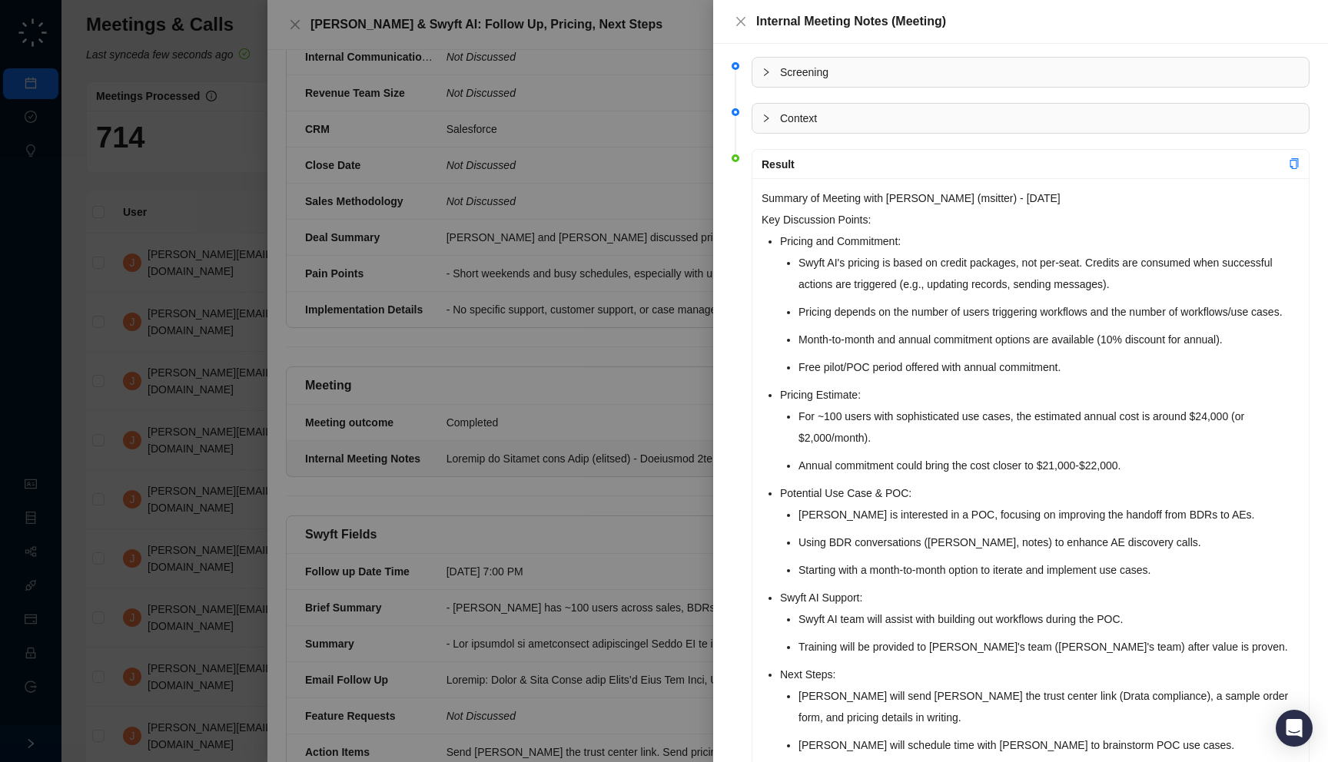
click at [668, 443] on div at bounding box center [664, 381] width 1328 height 762
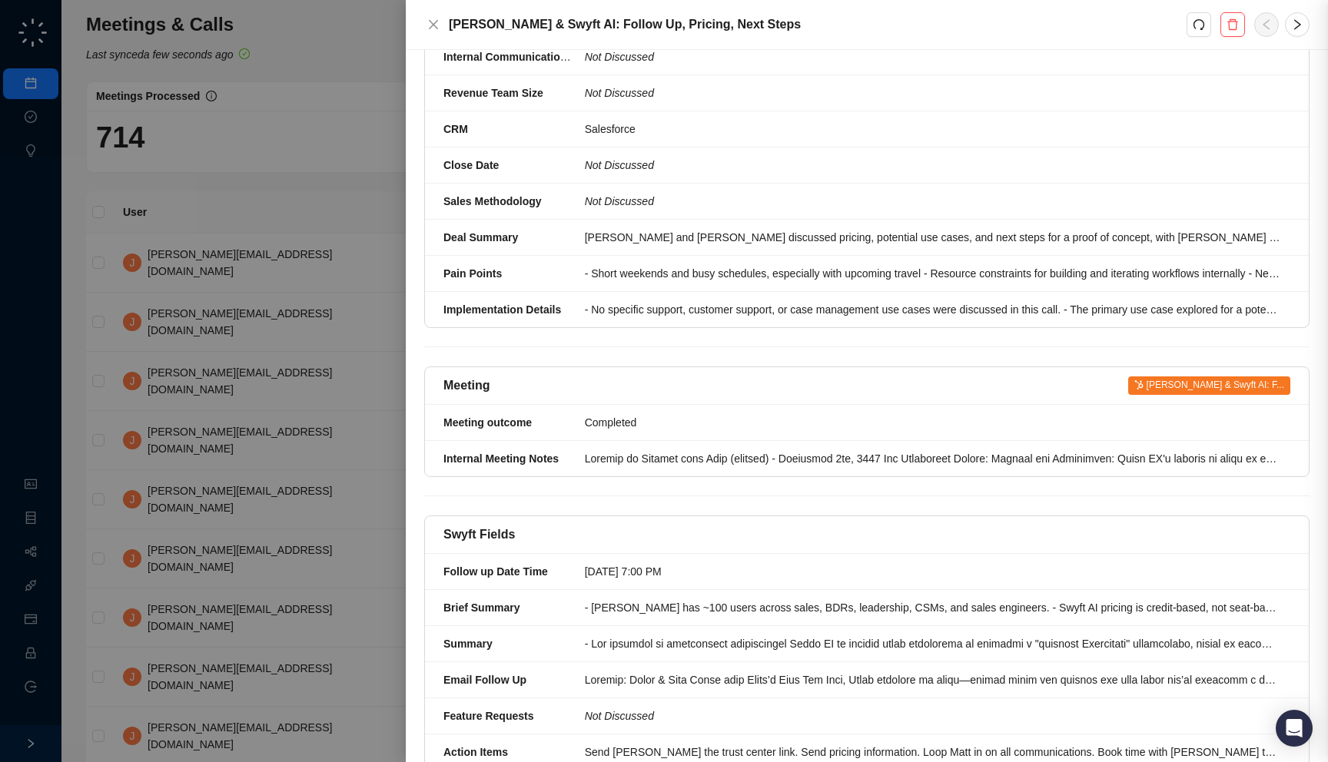
scroll to position [652, 0]
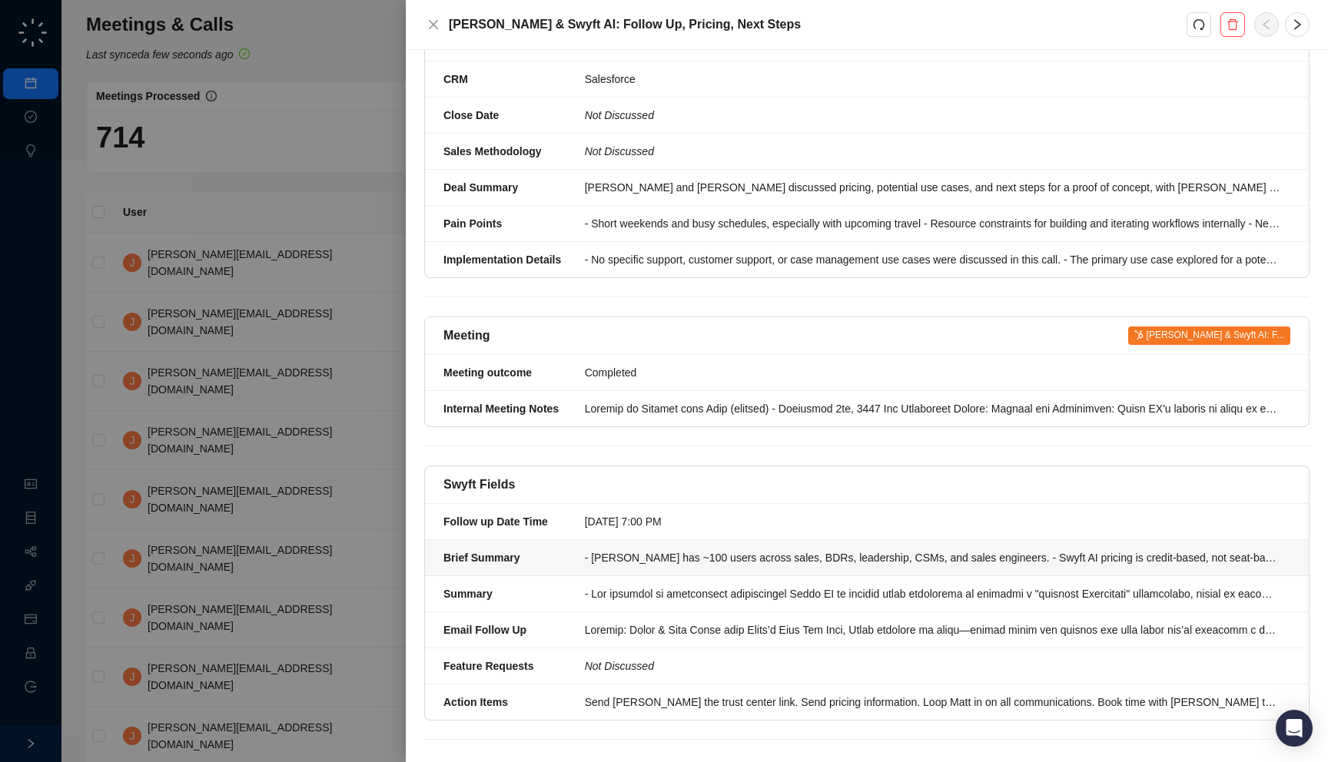
click at [675, 549] on div "- Copado has ~100 users across sales, BDRs, leadership, CSMs, and sales enginee…" at bounding box center [933, 557] width 696 height 17
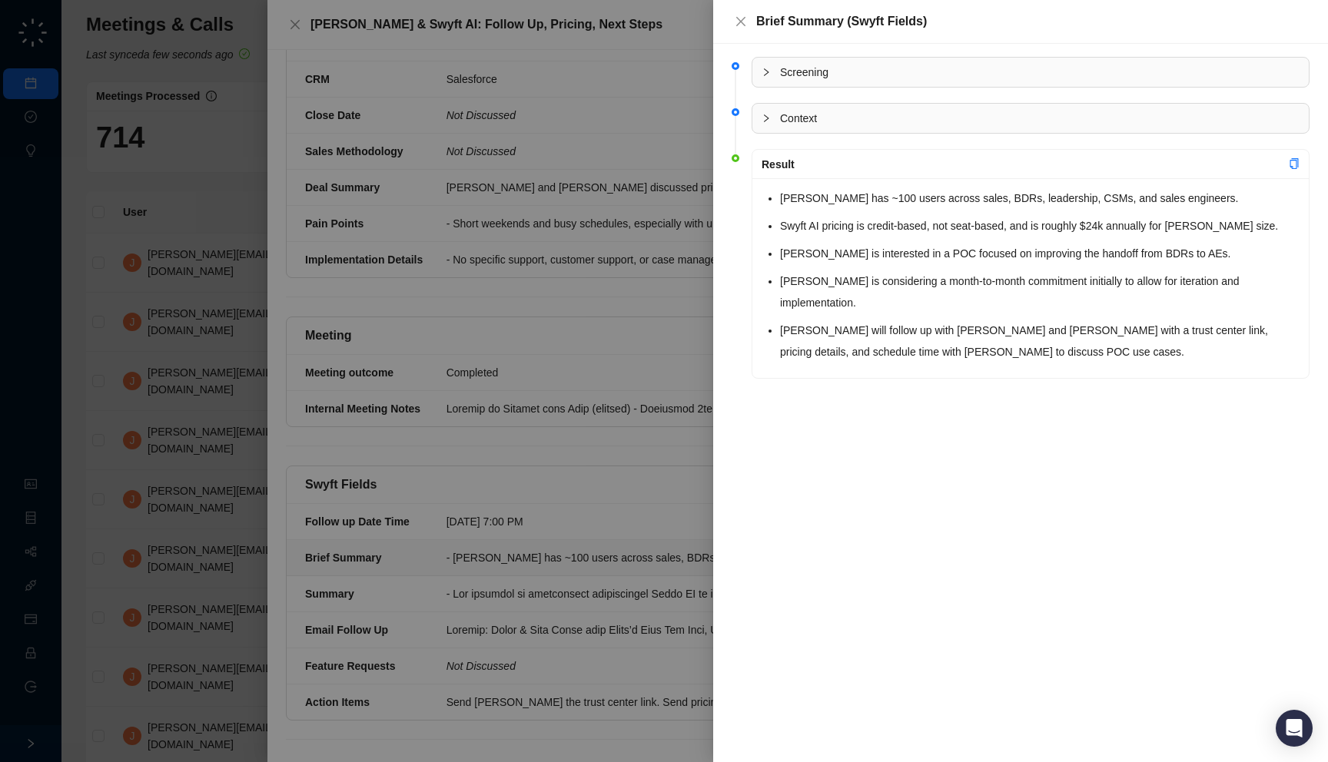
click at [578, 330] on div at bounding box center [664, 381] width 1328 height 762
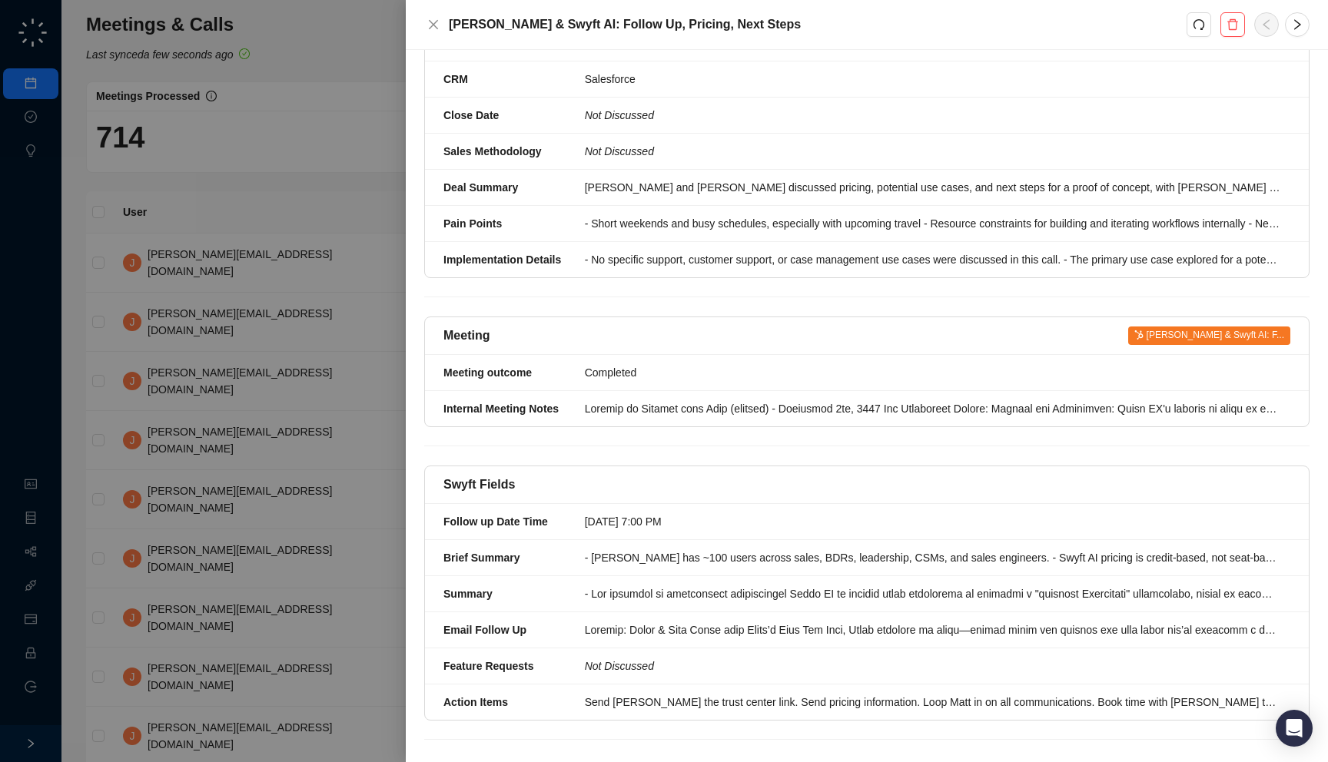
click at [208, 280] on div at bounding box center [664, 381] width 1328 height 762
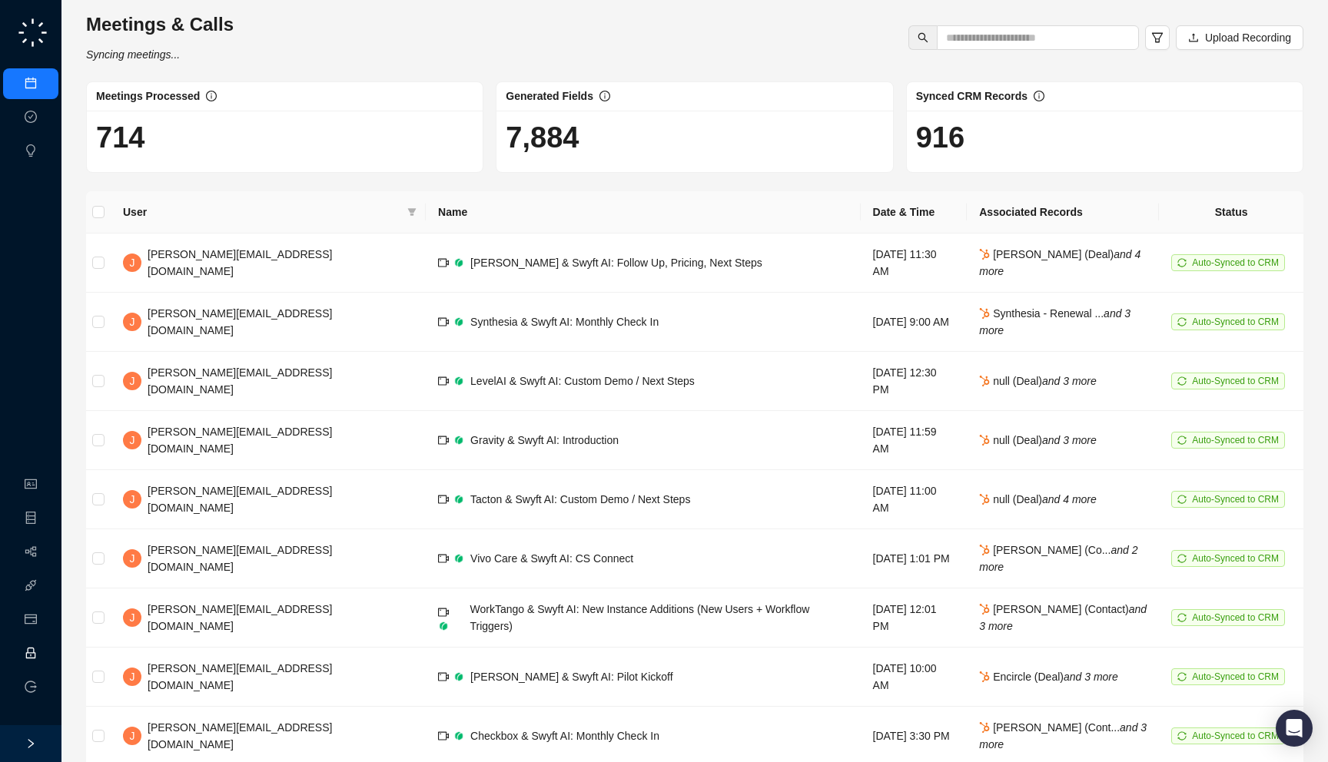
click at [48, 648] on link "Employee" at bounding box center [69, 654] width 48 height 12
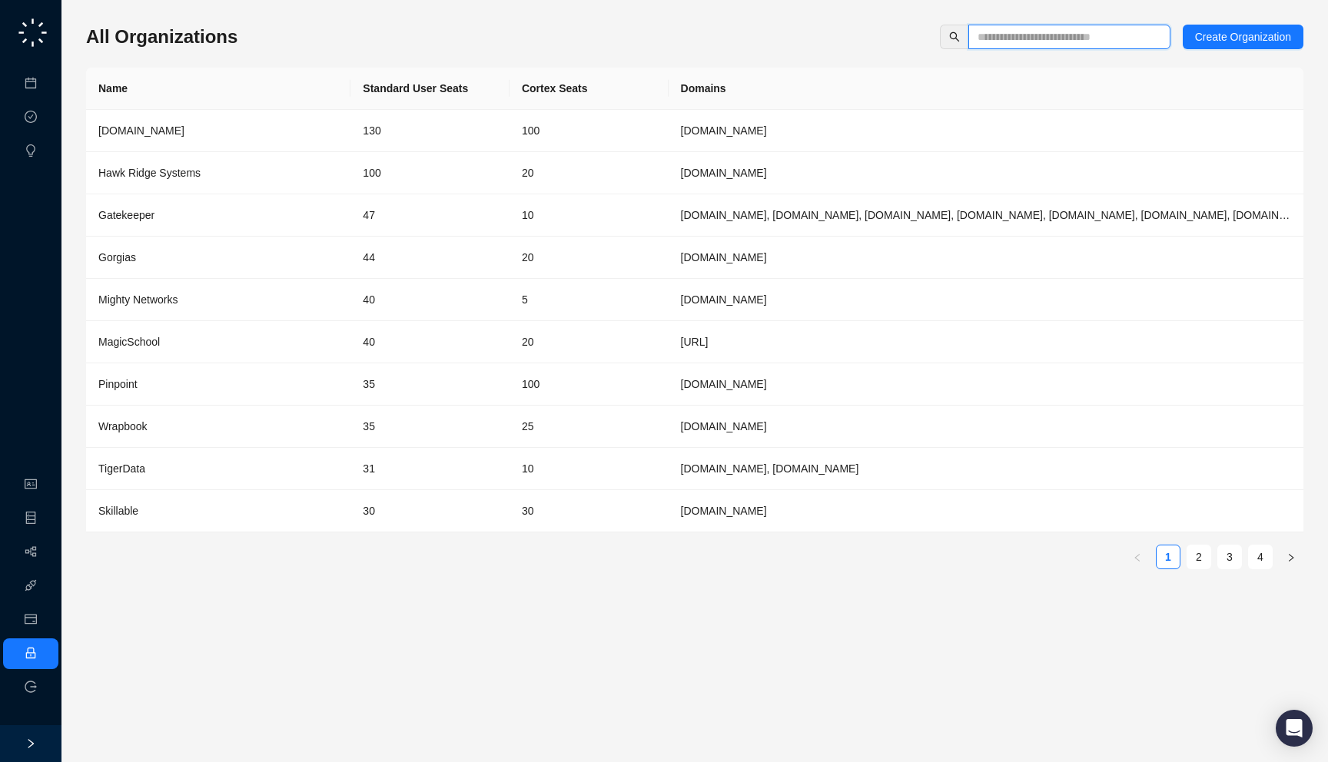
click at [1033, 39] on input "text" at bounding box center [1062, 36] width 171 height 17
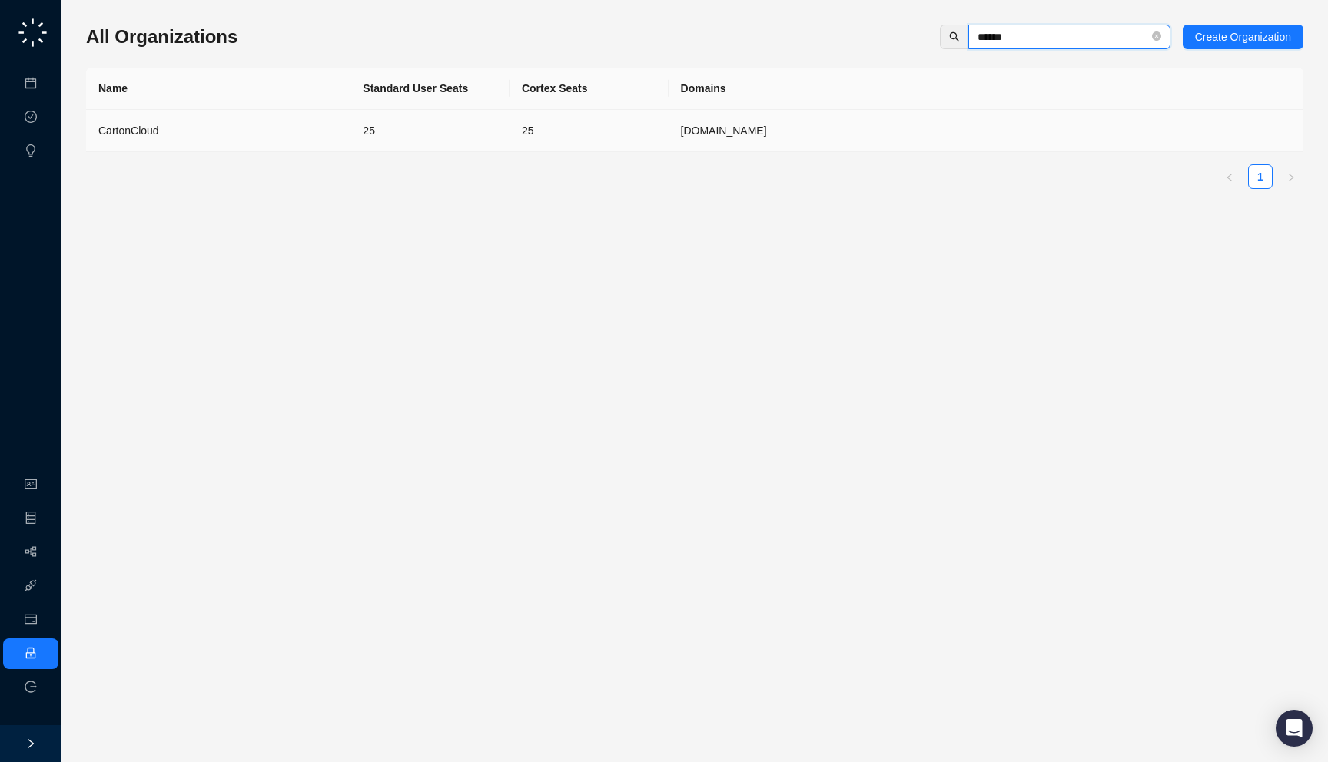
type input "******"
click at [264, 143] on td "CartonCloud" at bounding box center [218, 131] width 264 height 42
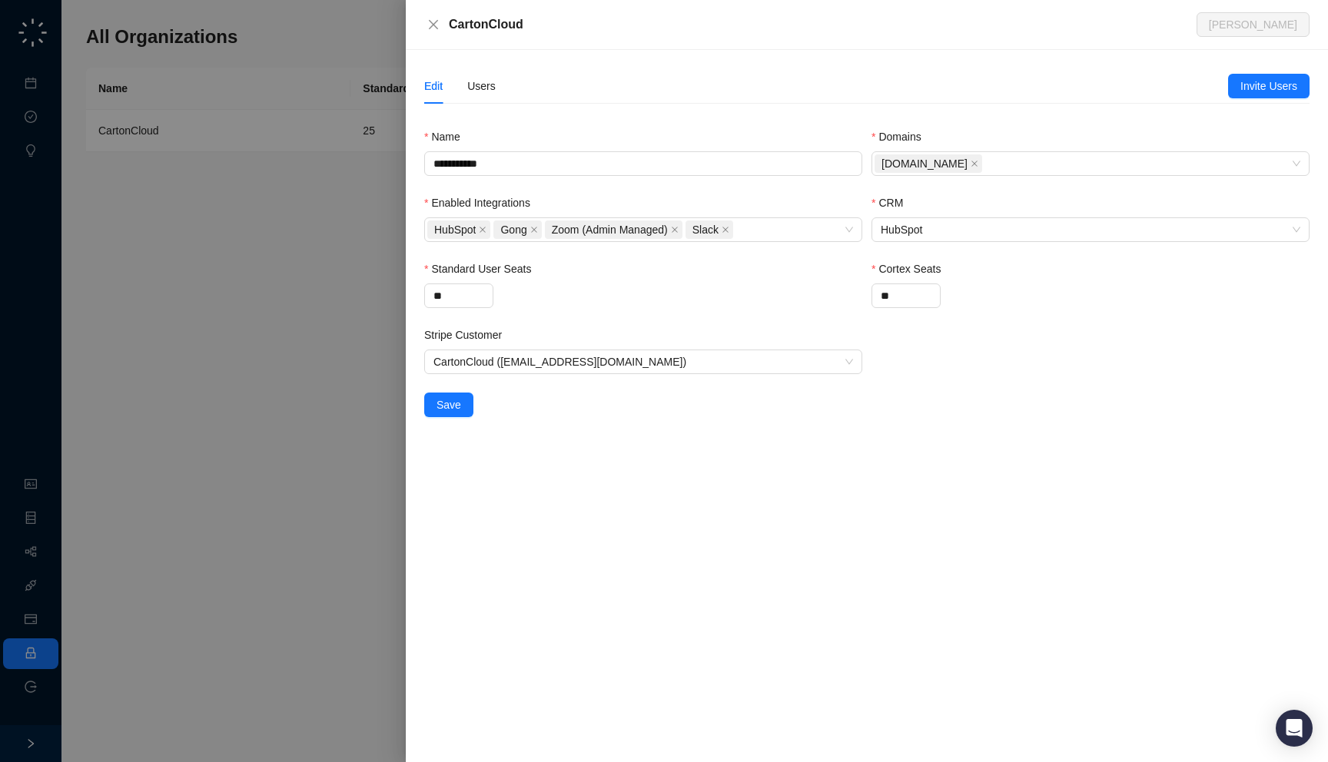
click at [497, 88] on div "Edit Users" at bounding box center [826, 85] width 804 height 35
click at [482, 89] on div "Users" at bounding box center [481, 86] width 28 height 17
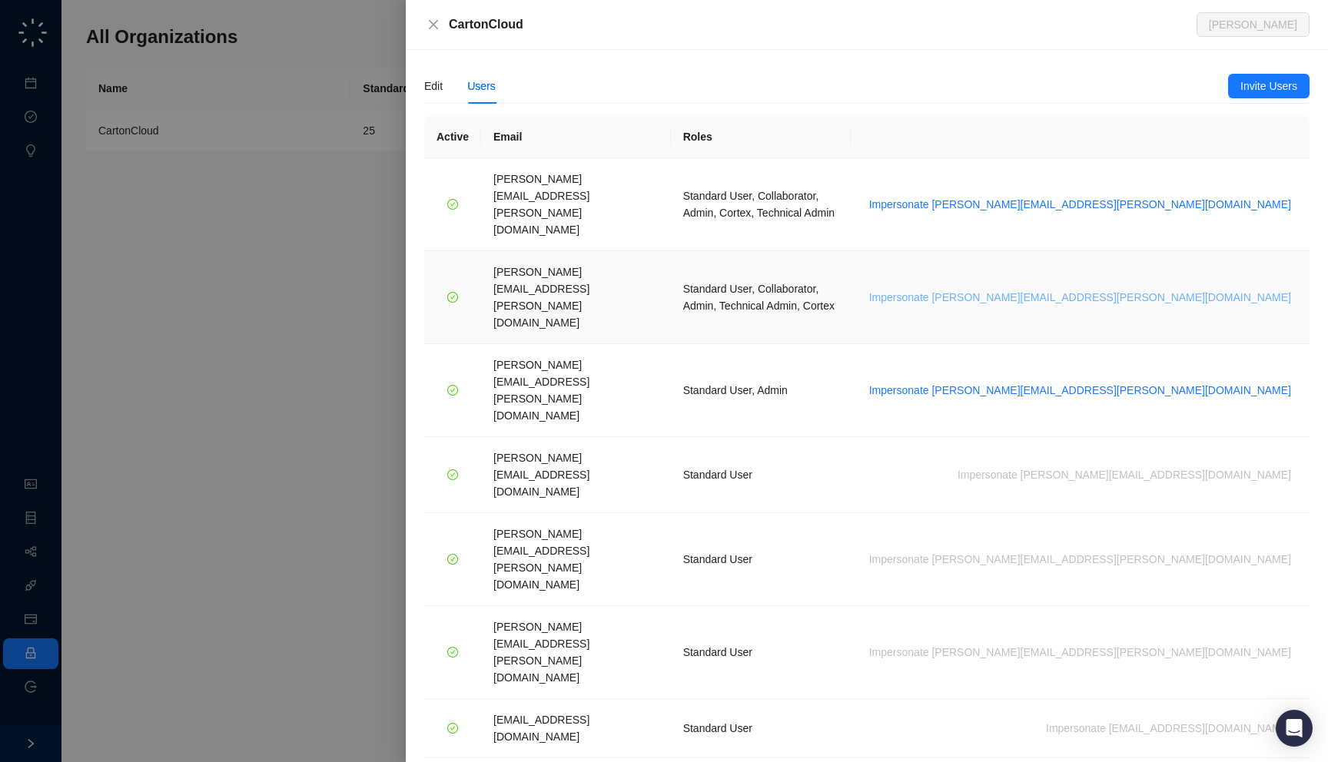
click at [1165, 289] on span "Impersonate scott.murray@cartoncloud.com" at bounding box center [1080, 297] width 422 height 17
